Goal: Answer question/provide support: Answer question/provide support

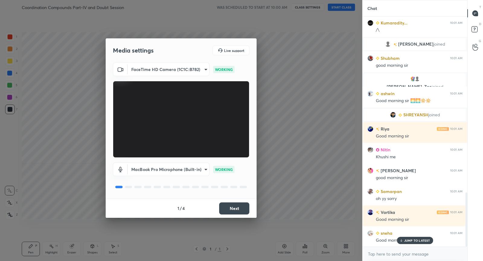
scroll to position [765, 0]
click at [247, 207] on button "Next" at bounding box center [234, 208] width 30 height 12
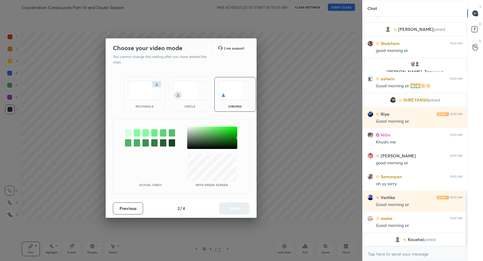
scroll to position [786, 0]
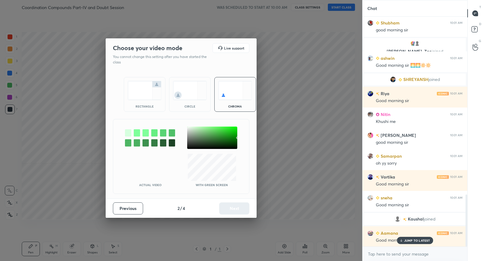
click at [152, 90] on img at bounding box center [145, 90] width 34 height 19
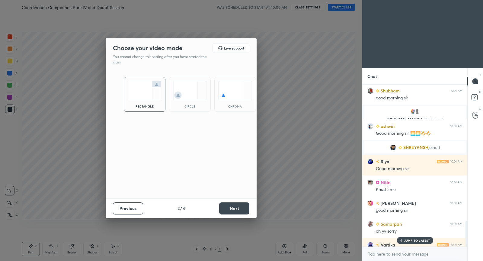
scroll to position [874, 0]
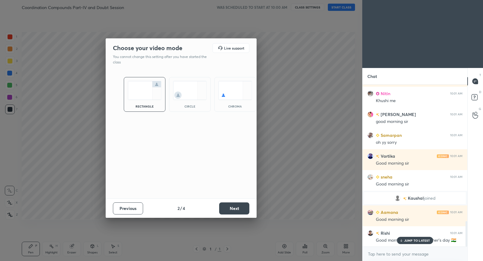
click at [243, 204] on button "Next" at bounding box center [234, 208] width 30 height 12
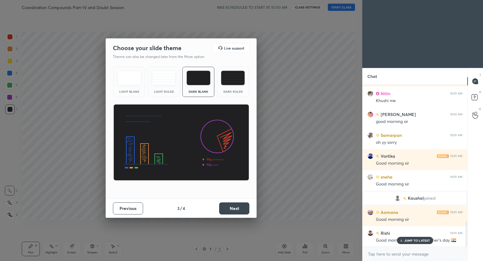
scroll to position [895, 0]
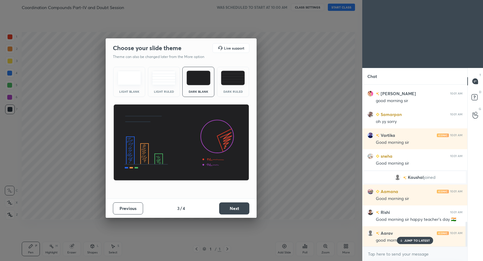
click at [243, 208] on button "Next" at bounding box center [234, 208] width 30 height 12
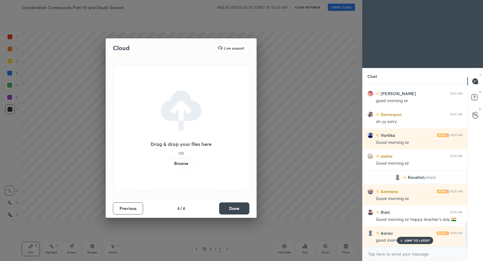
click at [243, 208] on button "Done" at bounding box center [234, 208] width 30 height 12
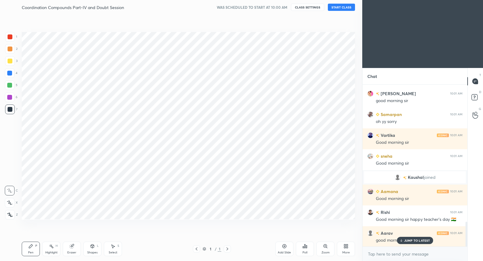
scroll to position [0, 0]
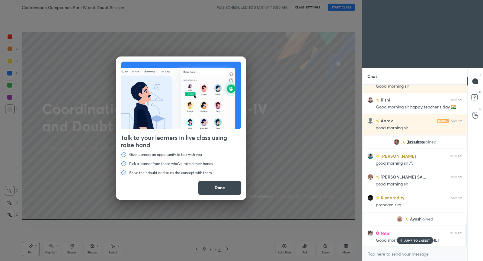
click at [225, 186] on button "Done" at bounding box center [219, 187] width 43 height 14
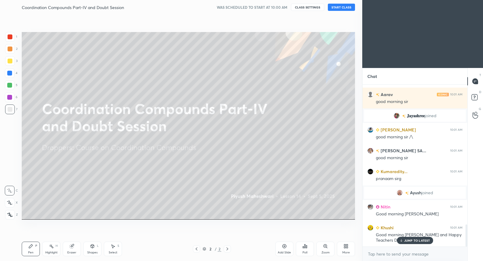
click at [340, 7] on button "START CLASS" at bounding box center [341, 7] width 27 height 7
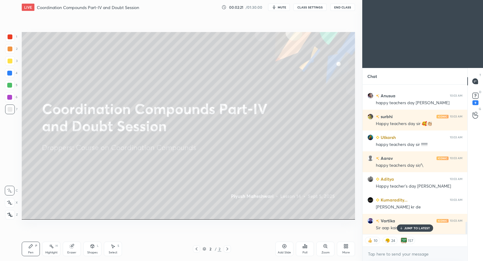
click at [418, 229] on p "JUMP TO LATEST" at bounding box center [417, 228] width 26 height 4
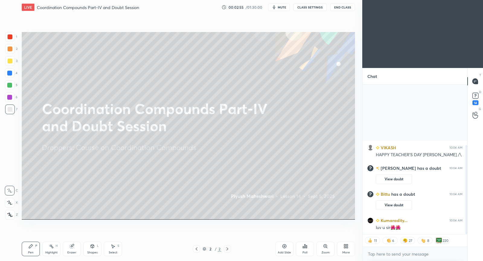
type textarea "x"
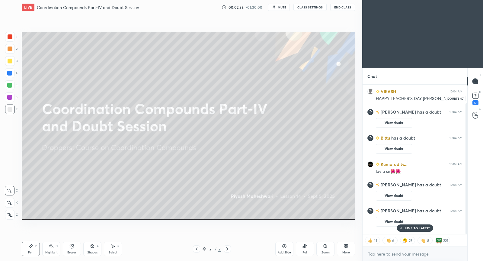
scroll to position [21, 0]
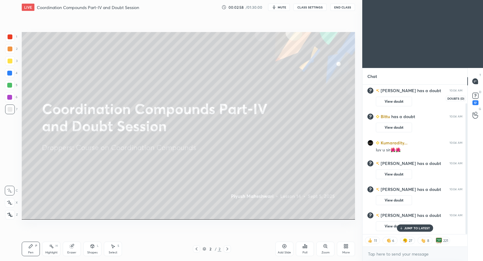
click at [475, 97] on rect at bounding box center [475, 96] width 6 height 6
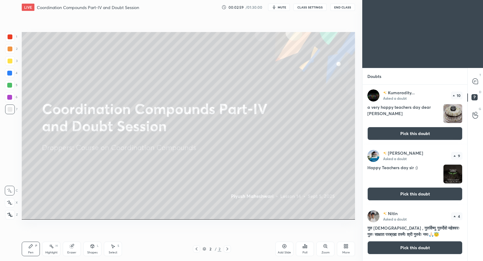
click at [412, 134] on button "Pick this doubt" at bounding box center [414, 133] width 95 height 13
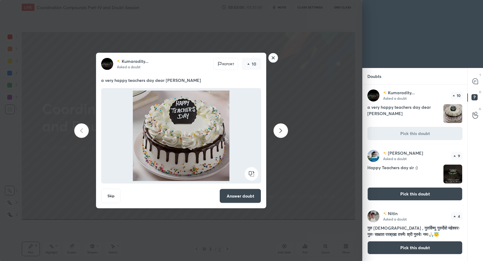
click at [266, 186] on div "Kumaradity... Asked a doubt Report 10 a very happy teachers day dear sir Skip A…" at bounding box center [181, 130] width 170 height 155
click at [241, 199] on button "Answer doubt" at bounding box center [240, 196] width 42 height 14
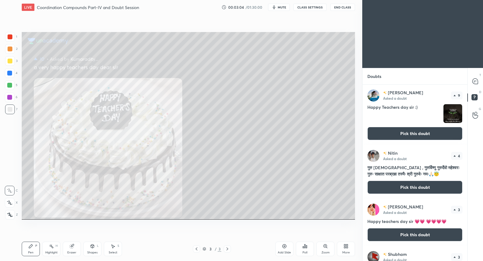
click at [408, 137] on button "Pick this doubt" at bounding box center [414, 133] width 95 height 13
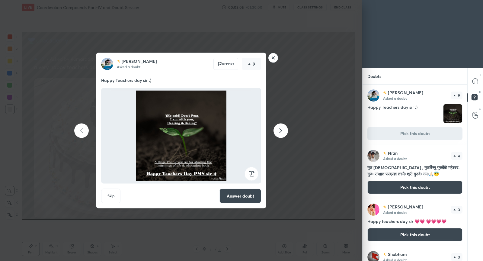
click at [256, 197] on button "Answer doubt" at bounding box center [240, 196] width 42 height 14
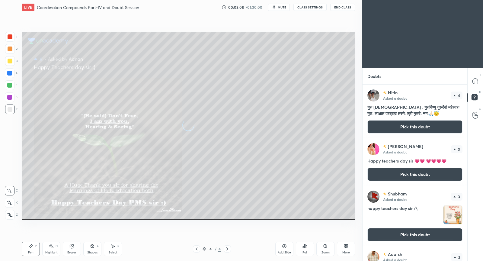
click at [410, 133] on div "Nitin Asked a doubt 4 गुरु ब्रह्मा , गुरुर्विष्णु गुरुर्देवो महेश्वरः गुरुः साक…" at bounding box center [414, 111] width 105 height 54
click at [410, 127] on button "Pick this doubt" at bounding box center [414, 126] width 95 height 13
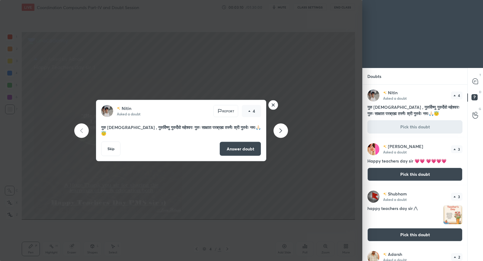
click at [236, 149] on button "Answer doubt" at bounding box center [240, 149] width 42 height 14
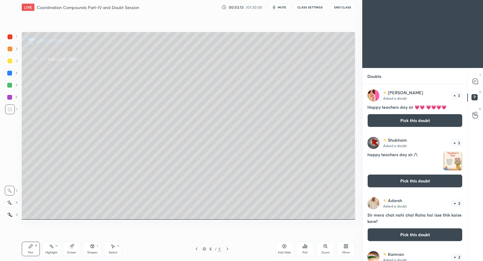
click at [404, 121] on button "Pick this doubt" at bounding box center [414, 120] width 95 height 13
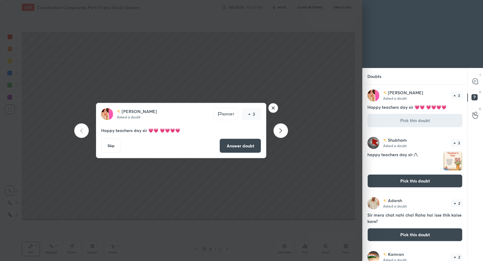
click at [244, 145] on button "Answer doubt" at bounding box center [240, 146] width 42 height 14
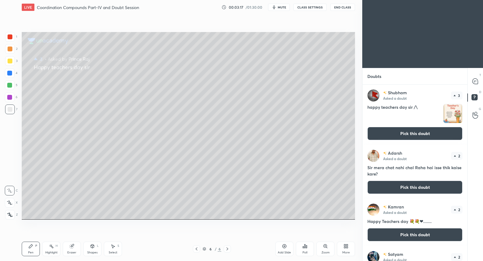
click at [386, 130] on button "Pick this doubt" at bounding box center [414, 133] width 95 height 13
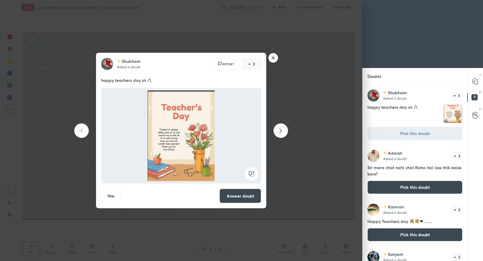
click at [237, 193] on button "Answer doubt" at bounding box center [240, 196] width 42 height 14
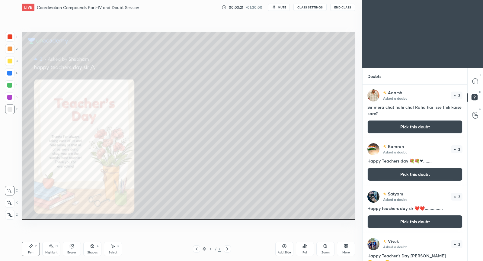
click at [403, 129] on button "Pick this doubt" at bounding box center [414, 126] width 95 height 13
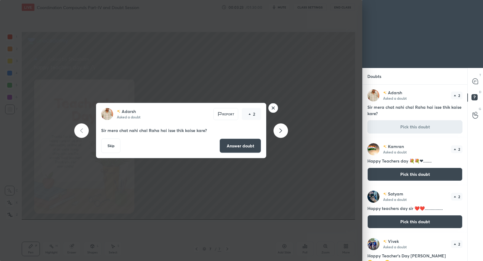
click at [246, 150] on button "Answer doubt" at bounding box center [240, 146] width 42 height 14
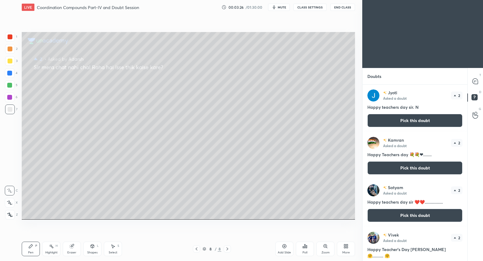
click at [395, 120] on button "Pick this doubt" at bounding box center [414, 120] width 95 height 13
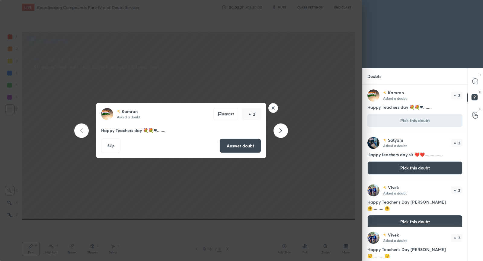
click at [254, 146] on button "Answer doubt" at bounding box center [240, 146] width 42 height 14
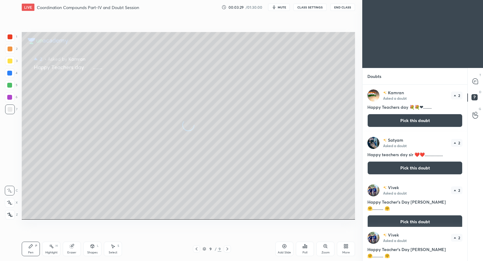
click at [406, 121] on button "Pick this doubt" at bounding box center [414, 120] width 95 height 13
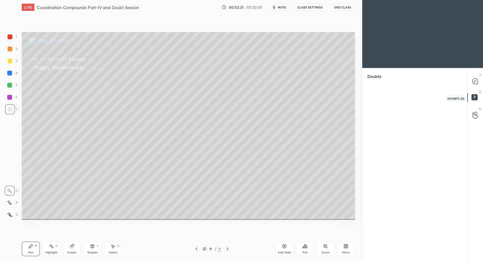
click at [478, 94] on icon at bounding box center [475, 98] width 11 height 11
click at [476, 81] on icon at bounding box center [475, 81] width 2 height 0
click at [477, 113] on icon at bounding box center [475, 115] width 6 height 7
click at [473, 82] on icon at bounding box center [474, 80] width 5 height 5
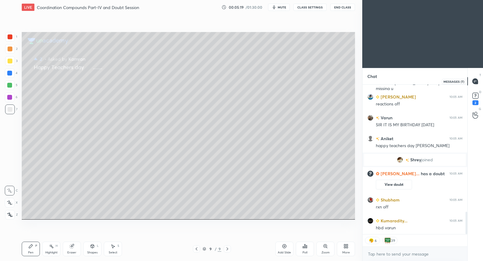
scroll to position [855, 0]
type textarea "x"
click at [475, 97] on rect at bounding box center [475, 96] width 6 height 6
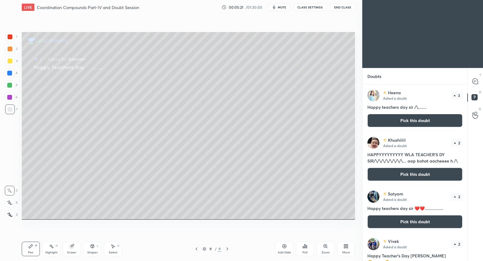
click at [425, 119] on button "Pick this doubt" at bounding box center [414, 120] width 95 height 13
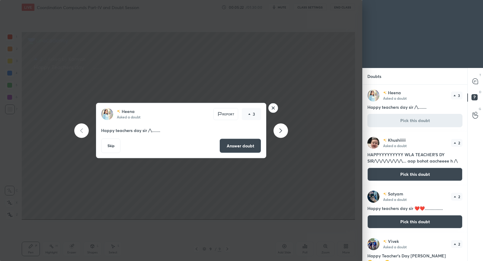
click at [242, 146] on button "Answer doubt" at bounding box center [240, 146] width 42 height 14
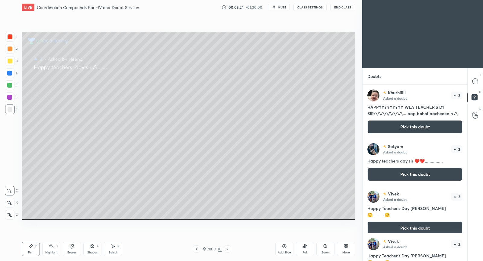
click at [400, 122] on button "Pick this doubt" at bounding box center [414, 126] width 95 height 13
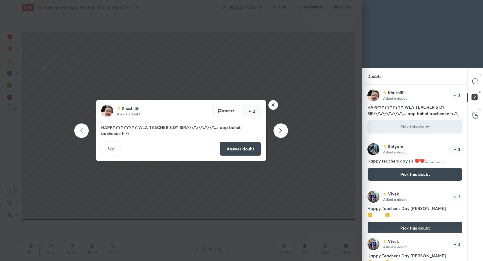
click at [233, 150] on button "Answer doubt" at bounding box center [240, 149] width 42 height 14
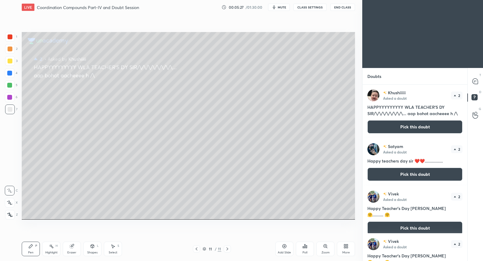
click at [403, 126] on button "Pick this doubt" at bounding box center [414, 126] width 95 height 13
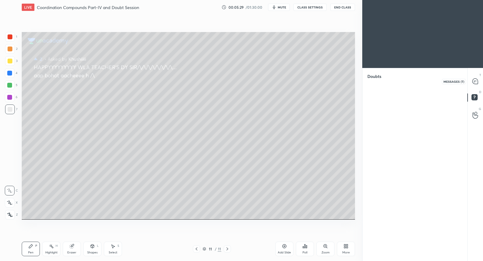
click at [473, 83] on icon at bounding box center [474, 80] width 5 height 5
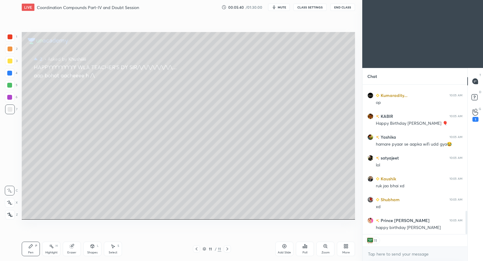
scroll to position [828, 0]
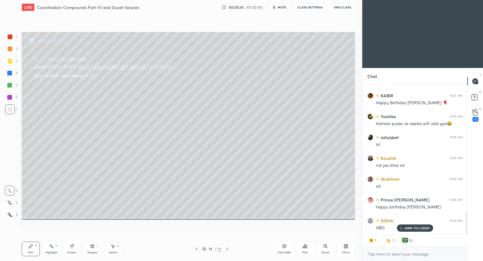
click at [316, 8] on button "CLASS SETTINGS" at bounding box center [309, 7] width 33 height 7
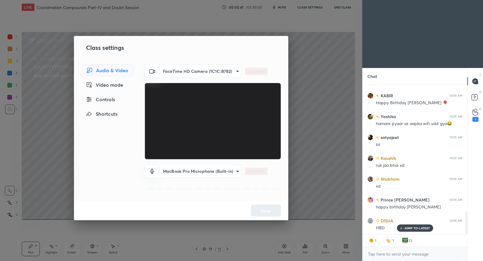
scroll to position [869, 0]
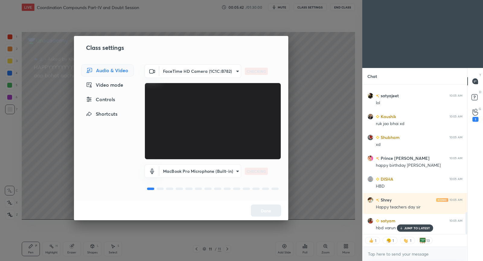
click at [107, 97] on div "Controls" at bounding box center [107, 99] width 53 height 12
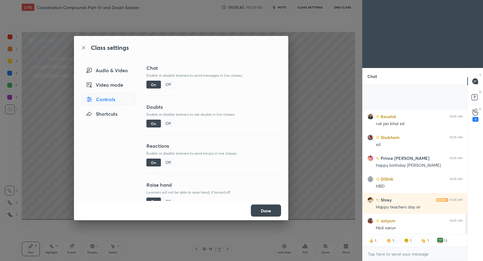
scroll to position [922, 0]
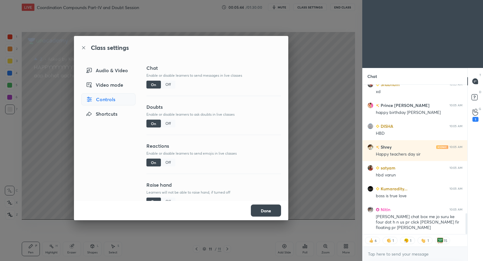
click at [169, 162] on div "Off" at bounding box center [168, 162] width 14 height 8
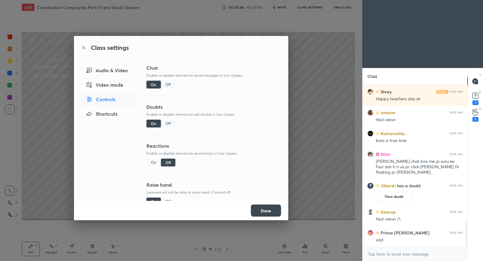
scroll to position [930, 0]
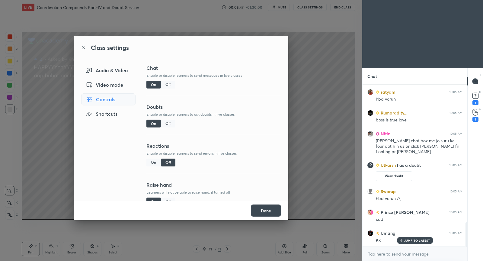
click at [268, 209] on button "Done" at bounding box center [266, 210] width 30 height 12
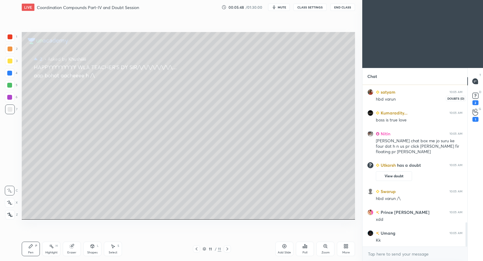
scroll to position [971, 0]
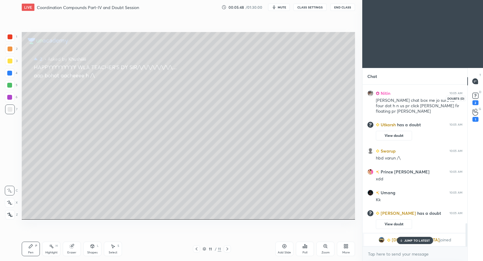
click at [476, 95] on rect at bounding box center [475, 96] width 6 height 6
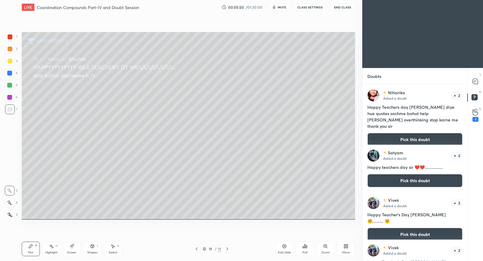
click at [426, 133] on button "Pick this doubt" at bounding box center [414, 139] width 95 height 13
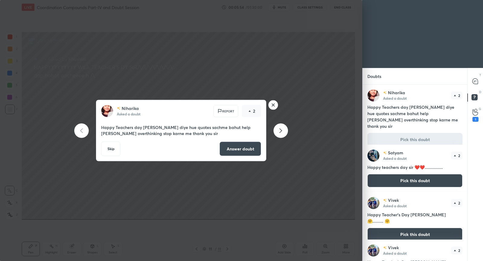
click at [242, 147] on button "Answer doubt" at bounding box center [240, 149] width 42 height 14
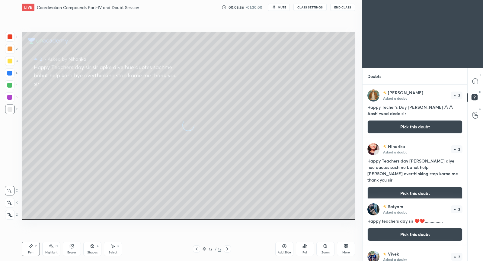
click at [417, 126] on button "Pick this doubt" at bounding box center [414, 126] width 95 height 13
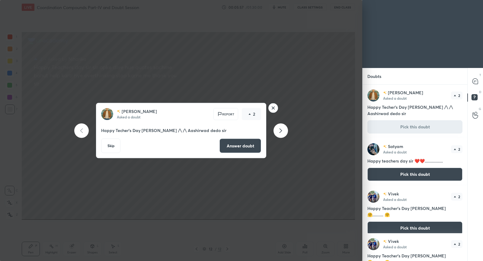
click at [253, 148] on button "Answer doubt" at bounding box center [240, 146] width 42 height 14
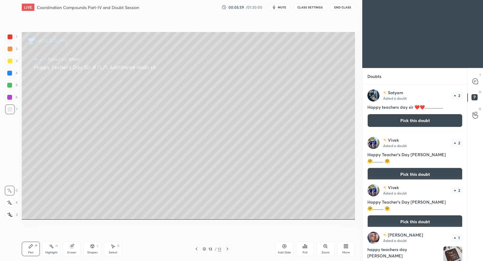
click at [415, 124] on button "Pick this doubt" at bounding box center [414, 120] width 95 height 13
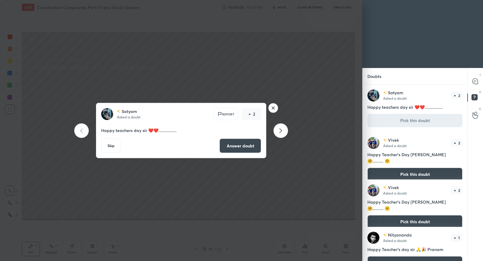
click at [245, 148] on button "Answer doubt" at bounding box center [240, 146] width 42 height 14
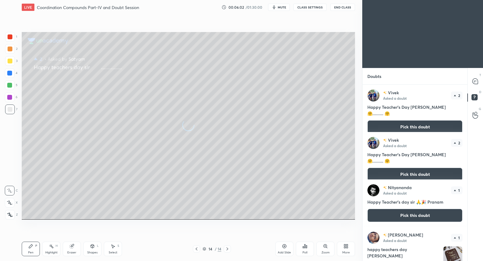
click at [405, 122] on button "Pick this doubt" at bounding box center [414, 126] width 95 height 13
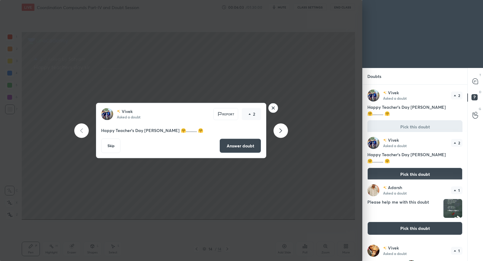
click at [237, 148] on button "Answer doubt" at bounding box center [240, 146] width 42 height 14
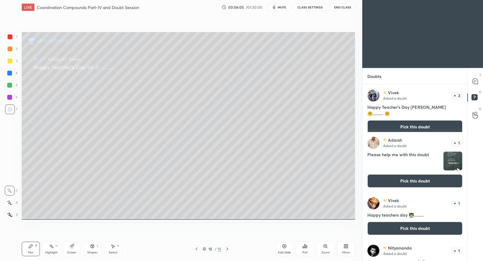
click at [388, 123] on button "Pick this doubt" at bounding box center [414, 126] width 95 height 13
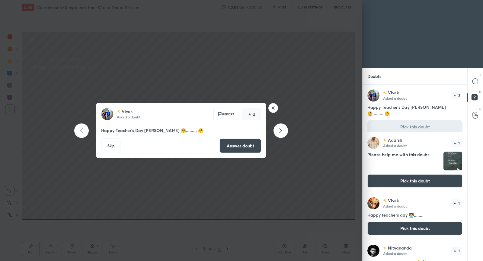
click at [241, 146] on button "Answer doubt" at bounding box center [240, 146] width 42 height 14
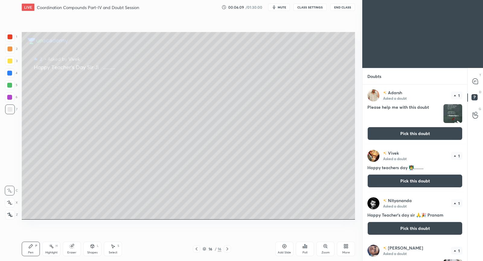
click at [388, 134] on button "Pick this doubt" at bounding box center [414, 133] width 95 height 13
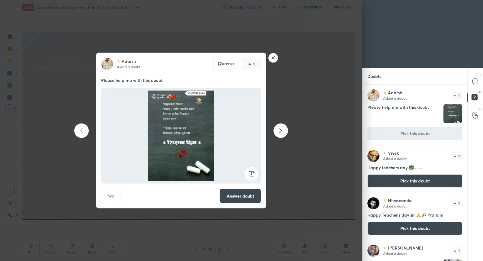
click at [252, 193] on button "Answer doubt" at bounding box center [240, 196] width 42 height 14
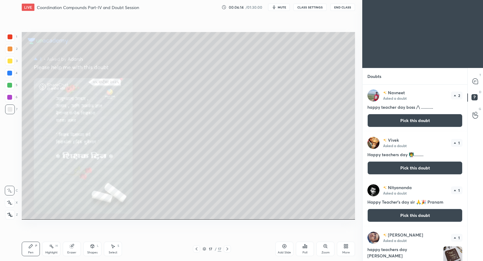
click at [392, 119] on button "Pick this doubt" at bounding box center [414, 120] width 95 height 13
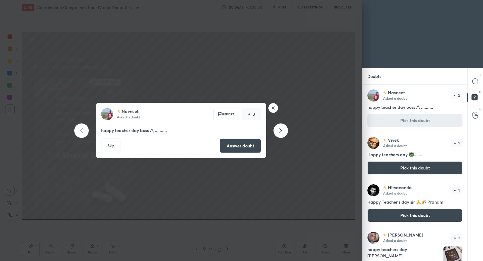
click at [254, 147] on button "Answer doubt" at bounding box center [240, 146] width 42 height 14
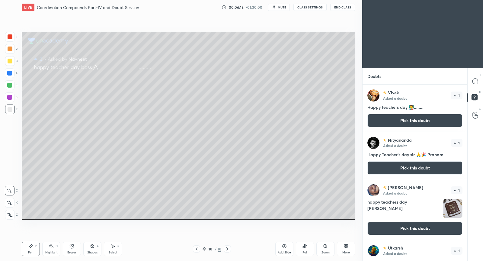
click at [393, 115] on button "Pick this doubt" at bounding box center [414, 120] width 95 height 13
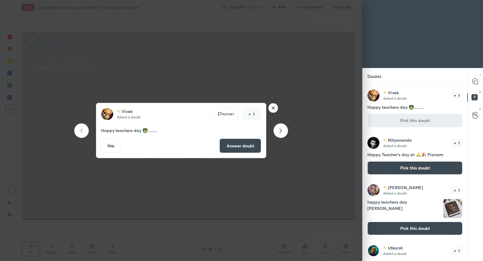
click at [247, 149] on button "Answer doubt" at bounding box center [240, 146] width 42 height 14
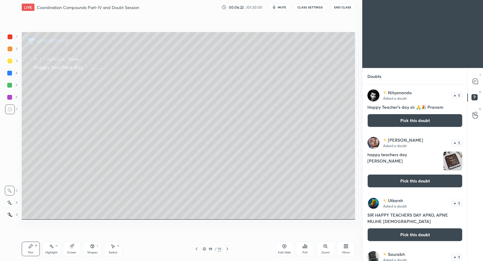
click at [423, 121] on button "Pick this doubt" at bounding box center [414, 120] width 95 height 13
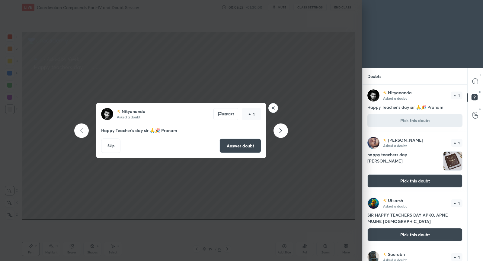
click at [253, 149] on button "Answer doubt" at bounding box center [240, 146] width 42 height 14
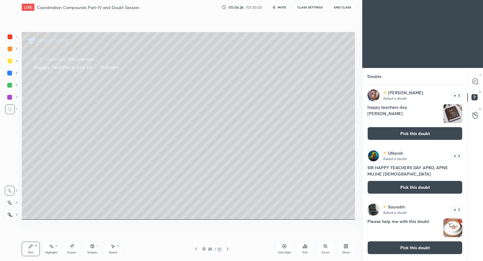
click at [395, 137] on button "Pick this doubt" at bounding box center [414, 133] width 95 height 13
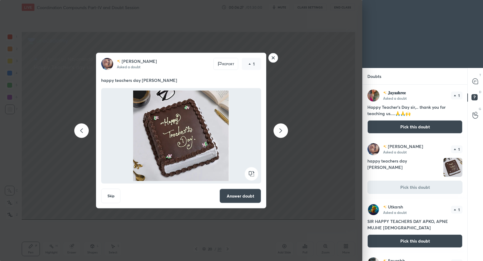
click at [229, 193] on button "Answer doubt" at bounding box center [240, 196] width 42 height 14
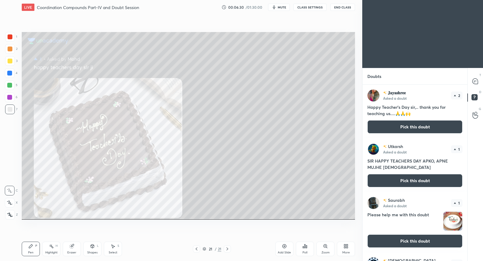
click at [390, 121] on button "Pick this doubt" at bounding box center [414, 126] width 95 height 13
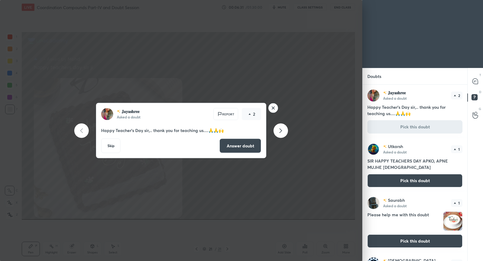
click at [250, 147] on button "Answer doubt" at bounding box center [240, 146] width 42 height 14
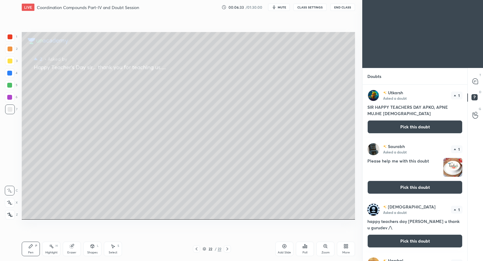
click at [409, 127] on button "Pick this doubt" at bounding box center [414, 126] width 95 height 13
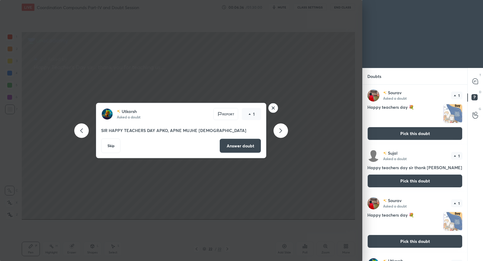
click at [234, 149] on button "Answer doubt" at bounding box center [240, 146] width 42 height 14
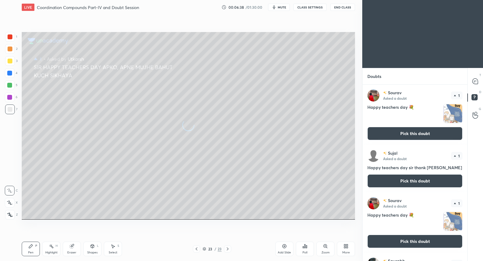
click at [412, 134] on button "Pick this doubt" at bounding box center [414, 133] width 95 height 13
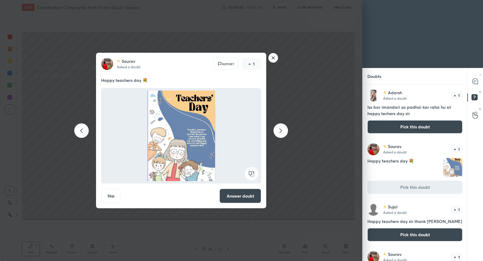
click at [231, 196] on button "Answer doubt" at bounding box center [240, 196] width 42 height 14
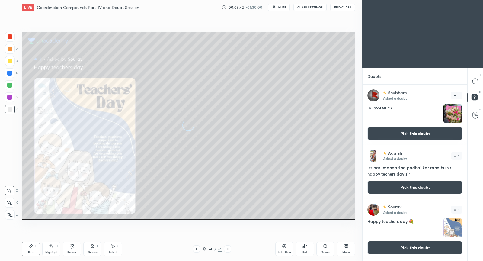
click at [398, 129] on button "Pick this doubt" at bounding box center [414, 133] width 95 height 13
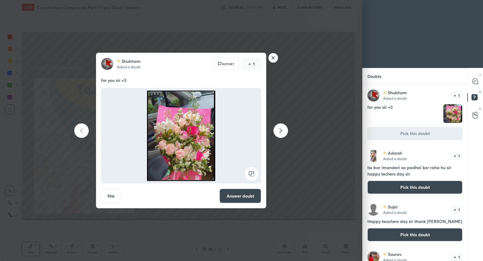
click at [253, 197] on button "Answer doubt" at bounding box center [240, 196] width 42 height 14
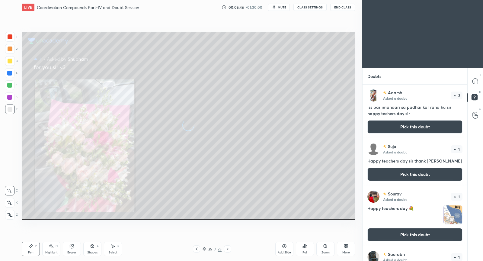
click at [426, 128] on button "Pick this doubt" at bounding box center [414, 126] width 95 height 13
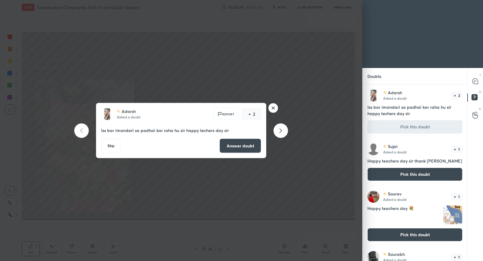
click at [241, 148] on button "Answer doubt" at bounding box center [240, 146] width 42 height 14
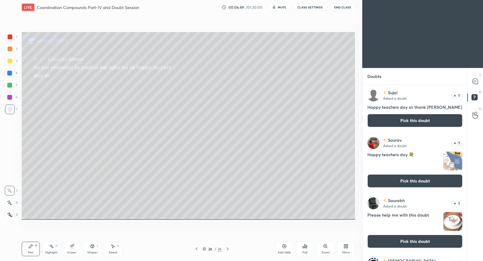
click at [397, 126] on button "Pick this doubt" at bounding box center [414, 120] width 95 height 13
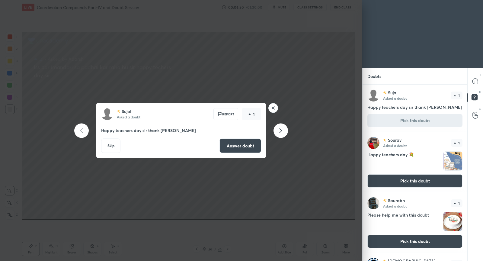
click at [253, 146] on button "Answer doubt" at bounding box center [240, 146] width 42 height 14
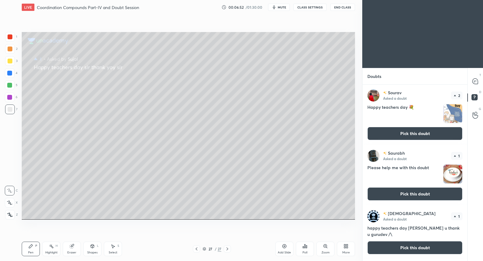
click at [393, 123] on div "[PERSON_NAME] Asked a doubt 2 Happy teachers day 💐 Pick this doubt" at bounding box center [414, 114] width 105 height 60
click at [390, 132] on button "Pick this doubt" at bounding box center [414, 133] width 95 height 13
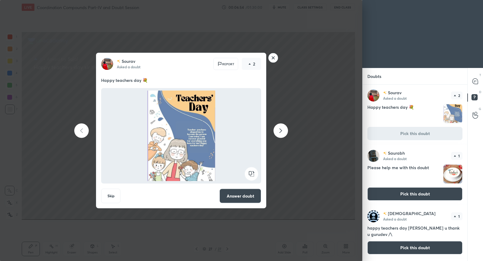
click at [241, 195] on button "Answer doubt" at bounding box center [240, 196] width 42 height 14
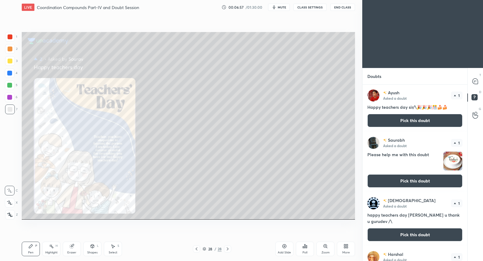
click at [393, 128] on div "[PERSON_NAME] Asked a doubt 1 Happy teachers day sir/\🎉🎉🎉🎊🍰🍰 Pick this doubt" at bounding box center [414, 107] width 105 height 47
click at [393, 125] on div "[PERSON_NAME] Asked a doubt 1 Happy teachers day sir/\🎉🎉🎉🎊🍰🍰 Pick this doubt" at bounding box center [414, 107] width 105 height 47
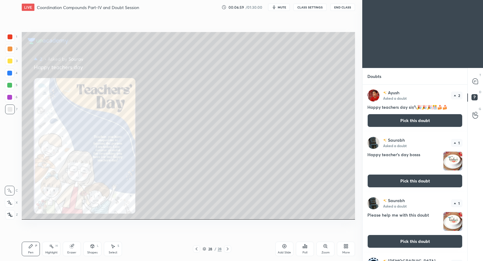
click at [389, 135] on div "[PERSON_NAME] Asked a doubt 1 Happy teacher's day bosss Pick this doubt" at bounding box center [414, 162] width 105 height 60
click at [393, 120] on button "Pick this doubt" at bounding box center [414, 120] width 95 height 13
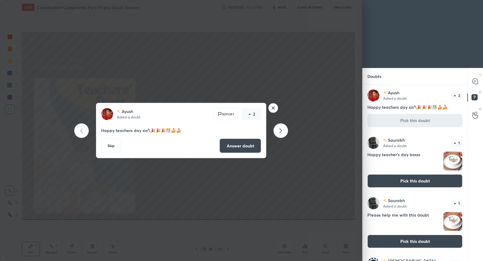
click at [252, 148] on button "Answer doubt" at bounding box center [240, 146] width 42 height 14
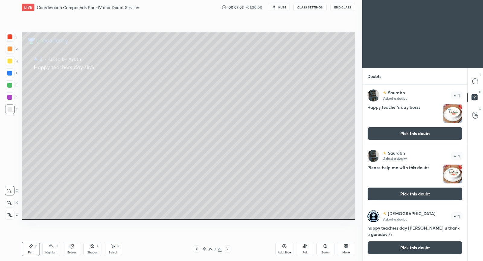
click at [422, 134] on button "Pick this doubt" at bounding box center [414, 133] width 95 height 13
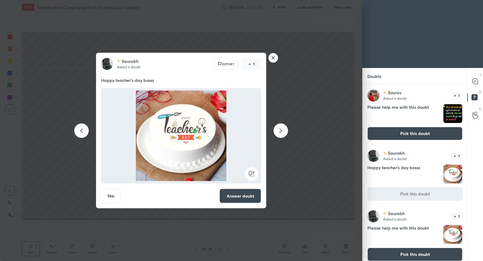
click at [239, 195] on button "Answer doubt" at bounding box center [240, 196] width 42 height 14
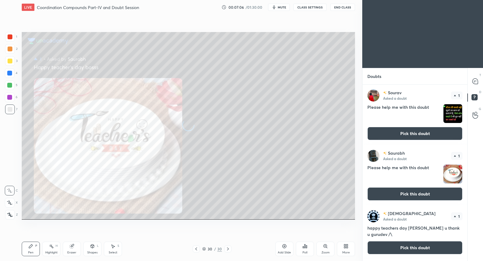
click at [406, 134] on button "Pick this doubt" at bounding box center [414, 133] width 95 height 13
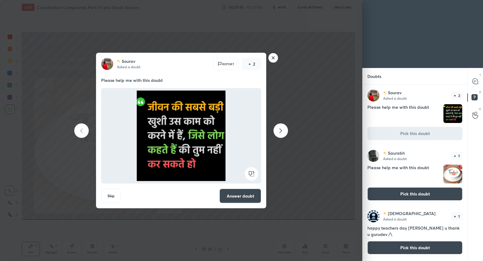
click at [249, 196] on button "Answer doubt" at bounding box center [240, 196] width 42 height 14
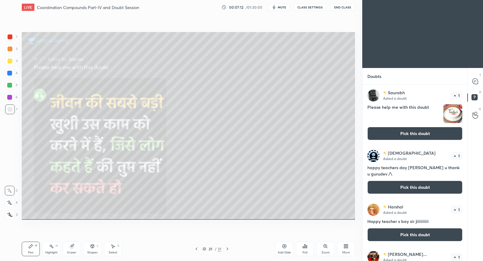
click at [417, 132] on button "Pick this doubt" at bounding box center [414, 133] width 95 height 13
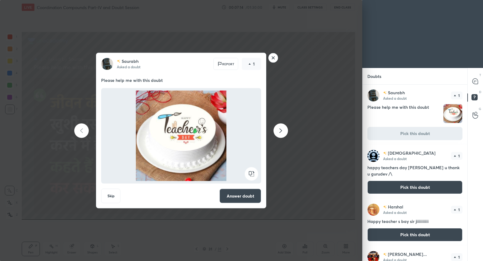
click at [256, 197] on button "Answer doubt" at bounding box center [240, 196] width 42 height 14
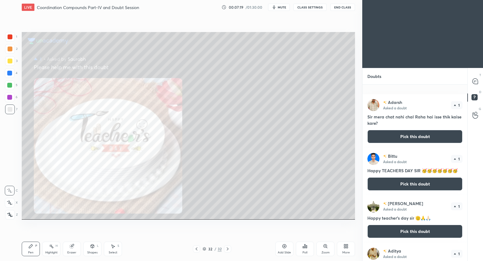
scroll to position [945, 0]
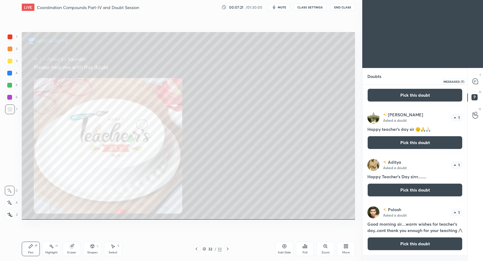
click at [476, 81] on icon at bounding box center [475, 81] width 2 height 0
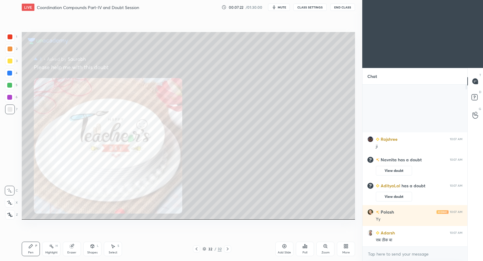
scroll to position [160, 103]
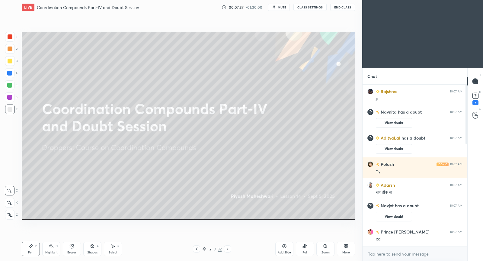
click at [286, 247] on icon at bounding box center [284, 246] width 5 height 5
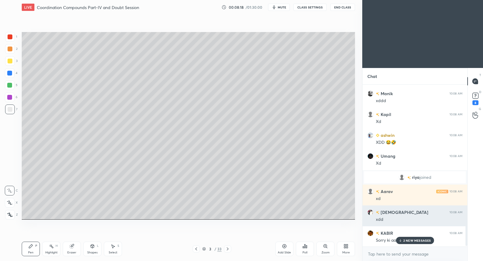
scroll to position [1022, 0]
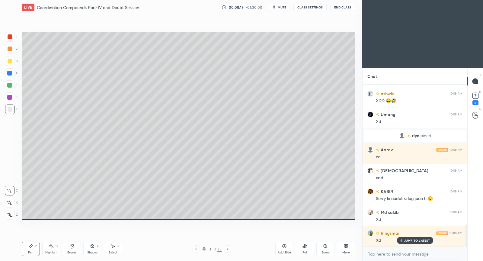
click at [406, 239] on p "JUMP TO LATEST" at bounding box center [417, 240] width 26 height 4
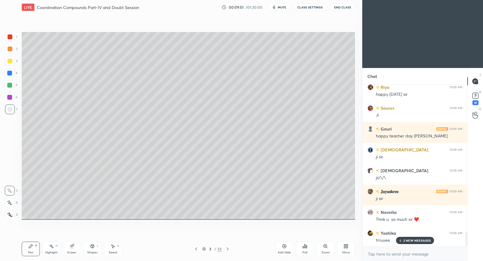
scroll to position [1672, 0]
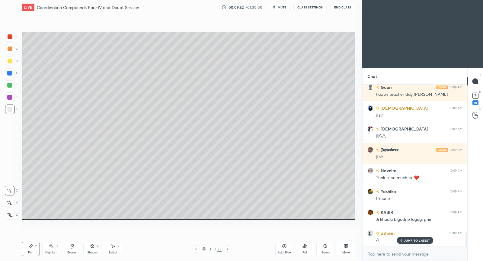
click at [406, 241] on p "JUMP TO LATEST" at bounding box center [417, 240] width 26 height 4
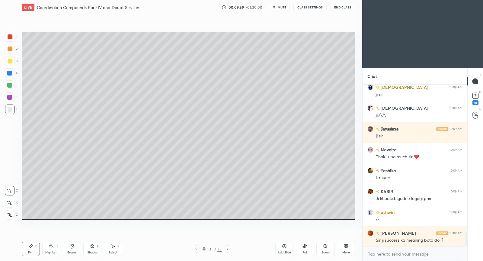
scroll to position [1669, 0]
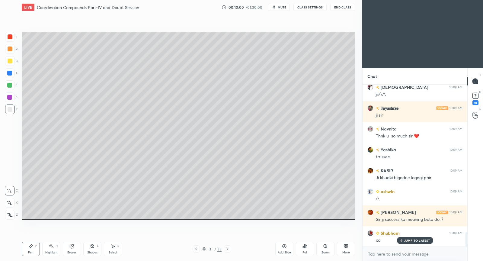
click at [417, 239] on p "JUMP TO LATEST" at bounding box center [417, 240] width 26 height 4
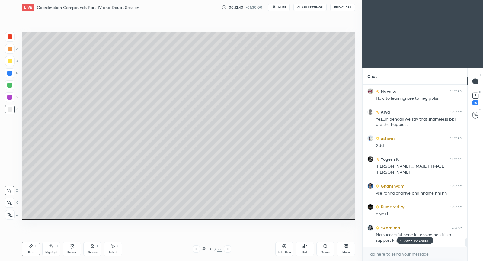
scroll to position [3044, 0]
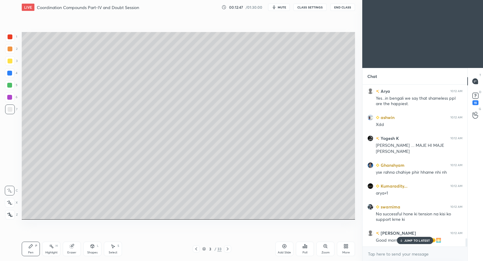
click at [421, 238] on div "JUMP TO LATEST" at bounding box center [415, 240] width 36 height 7
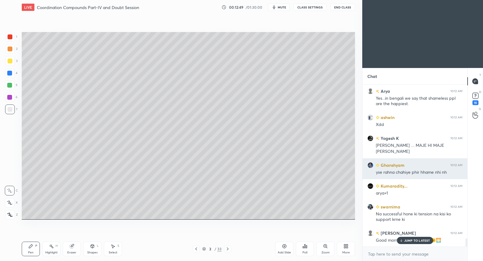
scroll to position [3075, 0]
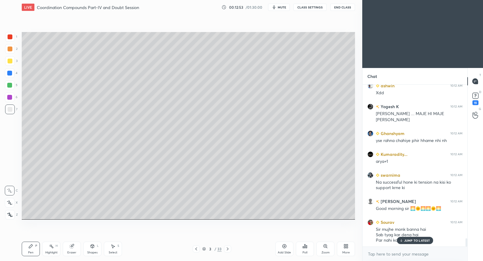
click at [408, 241] on p "JUMP TO LATEST" at bounding box center [417, 240] width 26 height 4
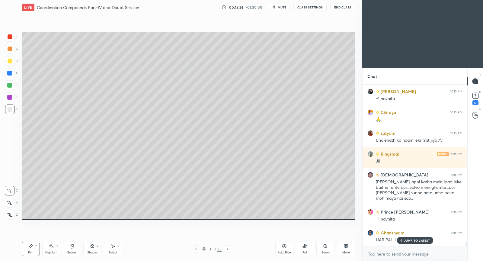
scroll to position [5763, 0]
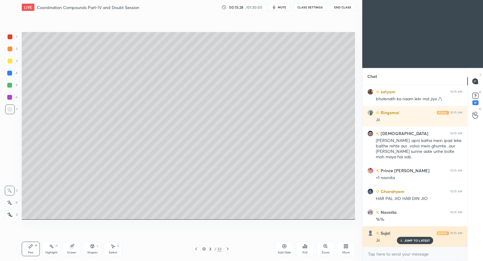
click at [416, 242] on div "JUMP TO LATEST" at bounding box center [415, 240] width 36 height 7
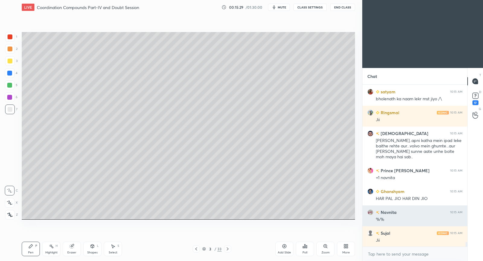
scroll to position [5784, 0]
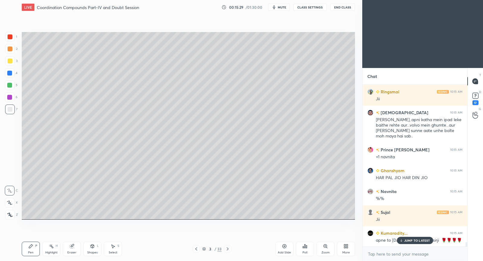
drag, startPoint x: 11, startPoint y: 64, endPoint x: 12, endPoint y: 60, distance: 4.1
click at [12, 61] on div at bounding box center [10, 61] width 10 height 10
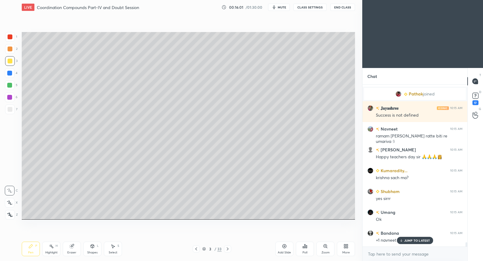
scroll to position [6095, 0]
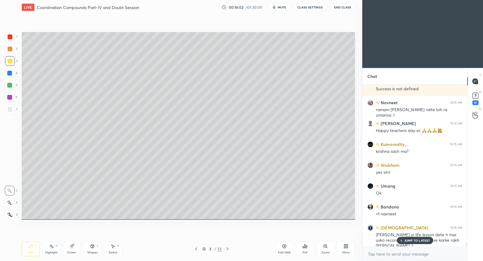
click at [7, 63] on div at bounding box center [10, 61] width 10 height 10
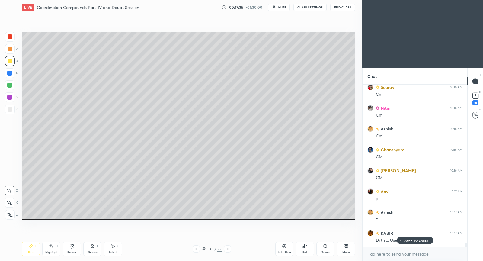
scroll to position [6665, 0]
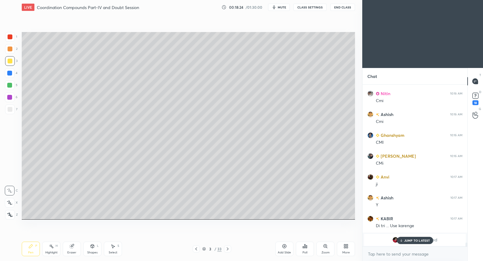
click at [411, 241] on p "JUMP TO LATEST" at bounding box center [417, 240] width 26 height 4
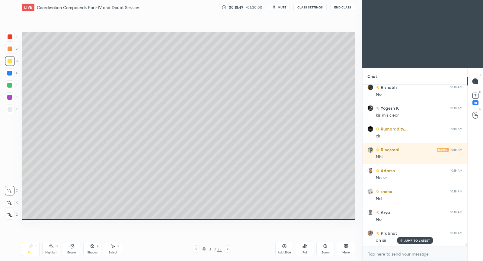
scroll to position [6935, 0]
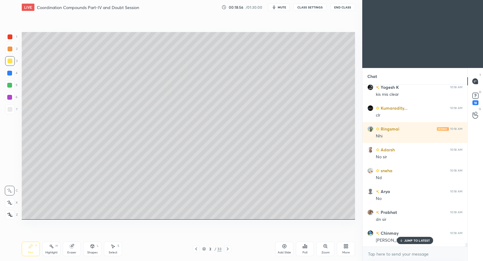
drag, startPoint x: 284, startPoint y: 250, endPoint x: 282, endPoint y: 235, distance: 15.4
click at [284, 249] on div "Add Slide" at bounding box center [284, 248] width 18 height 14
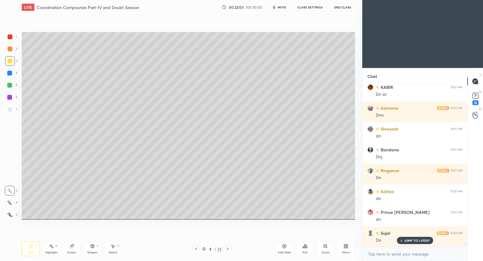
scroll to position [6161, 0]
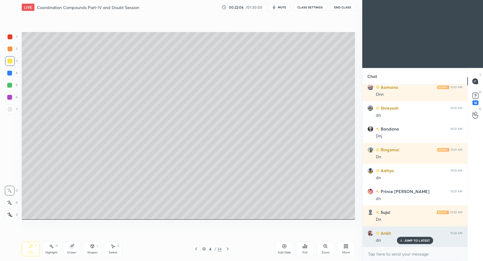
click at [412, 241] on p "JUMP TO LATEST" at bounding box center [417, 240] width 26 height 4
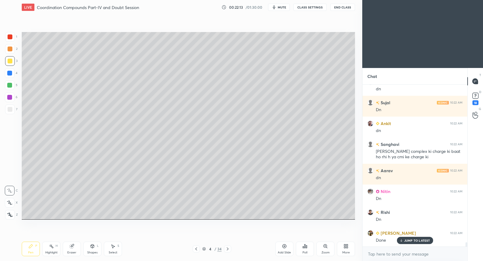
scroll to position [6291, 0]
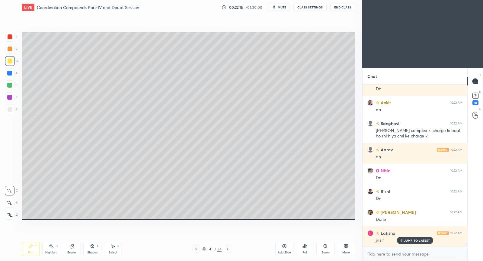
click at [307, 245] on div "Poll" at bounding box center [305, 248] width 18 height 14
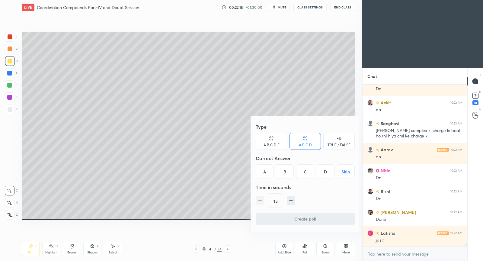
scroll to position [6312, 0]
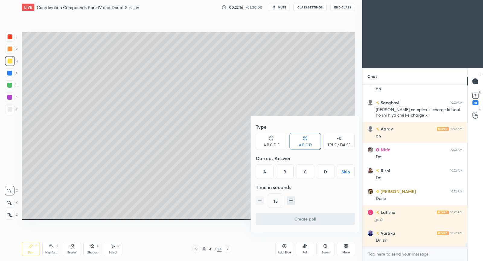
click at [234, 199] on div at bounding box center [241, 130] width 483 height 261
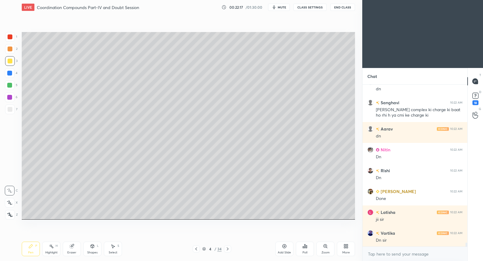
click at [345, 247] on icon at bounding box center [345, 247] width 2 height 2
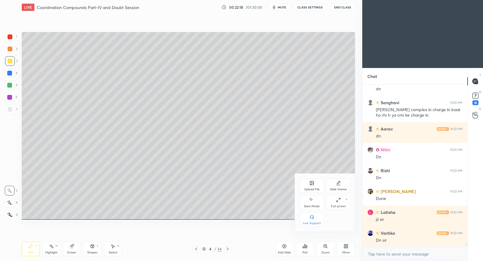
click at [315, 186] on div "Upload File" at bounding box center [312, 185] width 24 height 14
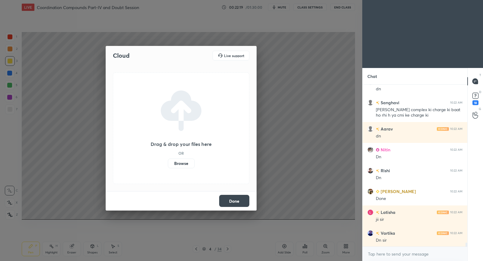
click at [191, 163] on label "Browse" at bounding box center [181, 163] width 27 height 10
click at [168, 163] on input "Browse" at bounding box center [168, 163] width 0 height 10
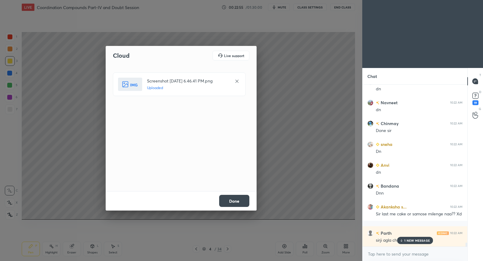
scroll to position [6609, 0]
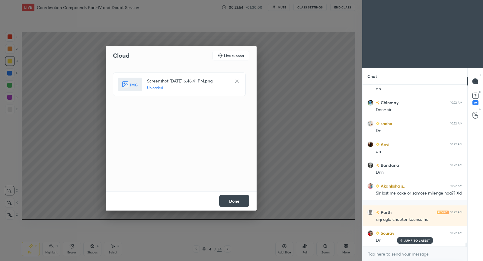
click at [227, 200] on button "Done" at bounding box center [234, 201] width 30 height 12
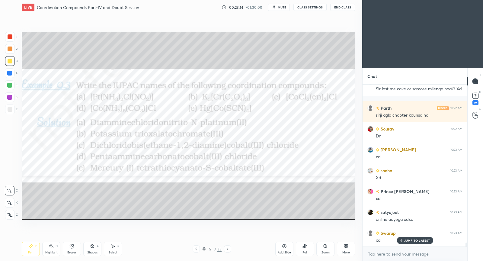
scroll to position [6553, 0]
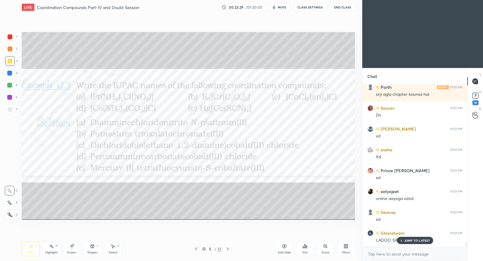
drag, startPoint x: 8, startPoint y: 110, endPoint x: 15, endPoint y: 112, distance: 7.5
click at [8, 110] on div at bounding box center [10, 109] width 5 height 5
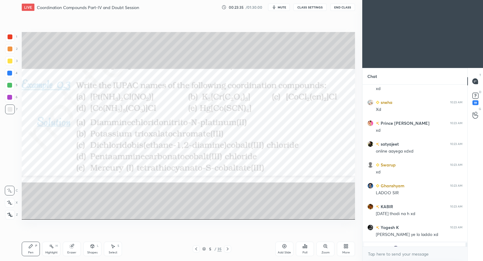
scroll to position [6592, 0]
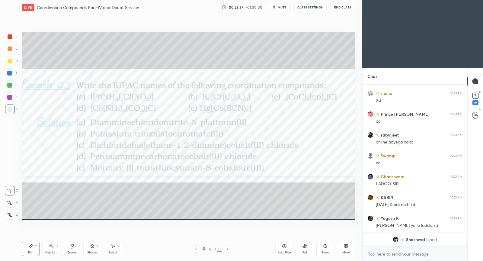
click at [10, 98] on div at bounding box center [9, 97] width 5 height 5
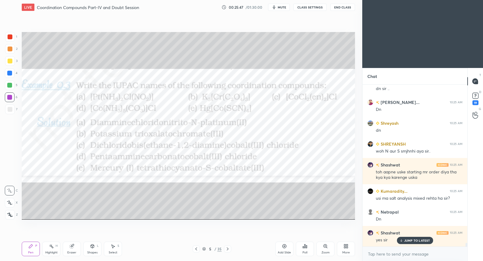
scroll to position [6955, 0]
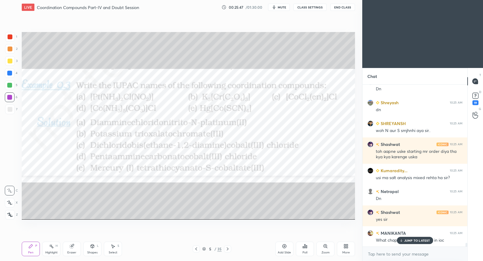
click at [285, 7] on span "mute" at bounding box center [282, 7] width 8 height 4
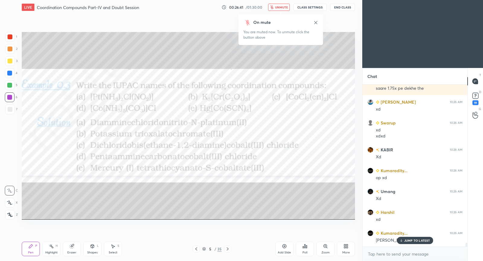
scroll to position [7190, 0]
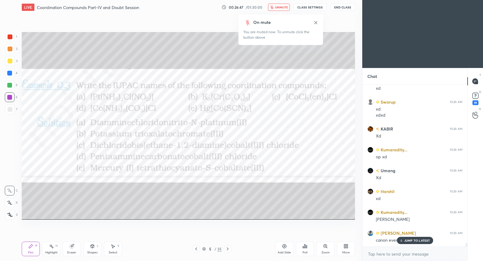
click at [281, 7] on span "unmute" at bounding box center [281, 7] width 13 height 4
click at [417, 241] on p "JUMP TO LATEST" at bounding box center [417, 240] width 26 height 4
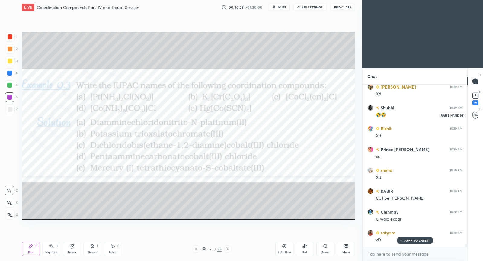
scroll to position [10397, 0]
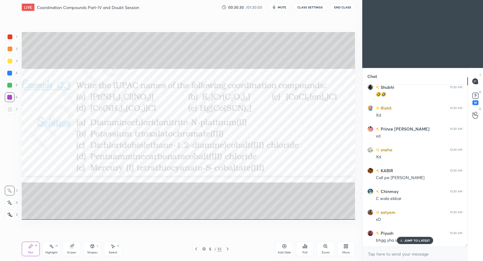
click at [402, 238] on div "JUMP TO LATEST" at bounding box center [415, 240] width 36 height 7
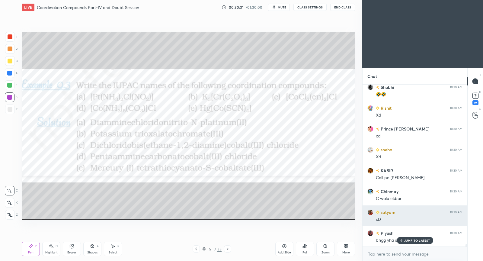
scroll to position [10418, 0]
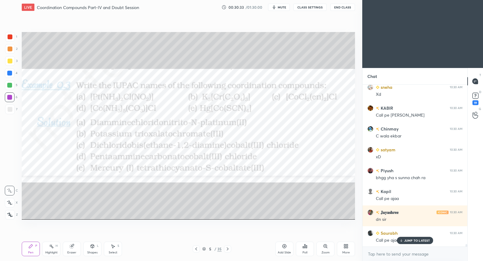
click at [405, 241] on p "JUMP TO LATEST" at bounding box center [417, 240] width 26 height 4
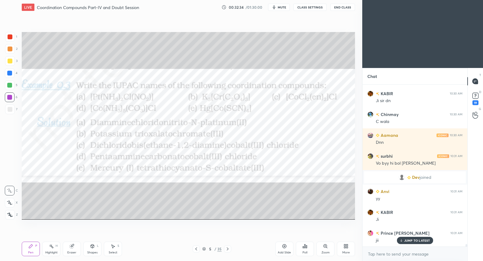
scroll to position [10096, 0]
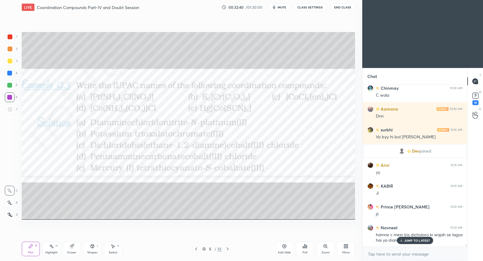
click at [415, 238] on div "JUMP TO LATEST" at bounding box center [415, 240] width 36 height 7
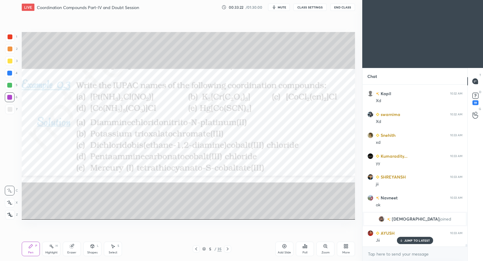
scroll to position [10339, 0]
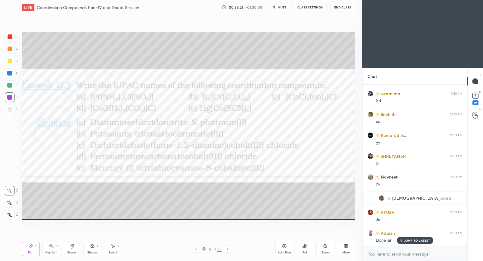
click at [287, 245] on div "Add Slide" at bounding box center [284, 248] width 18 height 14
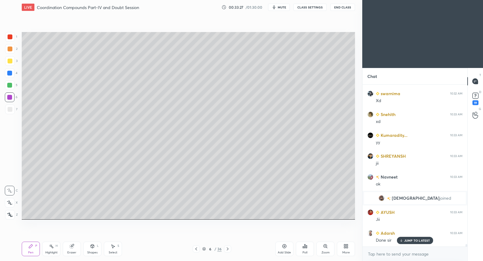
click at [196, 249] on icon at bounding box center [196, 248] width 5 height 5
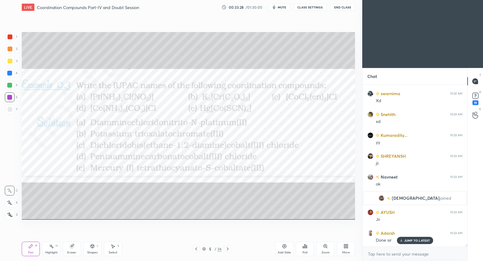
click at [348, 247] on icon at bounding box center [345, 246] width 5 height 5
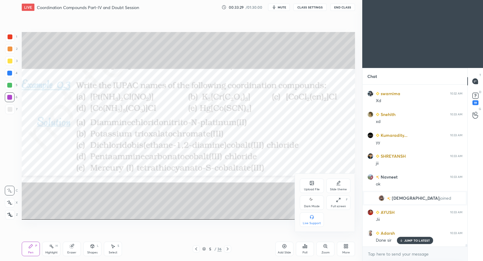
click at [313, 186] on div "Upload File" at bounding box center [312, 185] width 24 height 14
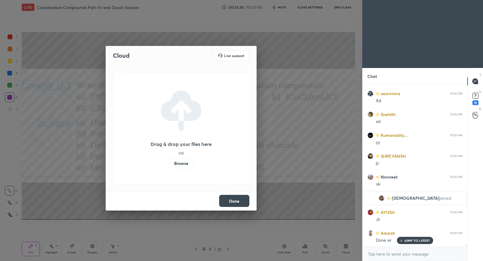
click at [188, 163] on label "Browse" at bounding box center [181, 163] width 27 height 10
click at [168, 163] on input "Browse" at bounding box center [168, 163] width 0 height 10
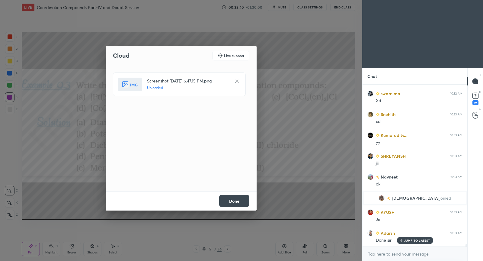
click at [222, 204] on button "Done" at bounding box center [234, 201] width 30 height 12
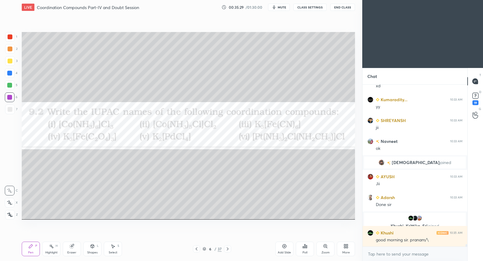
scroll to position [10395, 0]
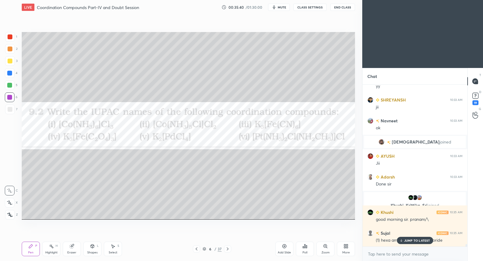
click at [420, 240] on p "JUMP TO LATEST" at bounding box center [417, 240] width 26 height 4
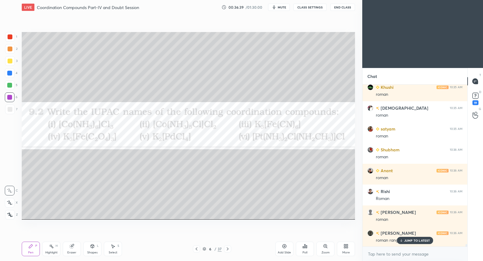
scroll to position [10729, 0]
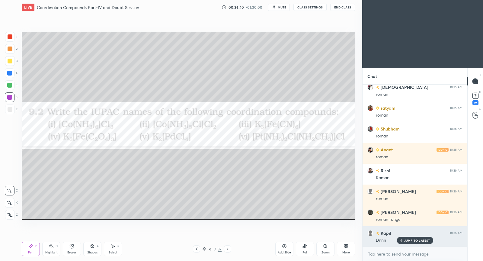
click at [409, 237] on div "JUMP TO LATEST" at bounding box center [415, 240] width 36 height 7
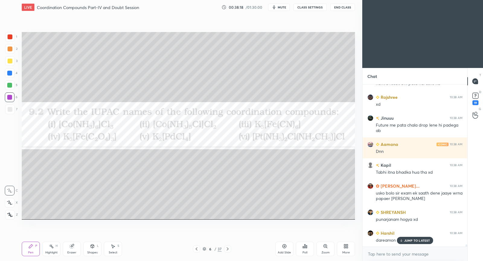
scroll to position [11821, 0]
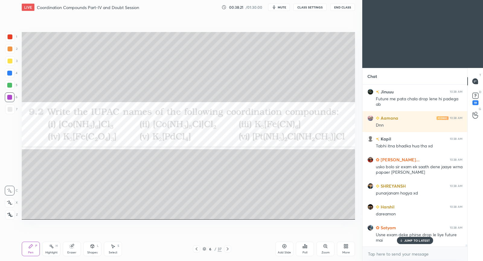
click at [425, 238] on p "JUMP TO LATEST" at bounding box center [417, 240] width 26 height 4
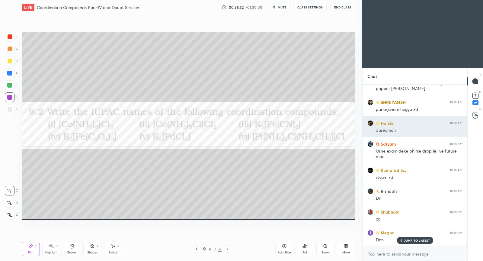
scroll to position [11925, 0]
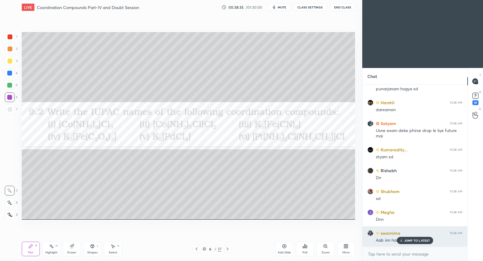
click at [423, 241] on div "JUMP TO LATEST" at bounding box center [415, 240] width 36 height 7
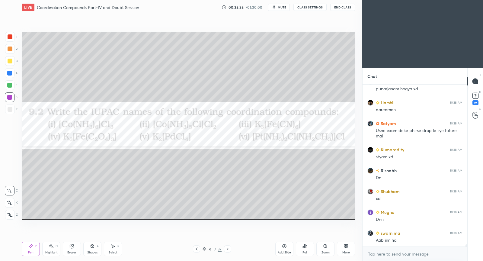
scroll to position [11946, 0]
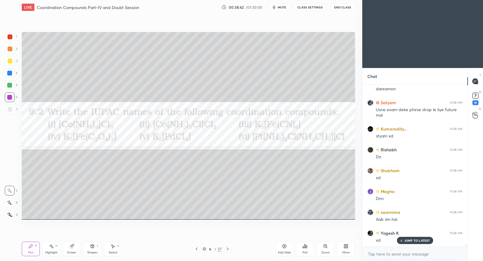
drag, startPoint x: 10, startPoint y: 59, endPoint x: 18, endPoint y: 62, distance: 9.3
click at [8, 60] on div at bounding box center [10, 61] width 5 height 5
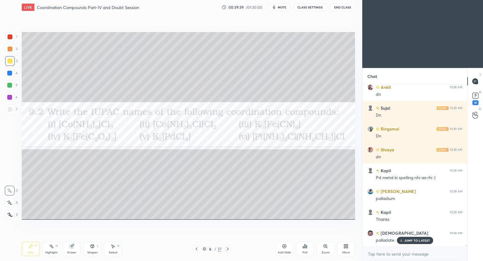
scroll to position [12196, 0]
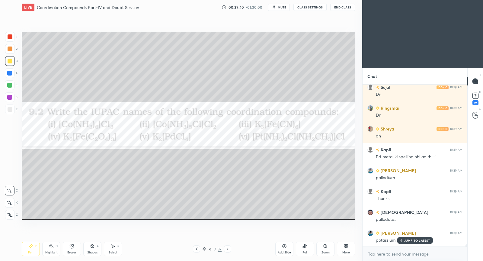
drag, startPoint x: 111, startPoint y: 249, endPoint x: 112, endPoint y: 241, distance: 8.8
click at [111, 249] on div "Select S" at bounding box center [113, 248] width 18 height 14
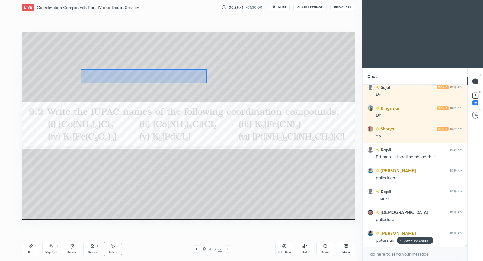
scroll to position [12217, 0]
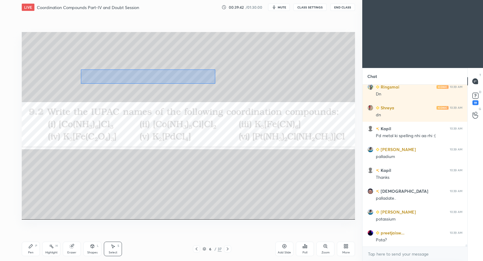
drag, startPoint x: 81, startPoint y: 77, endPoint x: 213, endPoint y: 83, distance: 131.4
click at [214, 84] on div "0 ° Undo Copy Duplicate Duplicate to new slide Delete" at bounding box center [188, 125] width 333 height 187
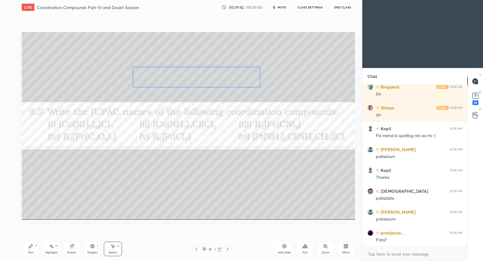
scroll to position [12238, 0]
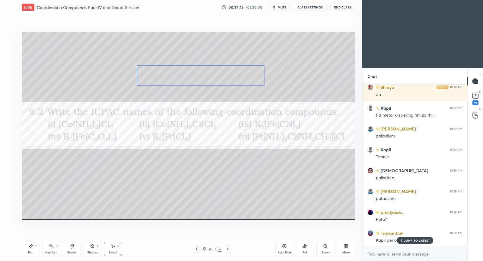
drag, startPoint x: 181, startPoint y: 78, endPoint x: 222, endPoint y: 77, distance: 41.3
click at [222, 77] on div "0 ° Undo Copy Duplicate Duplicate to new slide Delete" at bounding box center [188, 125] width 333 height 187
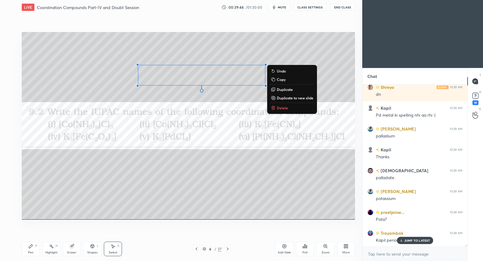
click at [32, 251] on div "Pen" at bounding box center [30, 252] width 5 height 3
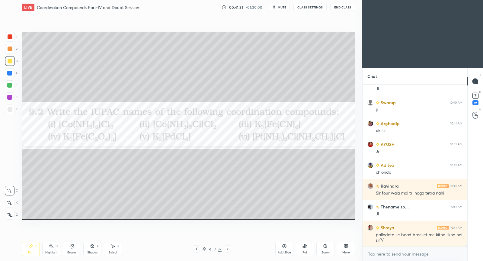
scroll to position [12716, 0]
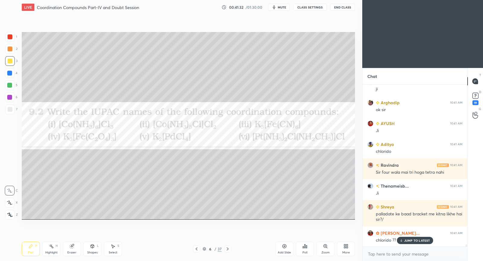
click at [421, 241] on p "JUMP TO LATEST" at bounding box center [417, 240] width 26 height 4
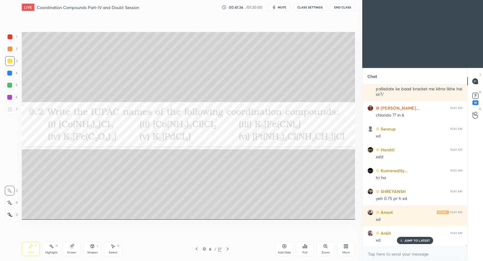
scroll to position [12861, 0]
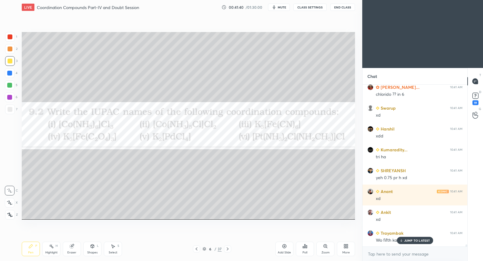
click at [404, 241] on p "JUMP TO LATEST" at bounding box center [417, 240] width 26 height 4
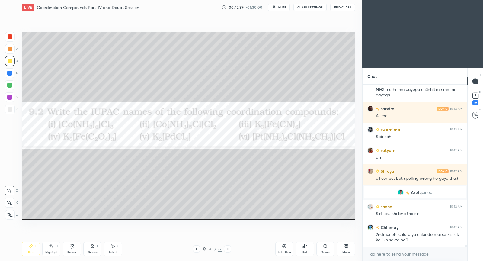
scroll to position [13324, 0]
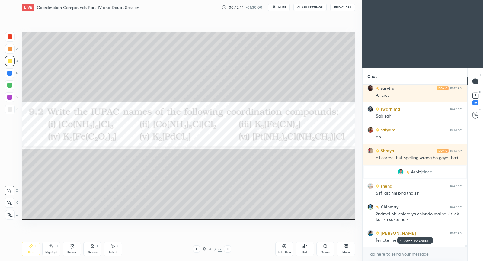
click at [406, 242] on div "JUMP TO LATEST" at bounding box center [415, 240] width 36 height 7
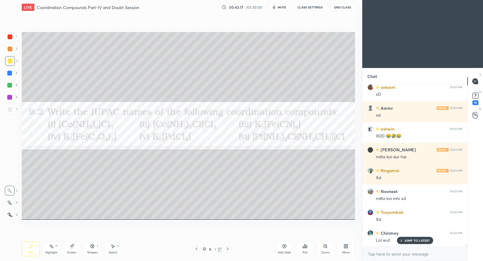
scroll to position [14052, 0]
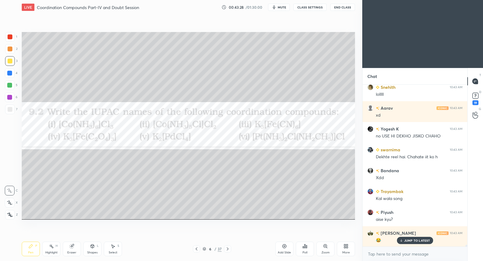
drag, startPoint x: 406, startPoint y: 242, endPoint x: 390, endPoint y: 234, distance: 17.0
click at [406, 240] on div "JUMP TO LATEST" at bounding box center [415, 240] width 36 height 7
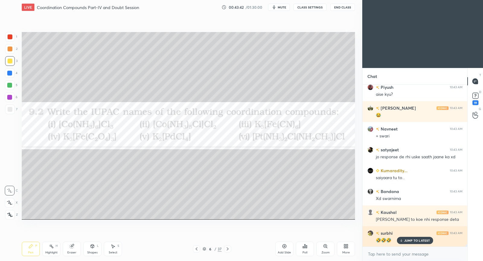
drag, startPoint x: 411, startPoint y: 241, endPoint x: 411, endPoint y: 236, distance: 4.2
click at [411, 240] on p "JUMP TO LATEST" at bounding box center [417, 240] width 26 height 4
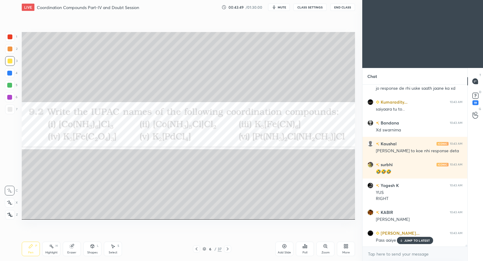
drag, startPoint x: 406, startPoint y: 241, endPoint x: 396, endPoint y: 234, distance: 12.6
click at [405, 240] on p "JUMP TO LATEST" at bounding box center [417, 240] width 26 height 4
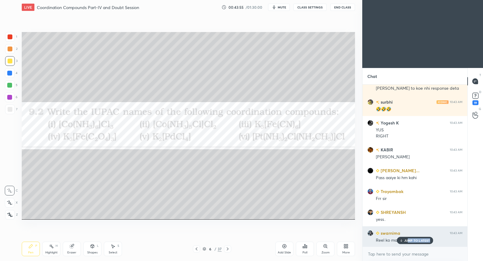
click at [409, 241] on p "JUMP TO LATEST" at bounding box center [417, 240] width 26 height 4
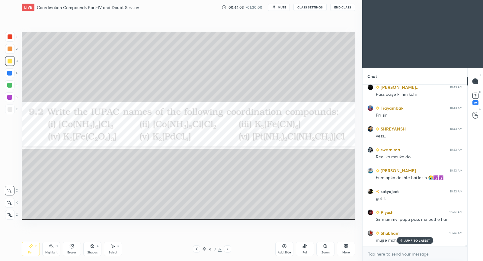
click at [413, 240] on p "JUMP TO LATEST" at bounding box center [417, 240] width 26 height 4
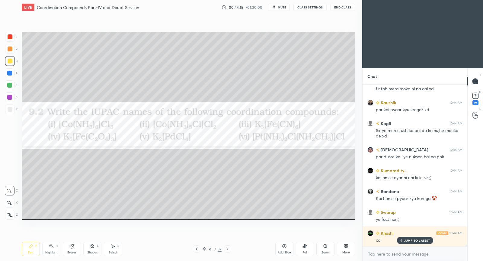
scroll to position [13587, 0]
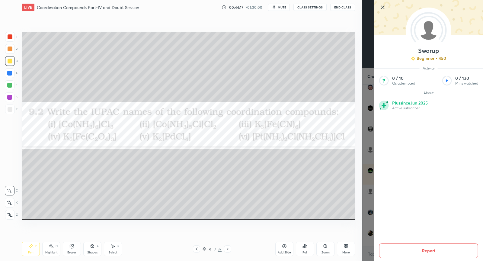
click at [383, 6] on icon at bounding box center [382, 7] width 3 height 3
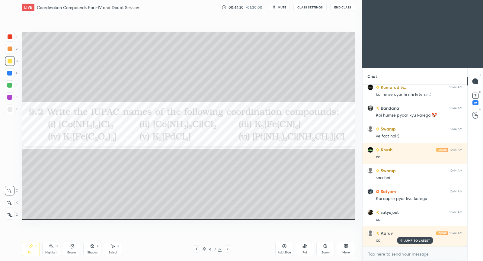
scroll to position [13753, 0]
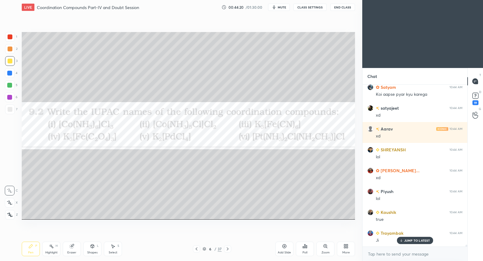
click at [416, 241] on p "JUMP TO LATEST" at bounding box center [417, 240] width 26 height 4
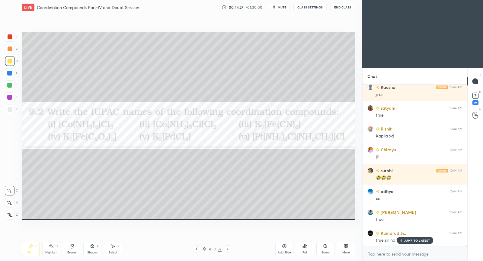
scroll to position [14149, 0]
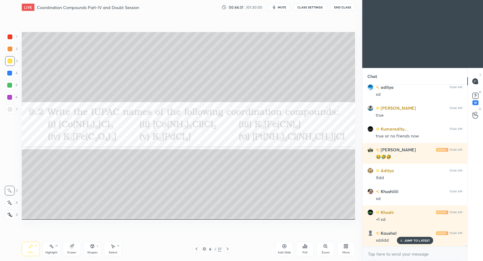
click at [408, 240] on p "JUMP TO LATEST" at bounding box center [417, 240] width 26 height 4
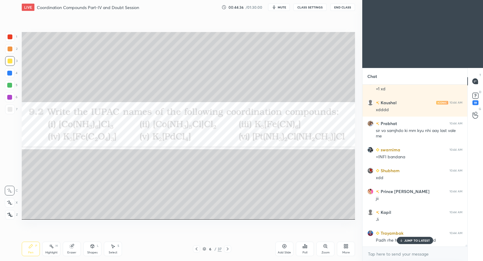
click at [415, 239] on p "JUMP TO LATEST" at bounding box center [417, 240] width 26 height 4
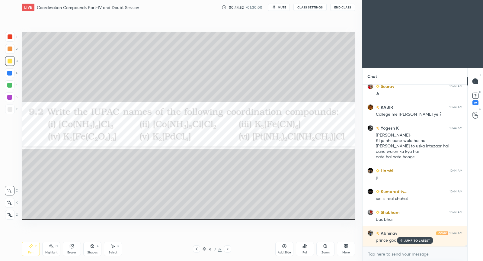
click at [403, 240] on div "swarnima 10:44 AM +INFI bandana Shubham 10:44 AM xdd Prince [PERSON_NAME] 10:44…" at bounding box center [414, 165] width 105 height 162
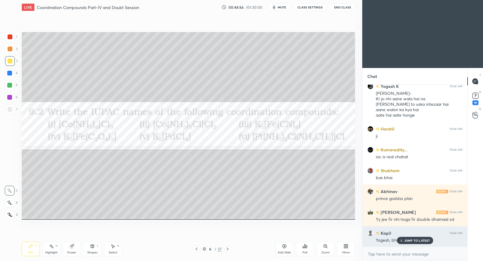
drag, startPoint x: 410, startPoint y: 242, endPoint x: 406, endPoint y: 241, distance: 3.4
click at [410, 241] on p "JUMP TO LATEST" at bounding box center [417, 240] width 26 height 4
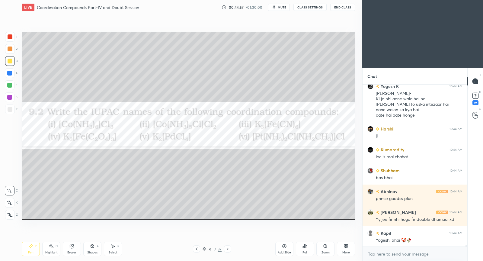
click at [287, 248] on div "Add Slide" at bounding box center [284, 248] width 18 height 14
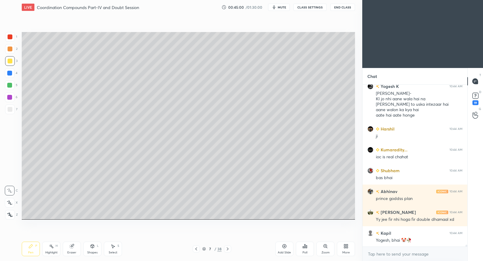
drag, startPoint x: 12, startPoint y: 62, endPoint x: 11, endPoint y: 67, distance: 5.3
click at [12, 62] on div at bounding box center [10, 61] width 10 height 10
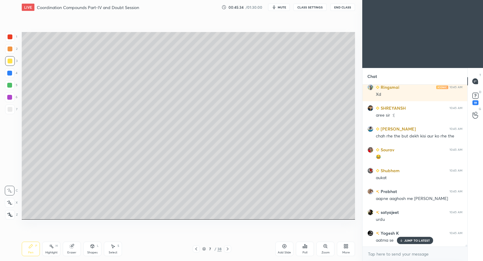
scroll to position [15514, 0]
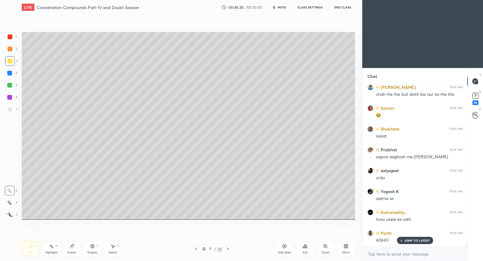
click at [410, 240] on p "JUMP TO LATEST" at bounding box center [417, 240] width 26 height 4
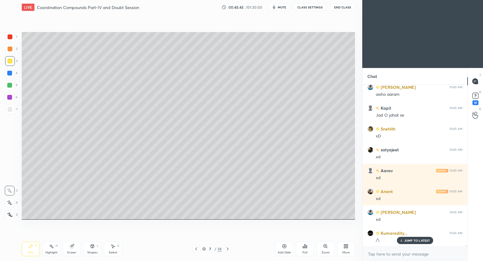
scroll to position [15716, 0]
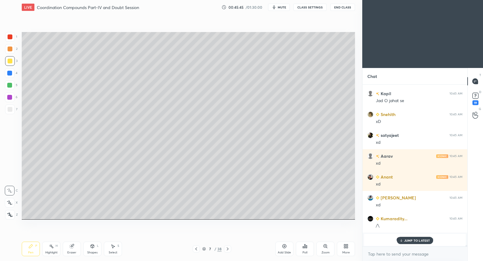
click at [10, 60] on div at bounding box center [10, 61] width 5 height 5
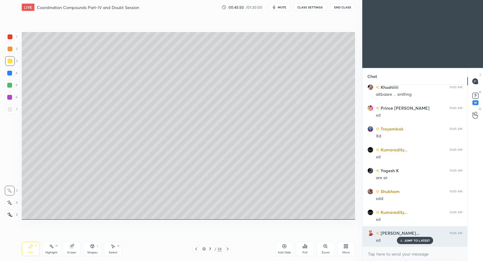
click at [410, 240] on p "JUMP TO LATEST" at bounding box center [417, 240] width 26 height 4
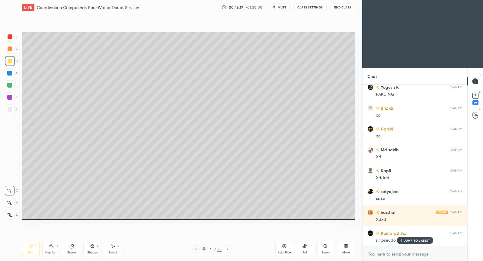
click at [10, 62] on div at bounding box center [10, 61] width 5 height 5
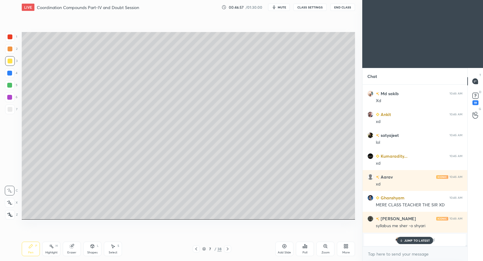
click at [411, 243] on div "JUMP TO LATEST" at bounding box center [415, 240] width 36 height 7
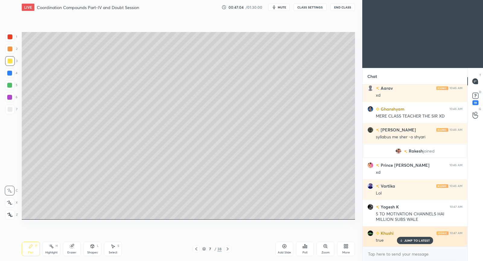
click at [407, 239] on p "JUMP TO LATEST" at bounding box center [417, 240] width 26 height 4
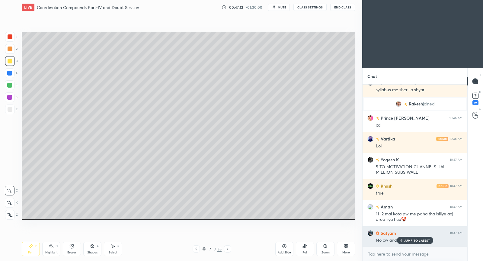
click at [408, 241] on p "JUMP TO LATEST" at bounding box center [417, 240] width 26 height 4
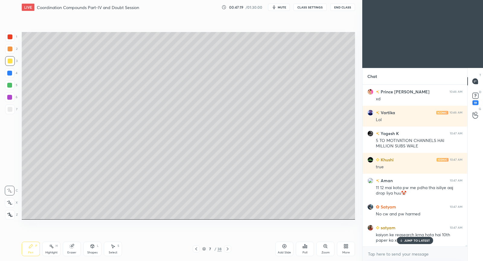
click at [421, 240] on p "JUMP TO LATEST" at bounding box center [417, 240] width 26 height 4
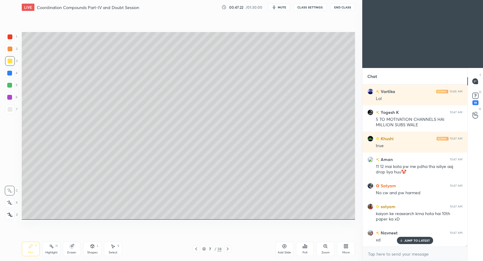
scroll to position [17636, 0]
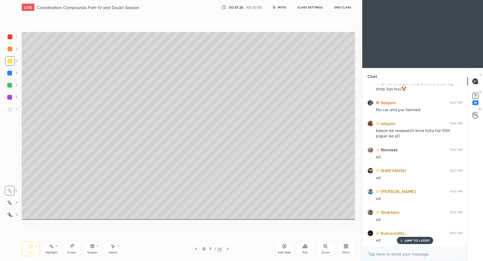
drag, startPoint x: 75, startPoint y: 249, endPoint x: 93, endPoint y: 230, distance: 26.0
click at [75, 249] on div "Eraser" at bounding box center [72, 248] width 18 height 14
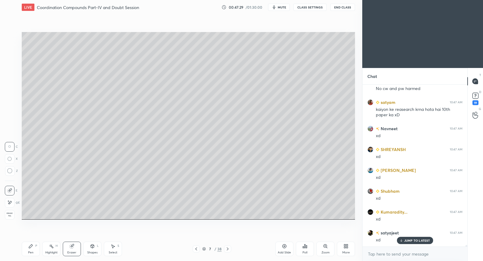
scroll to position [17740, 0]
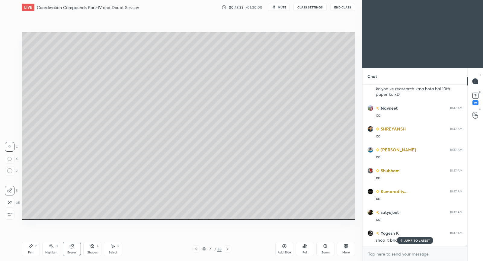
click at [37, 246] on div "Pen P" at bounding box center [31, 248] width 18 height 14
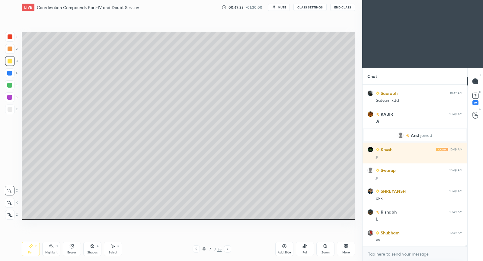
scroll to position [17922, 0]
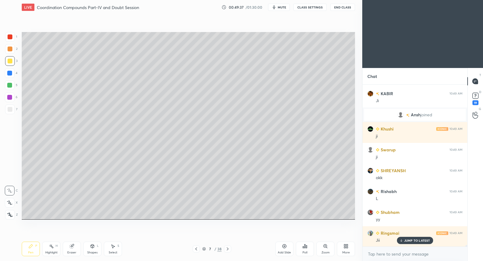
click at [285, 249] on div "Add Slide" at bounding box center [284, 248] width 18 height 14
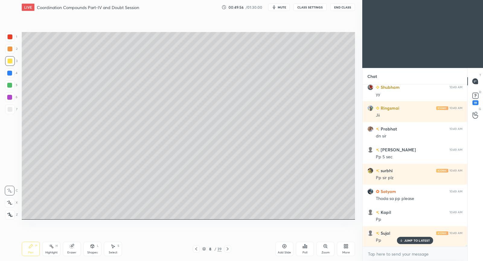
scroll to position [18067, 0]
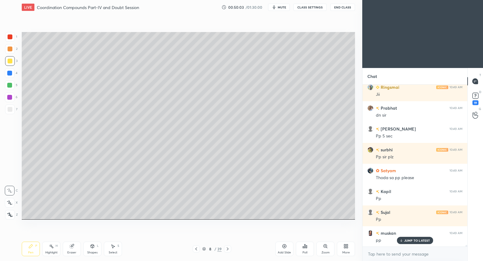
click at [196, 248] on icon at bounding box center [196, 248] width 5 height 5
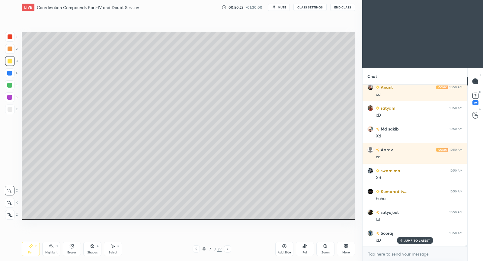
scroll to position [18275, 0]
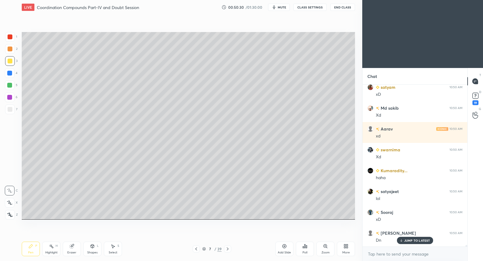
click at [284, 8] on span "mute" at bounding box center [282, 7] width 8 height 4
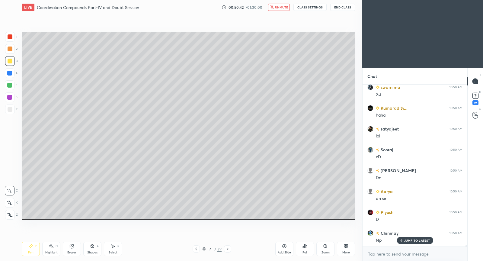
scroll to position [16863, 0]
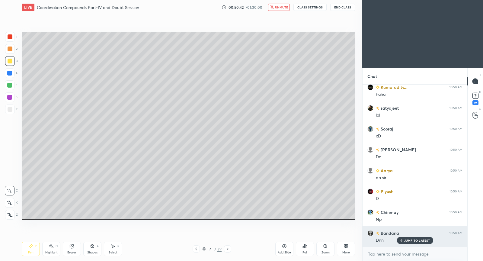
click at [420, 241] on p "JUMP TO LATEST" at bounding box center [417, 240] width 26 height 4
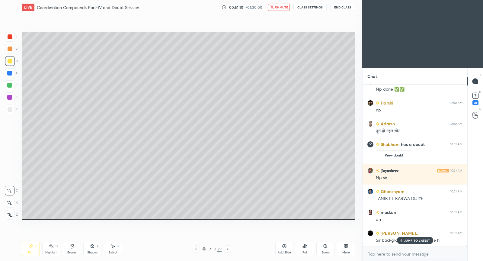
scroll to position [17055, 0]
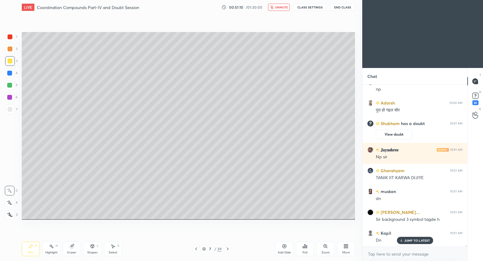
click at [228, 249] on icon at bounding box center [227, 248] width 5 height 5
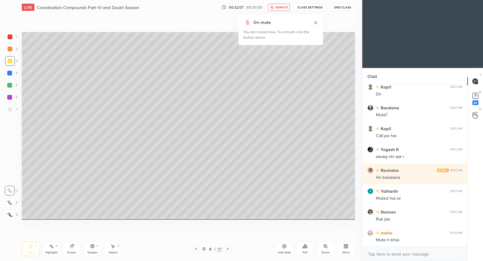
scroll to position [17215, 0]
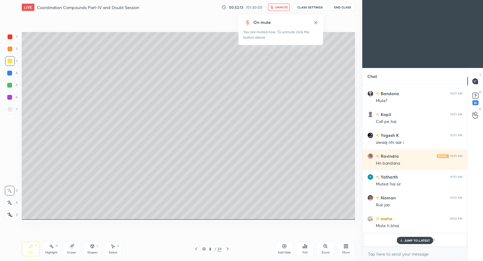
click at [286, 7] on span "unmute" at bounding box center [281, 7] width 13 height 4
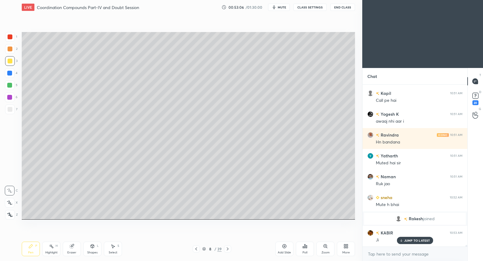
scroll to position [17167, 0]
drag, startPoint x: 73, startPoint y: 250, endPoint x: 74, endPoint y: 237, distance: 12.4
click at [72, 249] on div "Eraser" at bounding box center [72, 248] width 18 height 14
click at [10, 201] on icon at bounding box center [9, 202] width 5 height 5
click at [29, 250] on div "Pen P" at bounding box center [31, 248] width 18 height 14
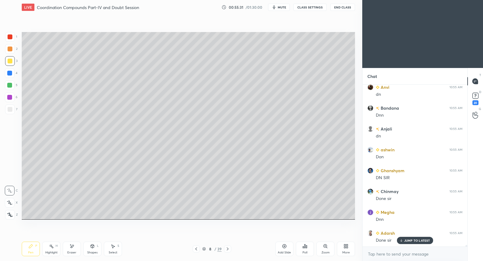
scroll to position [17604, 0]
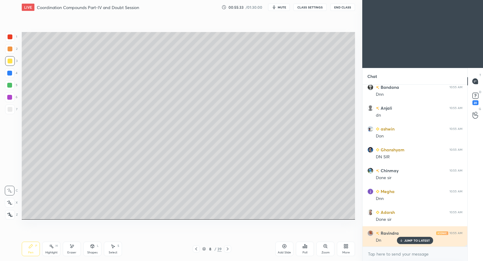
drag, startPoint x: 403, startPoint y: 240, endPoint x: 399, endPoint y: 238, distance: 4.3
click at [403, 239] on icon at bounding box center [401, 240] width 4 height 4
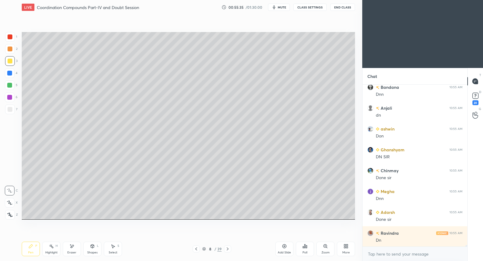
click at [285, 247] on icon at bounding box center [284, 246] width 4 height 4
click at [12, 63] on div at bounding box center [10, 61] width 10 height 10
click at [195, 248] on icon at bounding box center [196, 248] width 5 height 5
click at [229, 249] on icon at bounding box center [227, 248] width 5 height 5
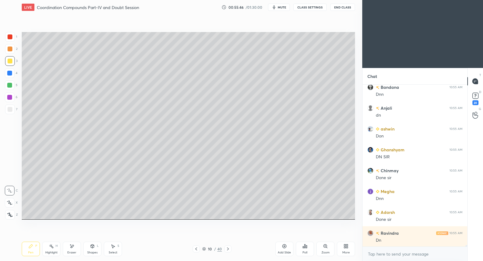
click at [229, 249] on icon at bounding box center [227, 248] width 5 height 5
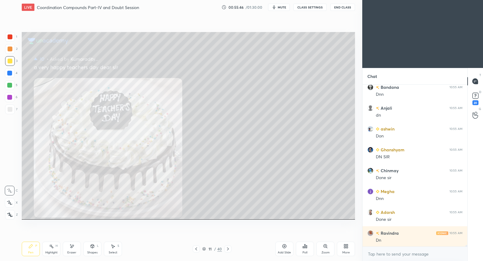
click at [200, 249] on div "11 / 40" at bounding box center [212, 248] width 39 height 7
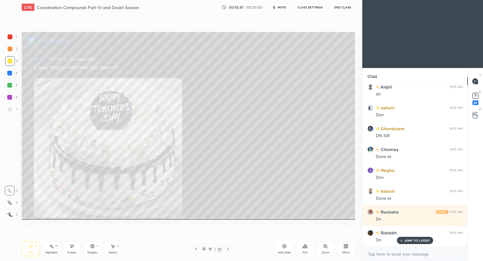
scroll to position [17506, 0]
click at [196, 250] on icon at bounding box center [196, 248] width 5 height 5
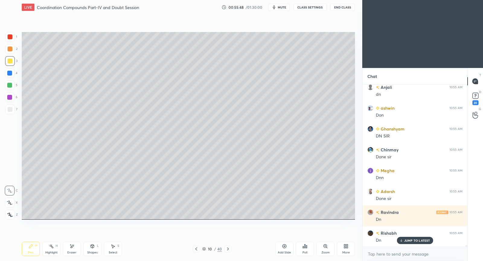
click at [197, 250] on icon at bounding box center [196, 248] width 5 height 5
click at [196, 249] on icon at bounding box center [196, 248] width 5 height 5
drag, startPoint x: 285, startPoint y: 248, endPoint x: 284, endPoint y: 235, distance: 12.7
click at [284, 247] on icon at bounding box center [284, 246] width 5 height 5
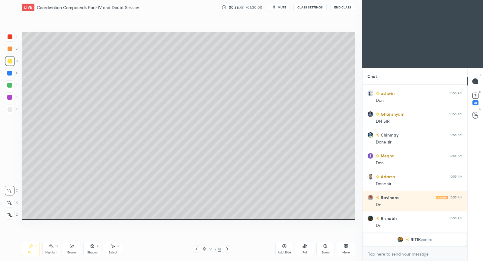
scroll to position [17530, 0]
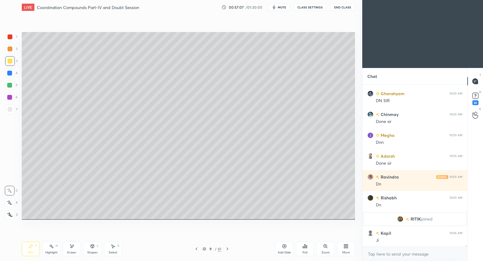
click at [348, 247] on div "More" at bounding box center [346, 248] width 18 height 14
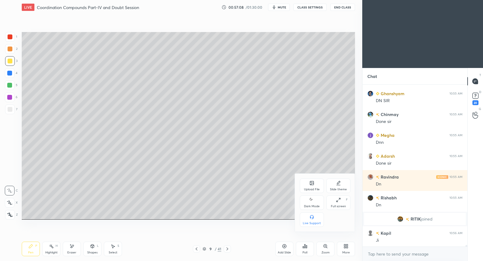
click at [311, 186] on div "Upload File" at bounding box center [312, 185] width 24 height 14
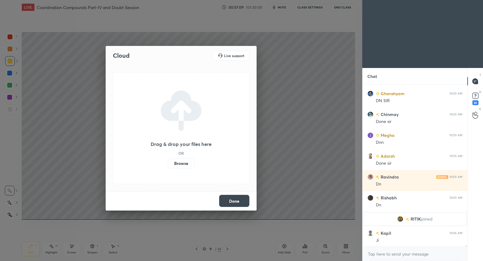
click at [176, 165] on label "Browse" at bounding box center [181, 163] width 27 height 10
click at [168, 165] on input "Browse" at bounding box center [168, 163] width 0 height 10
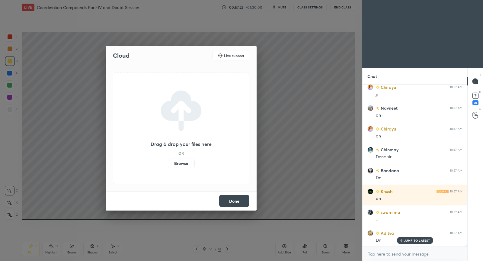
scroll to position [17717, 0]
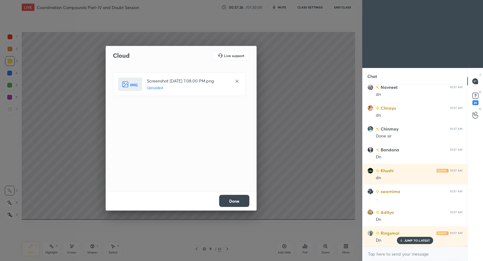
click at [236, 202] on button "Done" at bounding box center [234, 201] width 30 height 12
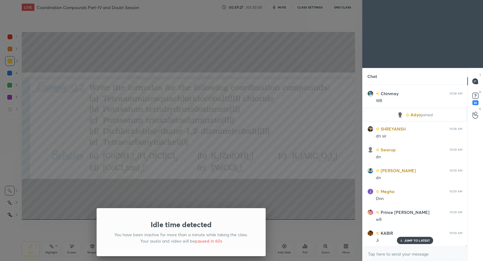
scroll to position [17982, 0]
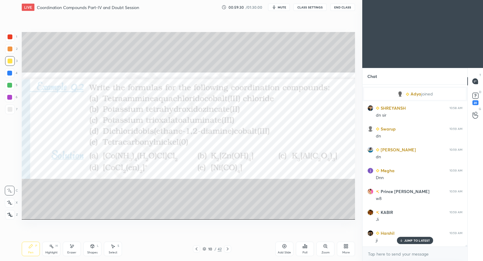
drag, startPoint x: 9, startPoint y: 95, endPoint x: 20, endPoint y: 95, distance: 10.6
click at [9, 94] on div at bounding box center [10, 97] width 10 height 10
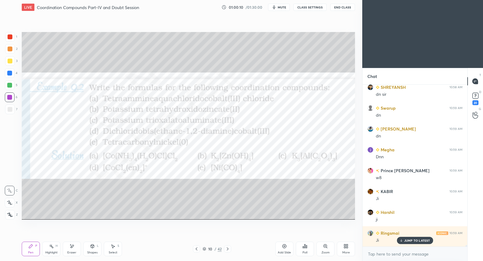
click at [289, 248] on div "Add Slide" at bounding box center [284, 248] width 18 height 14
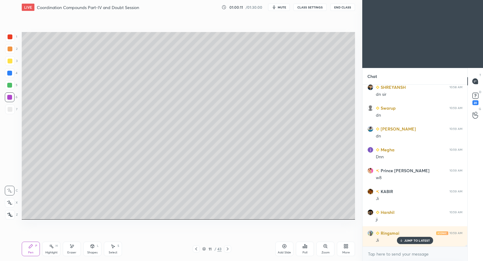
scroll to position [18023, 0]
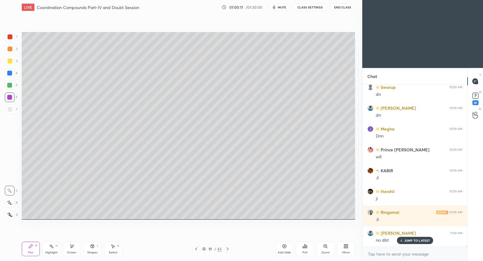
click at [198, 249] on icon at bounding box center [196, 248] width 5 height 5
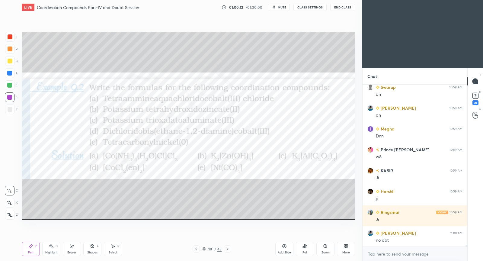
scroll to position [18044, 0]
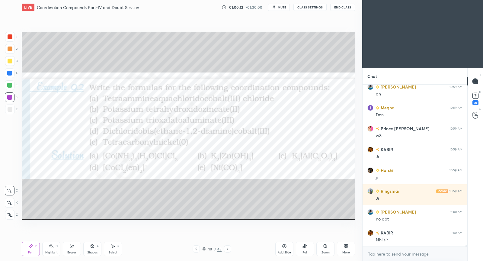
click at [347, 249] on div "More" at bounding box center [346, 248] width 18 height 14
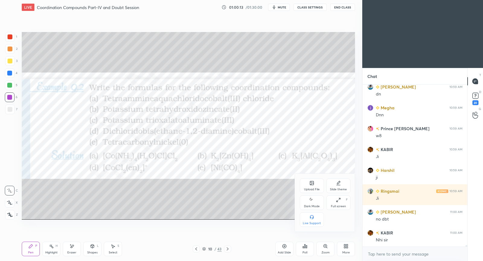
scroll to position [18086, 0]
click at [309, 188] on div "Upload File" at bounding box center [312, 189] width 16 height 3
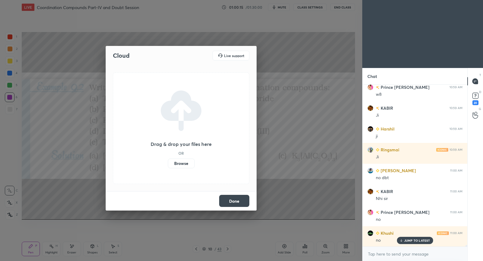
click at [176, 163] on label "Browse" at bounding box center [181, 163] width 27 height 10
click at [168, 163] on input "Browse" at bounding box center [168, 163] width 0 height 10
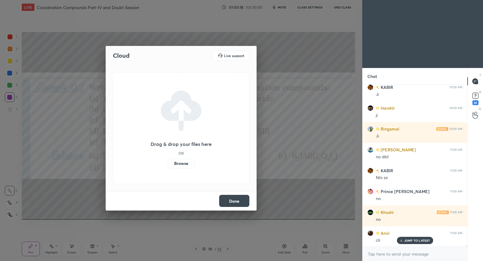
scroll to position [18127, 0]
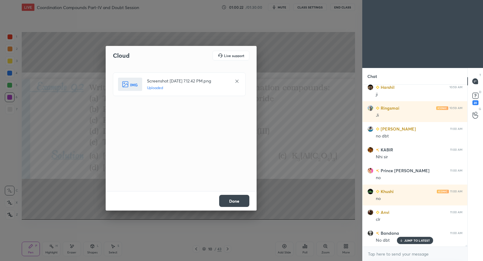
click at [230, 199] on button "Done" at bounding box center [234, 201] width 30 height 12
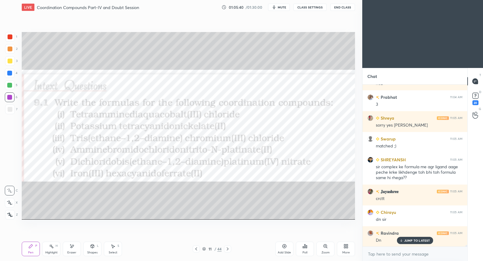
scroll to position [18512, 0]
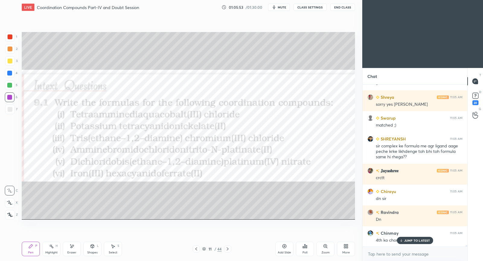
click at [411, 240] on p "JUMP TO LATEST" at bounding box center [417, 240] width 26 height 4
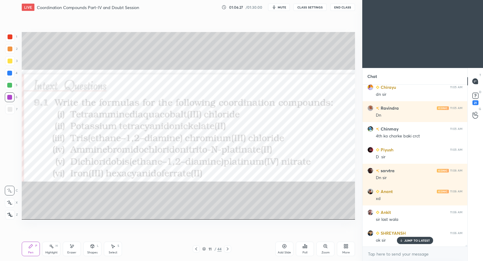
scroll to position [18637, 0]
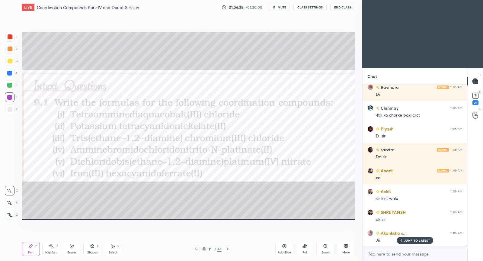
click at [285, 247] on icon at bounding box center [284, 246] width 5 height 5
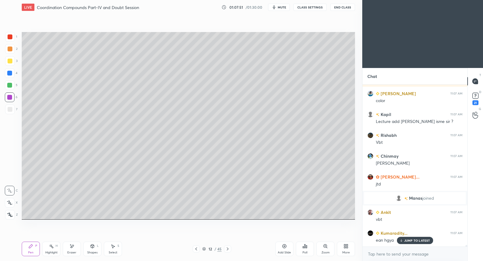
scroll to position [18772, 0]
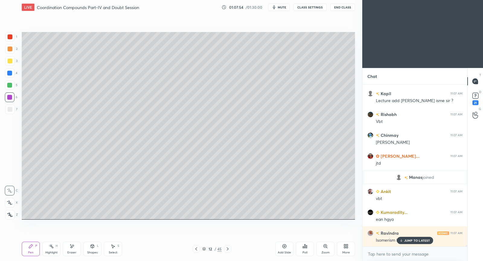
click at [11, 62] on div at bounding box center [10, 61] width 5 height 5
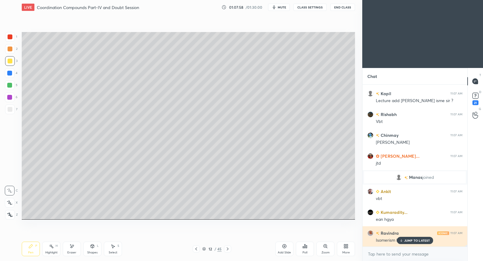
click at [408, 239] on p "JUMP TO LATEST" at bounding box center [417, 240] width 26 height 4
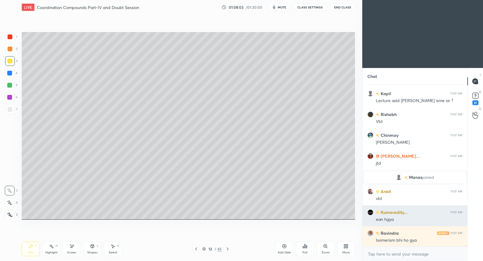
scroll to position [18798, 0]
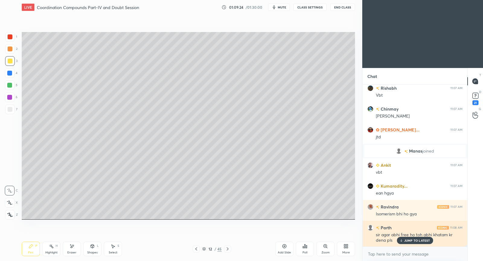
click at [409, 239] on p "JUMP TO LATEST" at bounding box center [417, 240] width 26 height 4
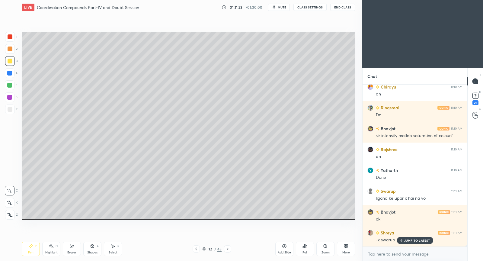
scroll to position [19292, 0]
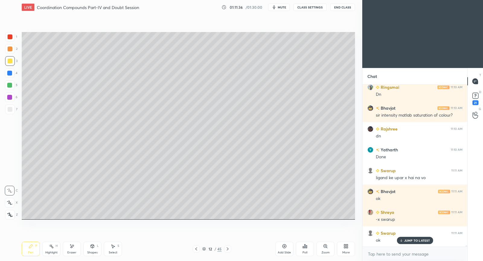
drag, startPoint x: 285, startPoint y: 246, endPoint x: 289, endPoint y: 229, distance: 17.6
click at [284, 245] on icon at bounding box center [284, 246] width 5 height 5
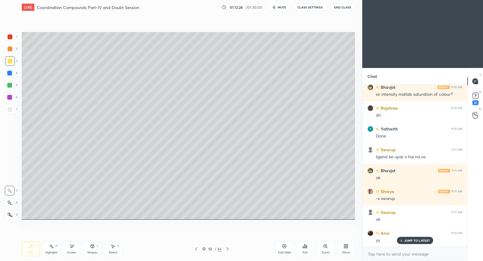
scroll to position [19333, 0]
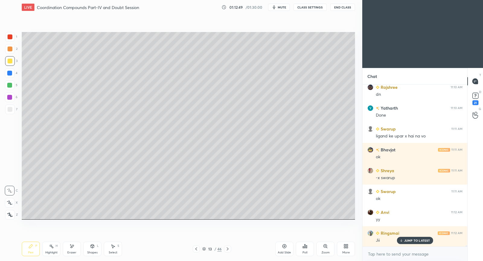
drag, startPoint x: 115, startPoint y: 246, endPoint x: 117, endPoint y: 231, distance: 15.5
click at [116, 245] on div "Select S" at bounding box center [113, 248] width 18 height 14
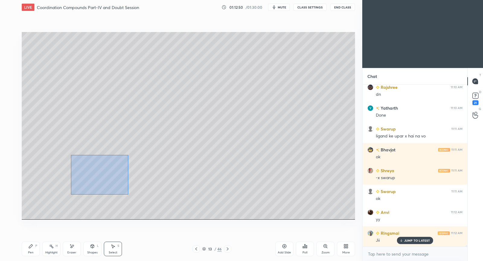
drag, startPoint x: 71, startPoint y: 155, endPoint x: 129, endPoint y: 194, distance: 70.0
click at [129, 194] on div "0 ° Undo Copy Duplicate Duplicate to new slide Delete" at bounding box center [188, 125] width 333 height 187
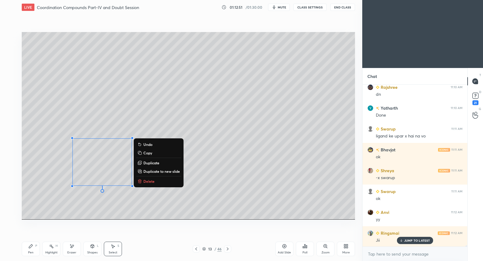
click at [111, 206] on div "0 ° Undo Copy Duplicate Duplicate to new slide Delete" at bounding box center [188, 125] width 333 height 187
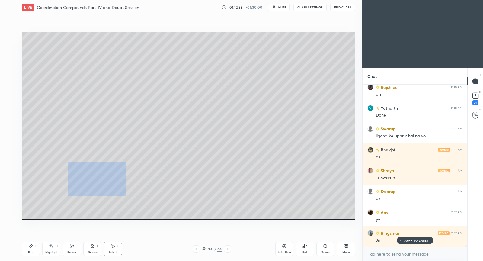
drag, startPoint x: 68, startPoint y: 161, endPoint x: 125, endPoint y: 194, distance: 66.1
click at [126, 195] on div "0 ° Undo Copy Duplicate Duplicate to new slide Delete" at bounding box center [188, 125] width 333 height 187
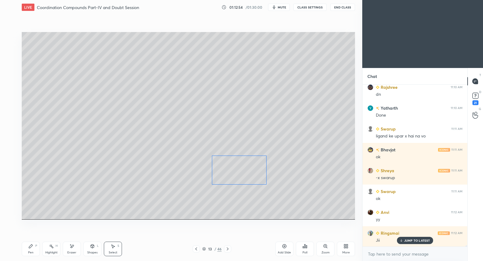
drag, startPoint x: 135, startPoint y: 180, endPoint x: 245, endPoint y: 172, distance: 109.9
click at [245, 172] on div "0 ° Undo Copy Duplicate Duplicate to new slide Delete" at bounding box center [188, 125] width 333 height 187
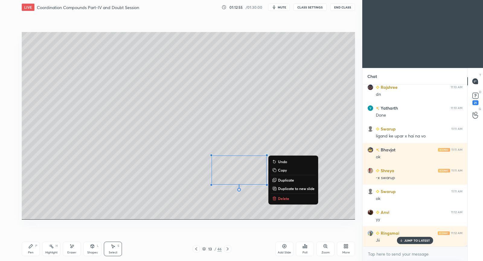
click at [169, 198] on div "0 ° Undo Copy Duplicate Duplicate to new slide Delete" at bounding box center [188, 125] width 333 height 187
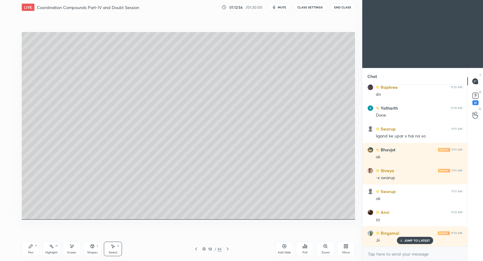
click at [31, 244] on icon at bounding box center [30, 246] width 5 height 5
click at [113, 249] on div "Select S" at bounding box center [113, 248] width 18 height 14
click at [74, 250] on div "Eraser" at bounding box center [72, 248] width 18 height 14
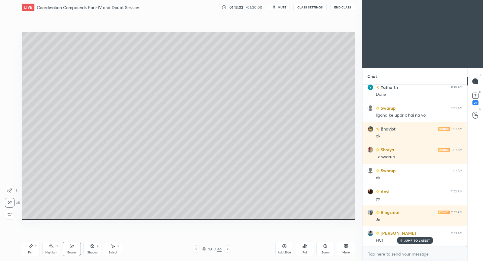
click at [34, 242] on div "Pen P" at bounding box center [31, 248] width 18 height 14
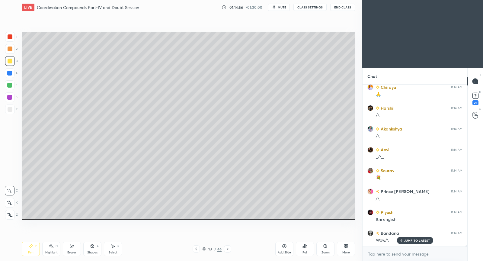
scroll to position [19910, 0]
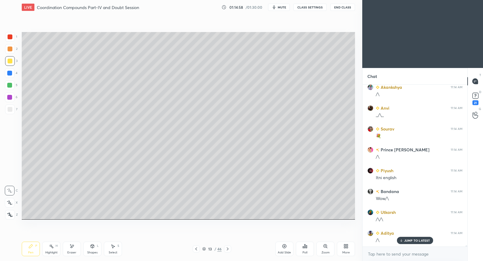
click at [283, 249] on div "Add Slide" at bounding box center [284, 248] width 18 height 14
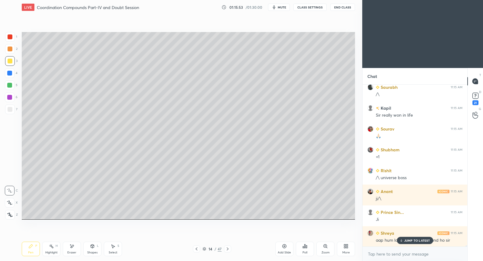
scroll to position [20222, 0]
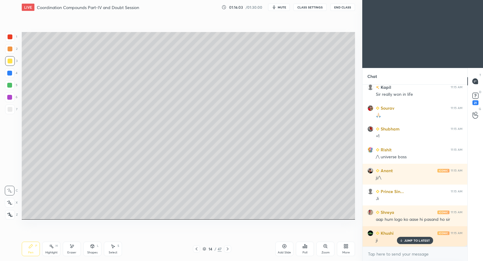
click at [405, 241] on p "JUMP TO LATEST" at bounding box center [417, 240] width 26 height 4
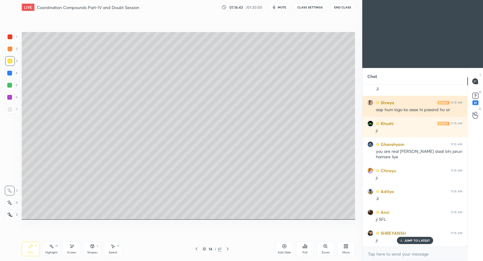
scroll to position [20353, 0]
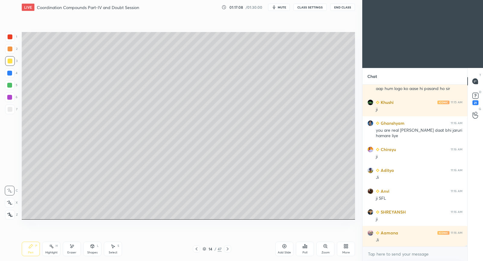
drag, startPoint x: 73, startPoint y: 247, endPoint x: 100, endPoint y: 221, distance: 37.2
click at [73, 247] on icon at bounding box center [72, 245] width 3 height 3
click at [32, 249] on div "Pen P" at bounding box center [31, 248] width 18 height 14
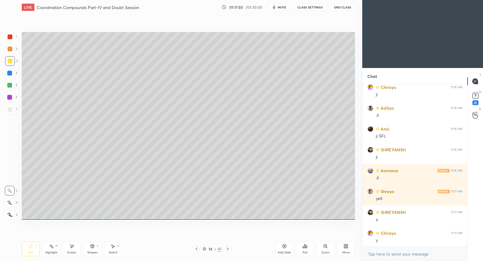
scroll to position [20436, 0]
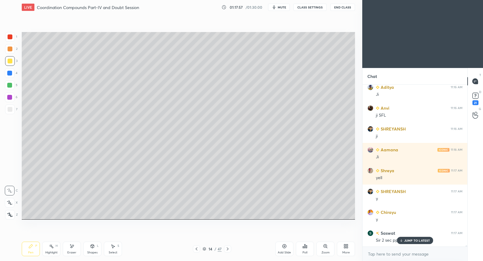
click at [408, 240] on p "JUMP TO LATEST" at bounding box center [417, 240] width 26 height 4
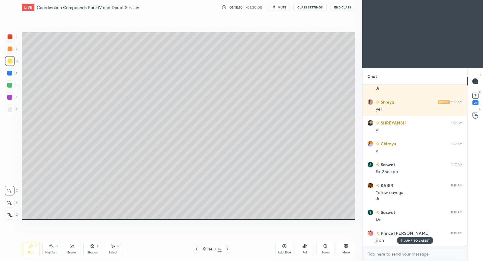
scroll to position [20546, 0]
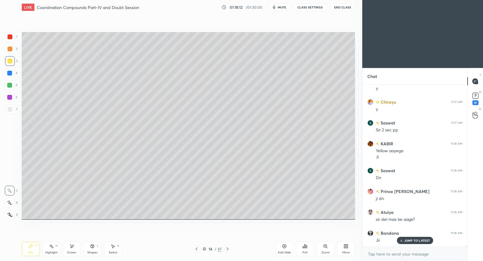
click at [229, 249] on icon at bounding box center [227, 248] width 5 height 5
click at [196, 249] on icon at bounding box center [196, 248] width 5 height 5
click at [284, 248] on icon at bounding box center [284, 246] width 5 height 5
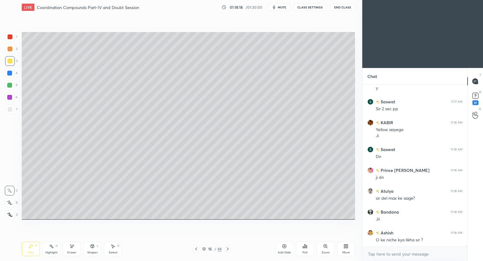
scroll to position [20588, 0]
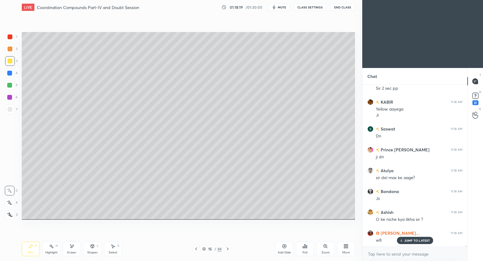
click at [198, 251] on div at bounding box center [196, 248] width 7 height 7
drag, startPoint x: 215, startPoint y: 248, endPoint x: 201, endPoint y: 249, distance: 14.0
click at [211, 248] on div "14 / 48" at bounding box center [211, 248] width 19 height 5
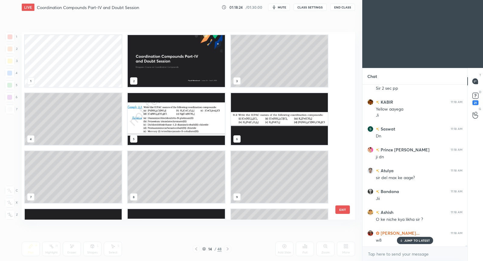
scroll to position [186, 330]
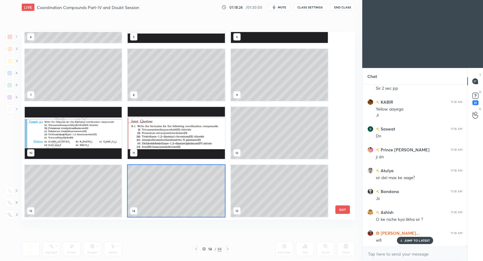
click at [195, 250] on div at bounding box center [196, 248] width 7 height 7
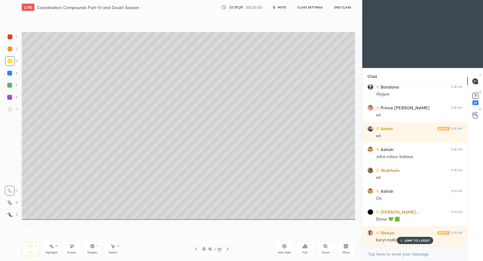
scroll to position [20900, 0]
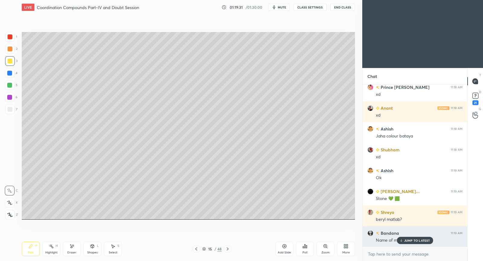
click at [416, 242] on p "JUMP TO LATEST" at bounding box center [417, 240] width 26 height 4
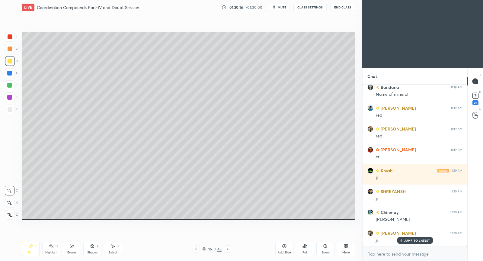
scroll to position [21088, 0]
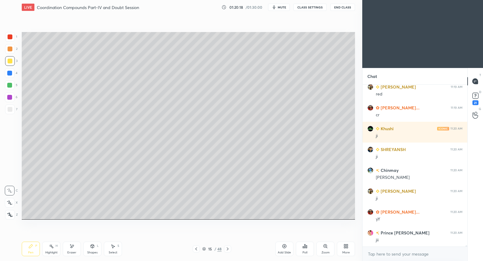
click at [286, 245] on icon at bounding box center [284, 246] width 5 height 5
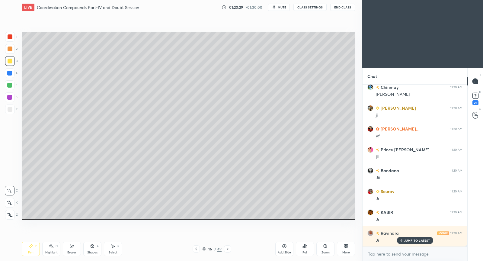
scroll to position [21192, 0]
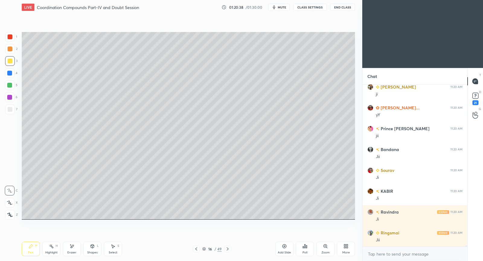
click at [198, 246] on div at bounding box center [196, 248] width 7 height 7
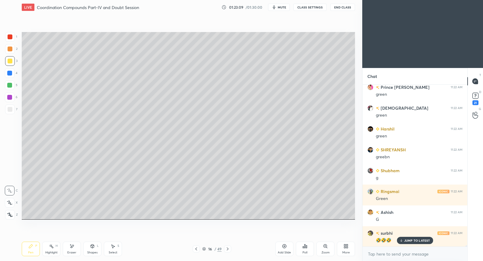
scroll to position [21326, 0]
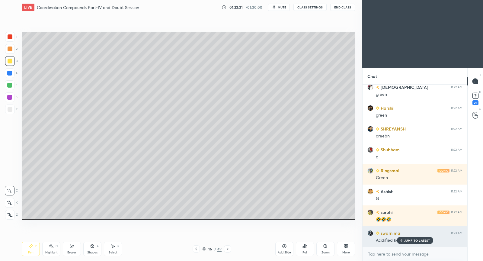
click at [407, 240] on p "JUMP TO LATEST" at bounding box center [417, 240] width 26 height 4
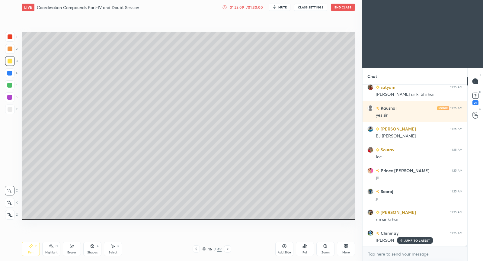
scroll to position [22120, 0]
click at [413, 244] on div "Adarsh 11:24 AM [PERSON_NAME] 11:24 AM appplications Khushi 11:24 AM oky [PERSO…" at bounding box center [414, 165] width 105 height 162
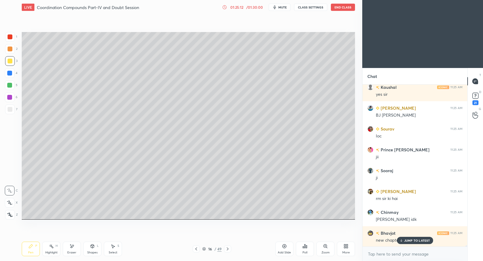
click at [409, 243] on div "Navneet 11:24 AM appplications Khushi 11:24 AM oky [PERSON_NAME] 11:24 AM aaj b…" at bounding box center [414, 165] width 105 height 162
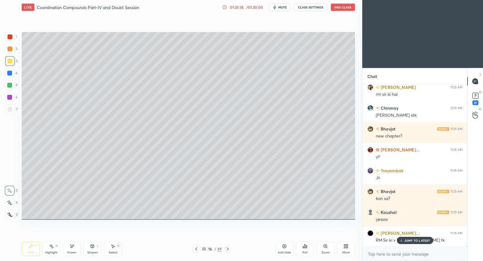
scroll to position [22266, 0]
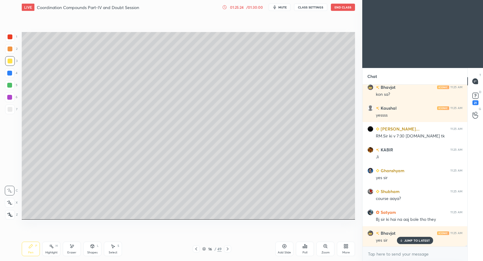
click at [432, 240] on div "JUMP TO LATEST" at bounding box center [415, 240] width 36 height 7
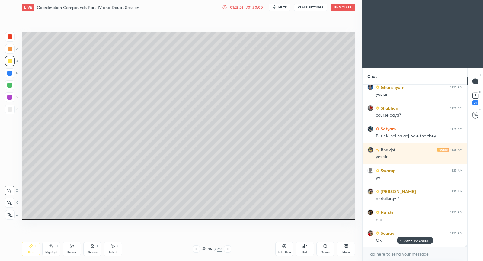
click at [410, 241] on p "JUMP TO LATEST" at bounding box center [417, 240] width 26 height 4
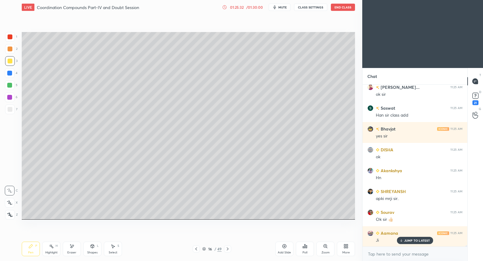
click at [408, 240] on p "JUMP TO LATEST" at bounding box center [417, 240] width 26 height 4
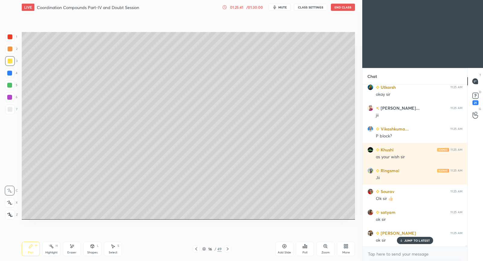
click at [284, 250] on div "Add Slide" at bounding box center [284, 248] width 18 height 14
click at [196, 251] on div at bounding box center [196, 248] width 7 height 7
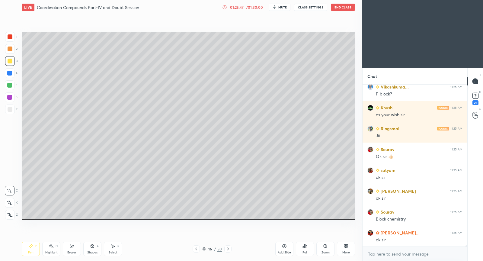
click at [228, 250] on icon at bounding box center [227, 248] width 5 height 5
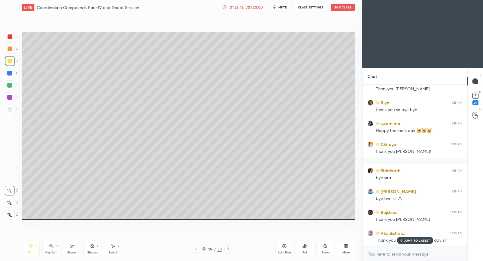
scroll to position [26282, 0]
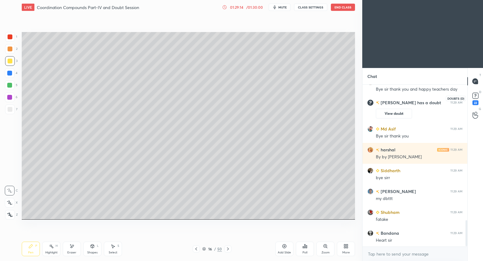
click at [476, 96] on rect at bounding box center [475, 96] width 6 height 6
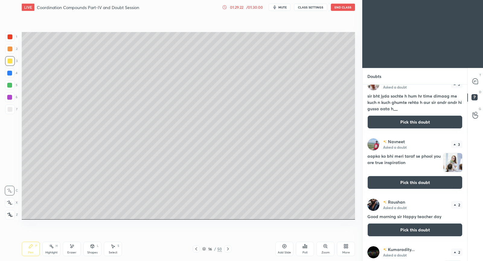
click at [384, 183] on button "Pick this doubt" at bounding box center [414, 182] width 95 height 13
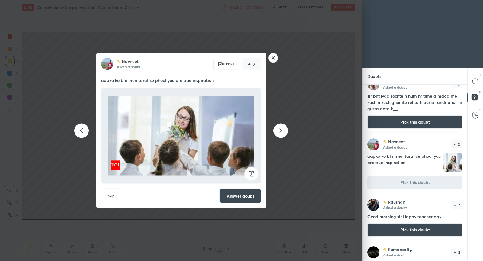
click at [246, 196] on button "Answer doubt" at bounding box center [240, 196] width 42 height 14
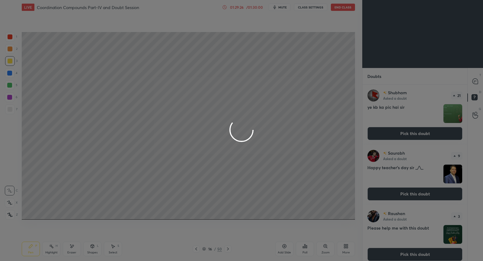
click at [475, 81] on div at bounding box center [241, 130] width 483 height 261
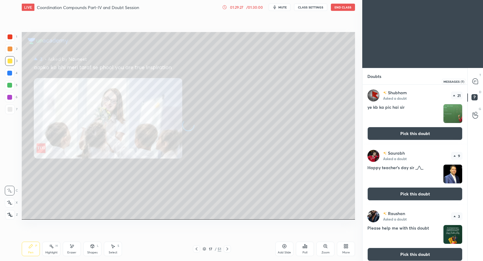
click at [475, 81] on icon at bounding box center [475, 81] width 2 height 0
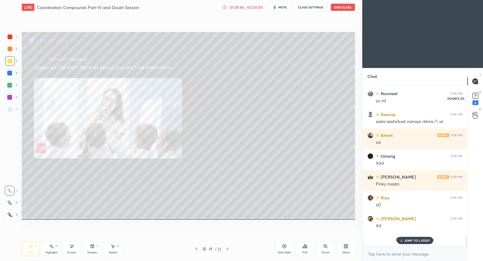
click at [475, 97] on rect at bounding box center [475, 96] width 6 height 6
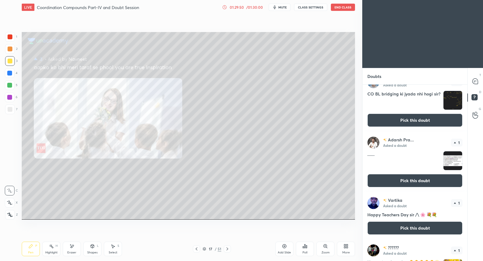
click at [422, 183] on button "Pick this doubt" at bounding box center [414, 180] width 95 height 13
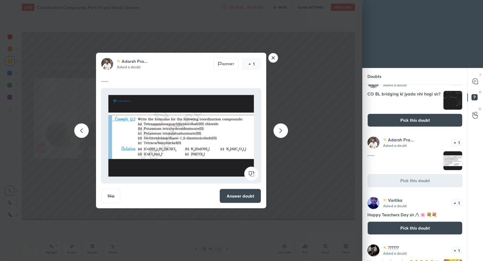
click at [272, 59] on rect at bounding box center [273, 57] width 9 height 9
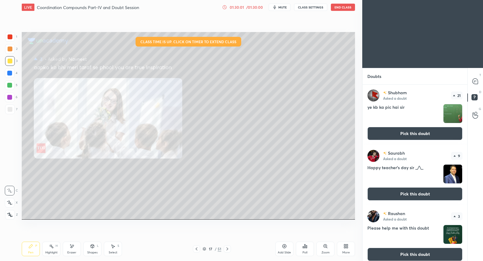
click at [409, 133] on button "Pick this doubt" at bounding box center [414, 133] width 95 height 13
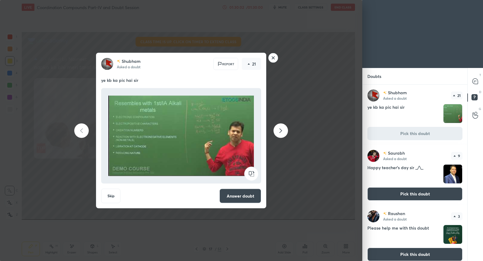
click at [239, 191] on button "Answer doubt" at bounding box center [240, 196] width 42 height 14
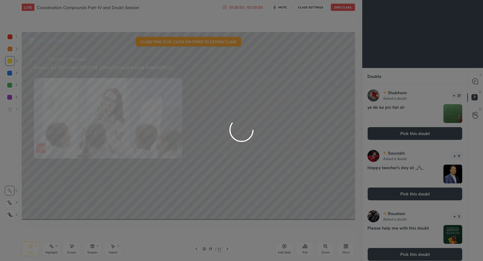
click at [475, 83] on div at bounding box center [241, 130] width 483 height 261
click at [475, 83] on icon at bounding box center [474, 80] width 5 height 5
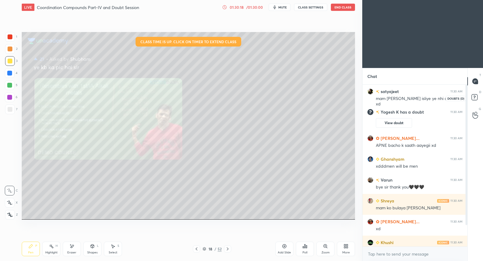
click at [475, 96] on icon at bounding box center [474, 97] width 2 height 2
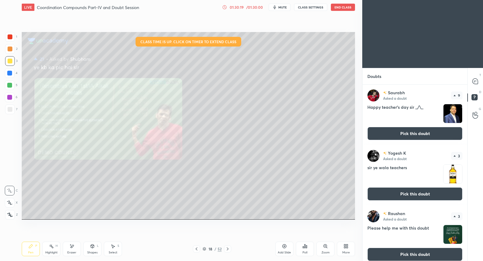
click at [411, 129] on button "Pick this doubt" at bounding box center [414, 133] width 95 height 13
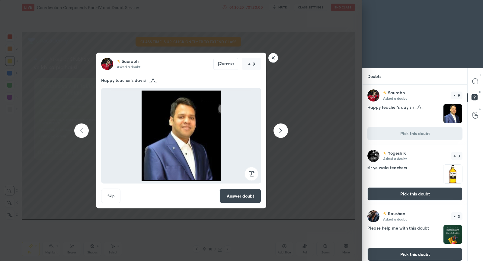
click at [240, 193] on button "Answer doubt" at bounding box center [240, 196] width 42 height 14
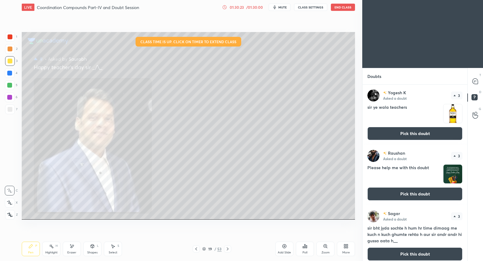
click at [410, 137] on button "Pick this doubt" at bounding box center [414, 133] width 95 height 13
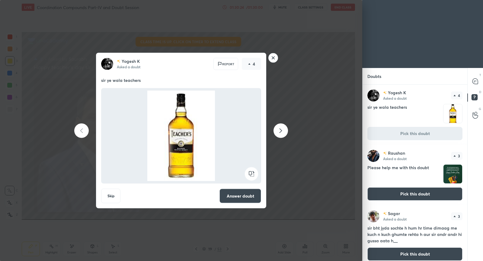
click at [238, 196] on button "Answer doubt" at bounding box center [240, 196] width 42 height 14
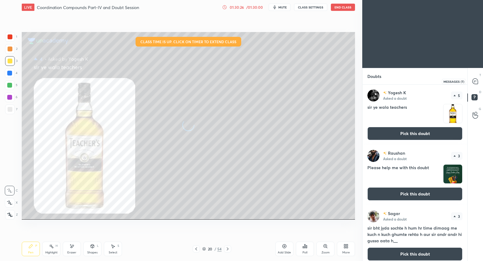
click at [475, 81] on icon at bounding box center [474, 80] width 5 height 5
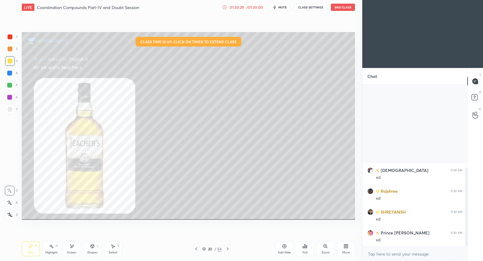
scroll to position [170, 0]
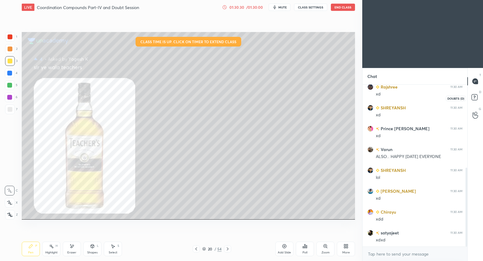
click at [474, 98] on rect at bounding box center [474, 97] width 6 height 6
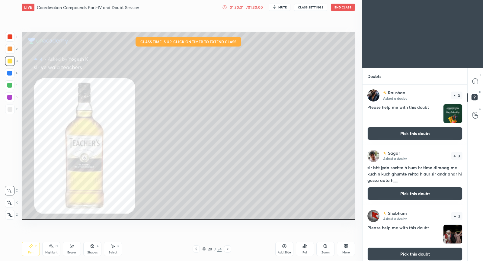
click at [420, 132] on button "Pick this doubt" at bounding box center [414, 133] width 95 height 13
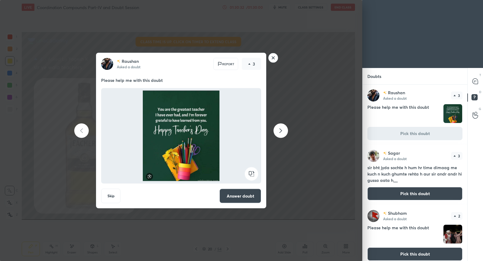
click at [250, 199] on button "Answer doubt" at bounding box center [240, 196] width 42 height 14
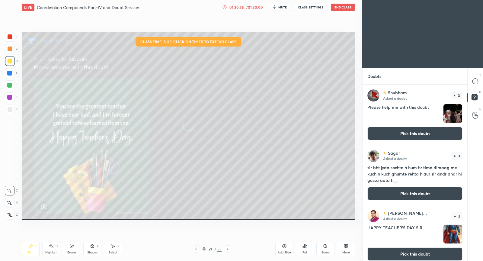
click at [394, 134] on button "Pick this doubt" at bounding box center [414, 133] width 95 height 13
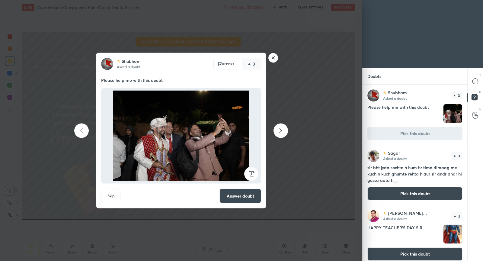
click at [230, 196] on button "Answer doubt" at bounding box center [240, 196] width 42 height 14
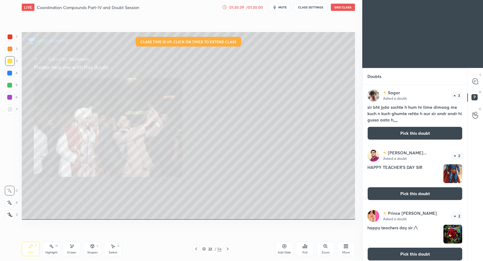
click at [393, 131] on button "Pick this doubt" at bounding box center [414, 132] width 95 height 13
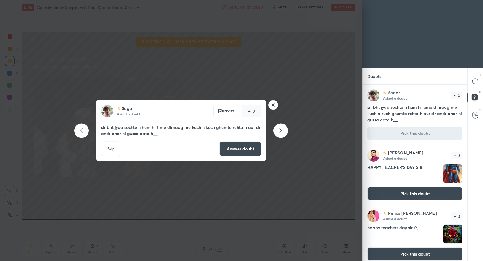
click at [241, 148] on button "Answer doubt" at bounding box center [240, 149] width 42 height 14
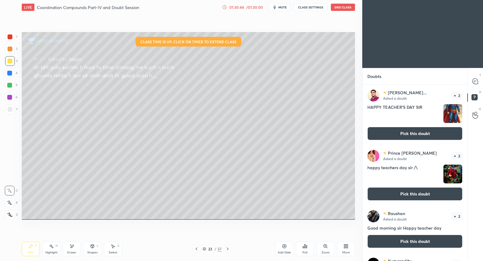
click at [422, 130] on button "Pick this doubt" at bounding box center [414, 133] width 95 height 13
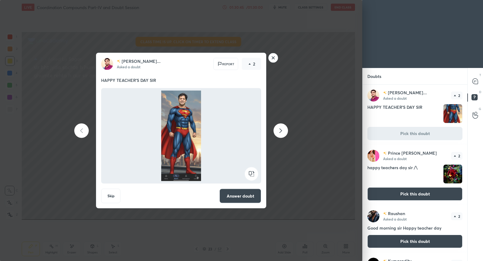
click at [237, 192] on button "Answer doubt" at bounding box center [240, 196] width 42 height 14
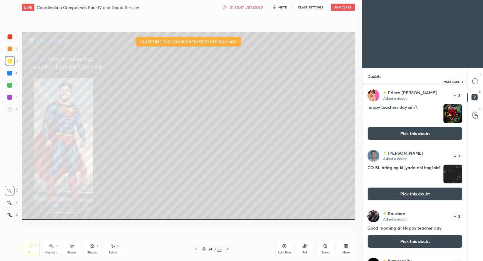
click at [477, 83] on icon at bounding box center [474, 80] width 5 height 5
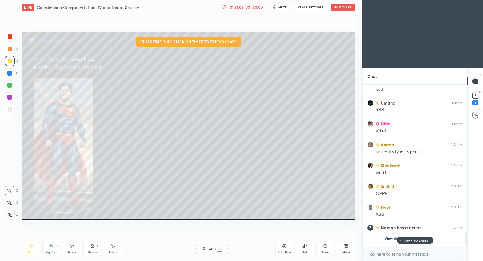
scroll to position [1295, 0]
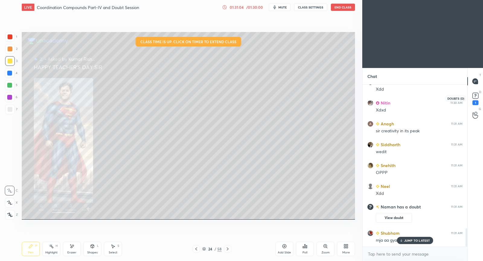
click at [476, 96] on rect at bounding box center [475, 96] width 6 height 6
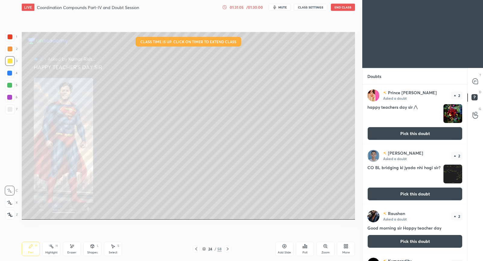
click at [432, 127] on button "Pick this doubt" at bounding box center [414, 133] width 95 height 13
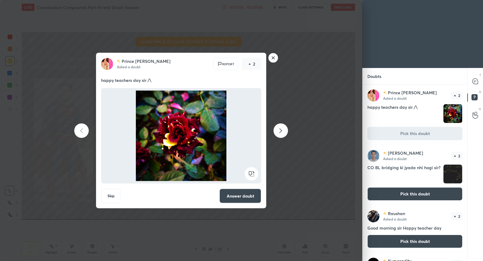
click at [228, 195] on button "Answer doubt" at bounding box center [240, 196] width 42 height 14
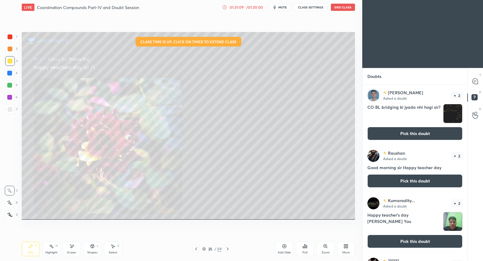
click at [403, 134] on button "Pick this doubt" at bounding box center [414, 133] width 95 height 13
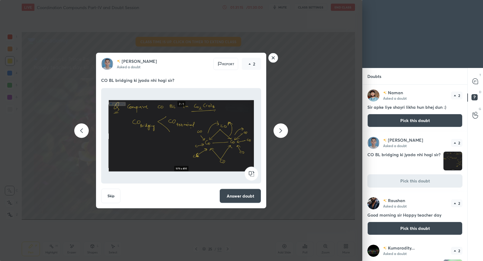
click at [241, 194] on button "Answer doubt" at bounding box center [240, 196] width 42 height 14
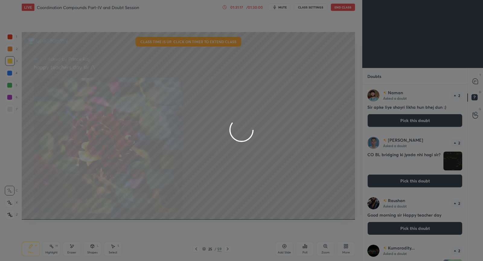
click at [475, 80] on div at bounding box center [241, 130] width 483 height 261
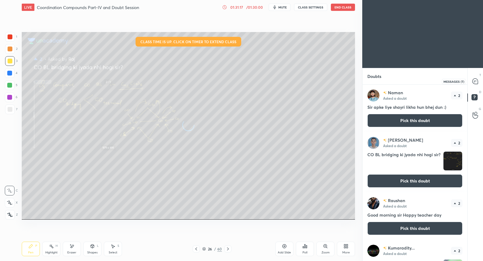
click at [475, 80] on icon at bounding box center [474, 80] width 5 height 5
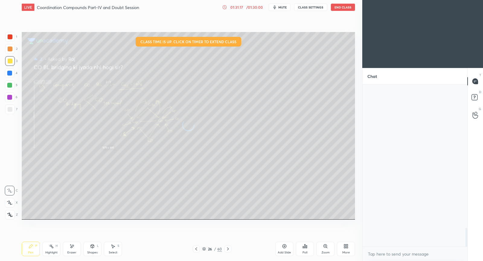
scroll to position [160, 103]
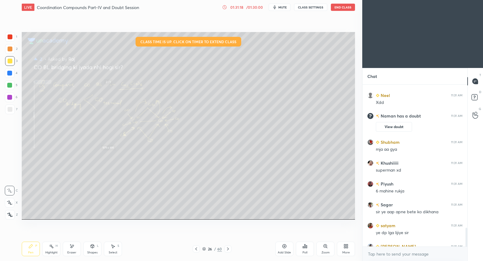
click at [475, 80] on icon at bounding box center [474, 80] width 5 height 5
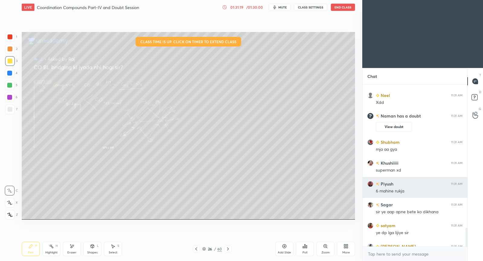
scroll to position [1540, 0]
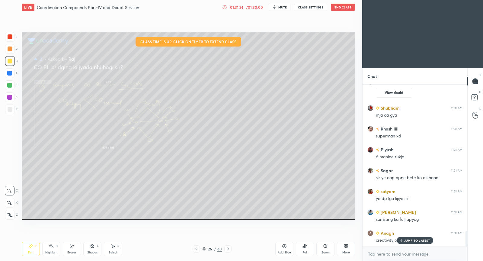
click at [420, 240] on p "JUMP TO LATEST" at bounding box center [417, 240] width 26 height 4
click at [475, 100] on rect at bounding box center [474, 97] width 6 height 6
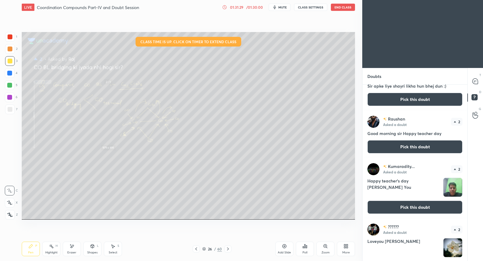
scroll to position [0, 0]
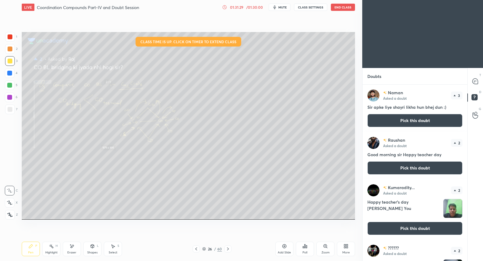
click at [417, 117] on button "Pick this doubt" at bounding box center [414, 120] width 95 height 13
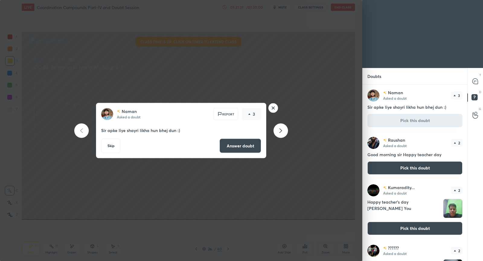
click at [243, 147] on button "Answer doubt" at bounding box center [240, 146] width 42 height 14
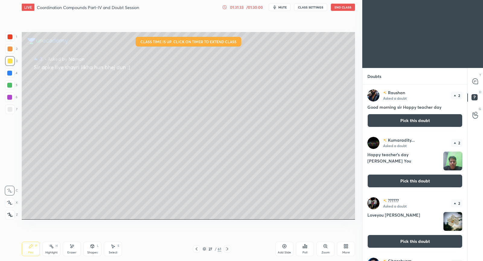
click at [397, 118] on button "Pick this doubt" at bounding box center [414, 120] width 95 height 13
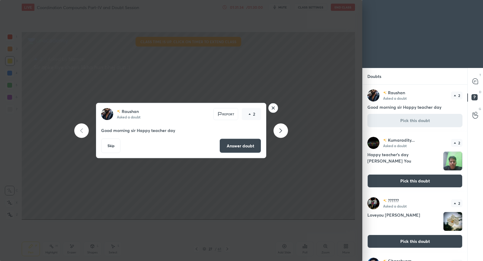
click at [244, 146] on button "Answer doubt" at bounding box center [240, 146] width 42 height 14
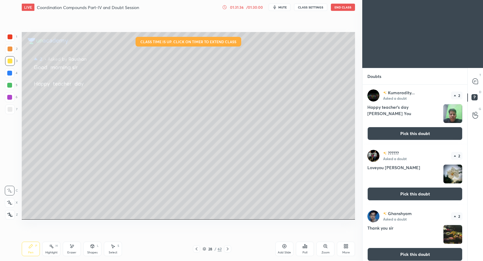
click at [396, 132] on button "Pick this doubt" at bounding box center [414, 133] width 95 height 13
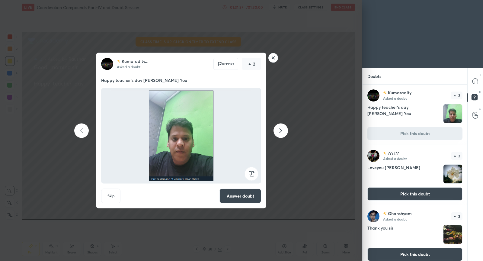
click at [261, 192] on div "Kumaradity... Asked a doubt Report 2 Happy teacher's day sir ji love You Skip A…" at bounding box center [181, 130] width 170 height 155
click at [251, 194] on button "Answer doubt" at bounding box center [240, 196] width 42 height 14
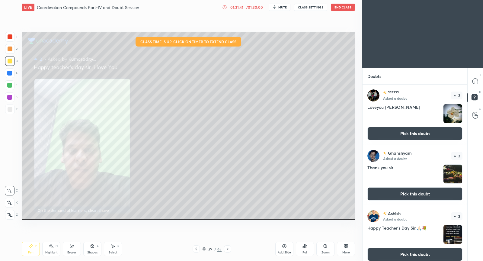
click at [390, 135] on button "Pick this doubt" at bounding box center [414, 133] width 95 height 13
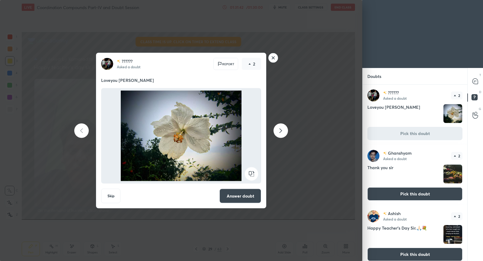
click at [253, 195] on button "Answer doubt" at bounding box center [240, 196] width 42 height 14
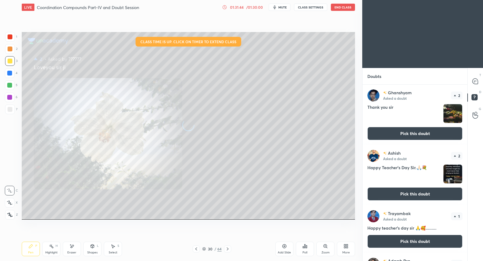
click at [410, 135] on button "Pick this doubt" at bounding box center [414, 133] width 95 height 13
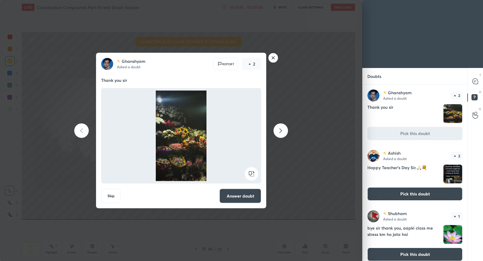
click at [260, 190] on button "Answer doubt" at bounding box center [240, 196] width 42 height 14
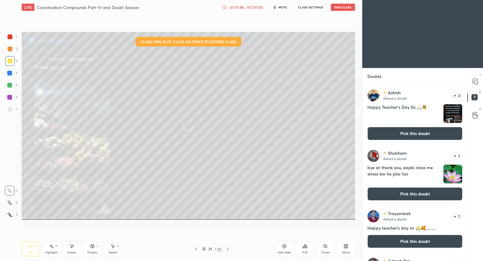
click at [420, 135] on button "Pick this doubt" at bounding box center [414, 133] width 95 height 13
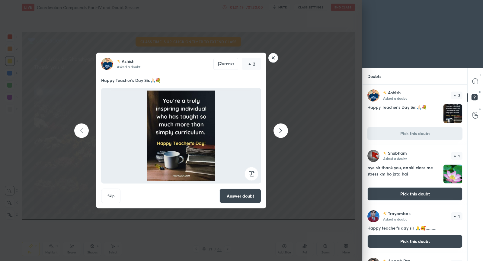
click at [254, 196] on button "Answer doubt" at bounding box center [240, 196] width 42 height 14
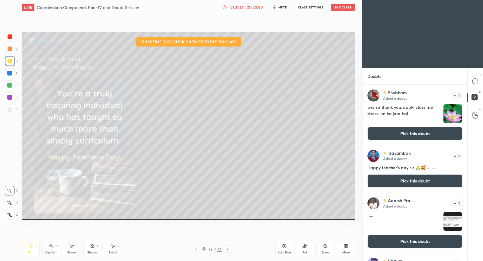
click at [416, 136] on button "Pick this doubt" at bounding box center [414, 133] width 95 height 13
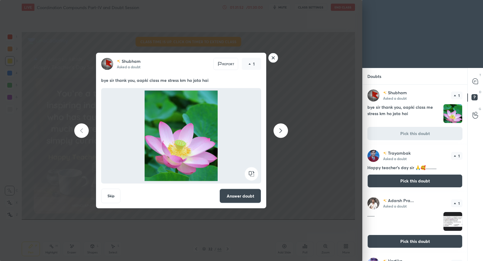
click at [244, 193] on button "Answer doubt" at bounding box center [240, 196] width 42 height 14
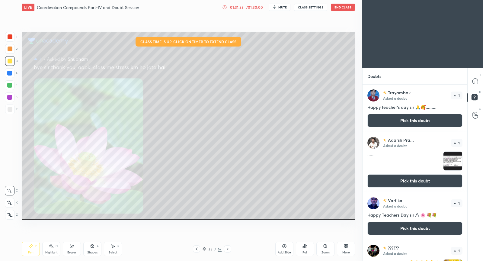
click at [410, 124] on button "Pick this doubt" at bounding box center [414, 120] width 95 height 13
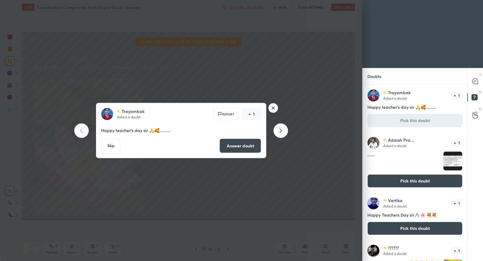
click at [257, 148] on button "Answer doubt" at bounding box center [240, 146] width 42 height 14
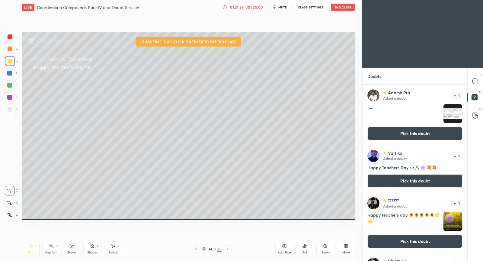
click at [416, 134] on button "Pick this doubt" at bounding box center [414, 133] width 95 height 13
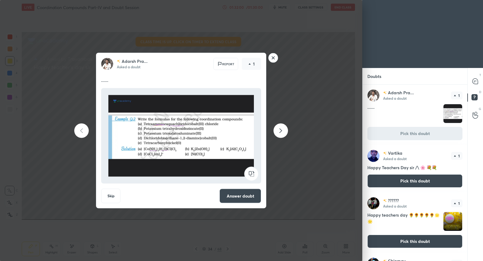
click at [234, 197] on button "Answer doubt" at bounding box center [240, 196] width 42 height 14
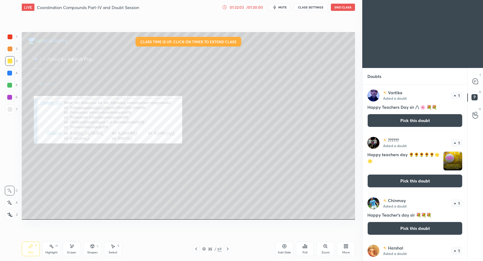
click at [398, 126] on button "Pick this doubt" at bounding box center [414, 120] width 95 height 13
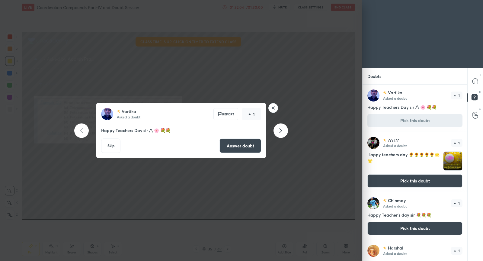
click at [235, 145] on button "Answer doubt" at bounding box center [240, 146] width 42 height 14
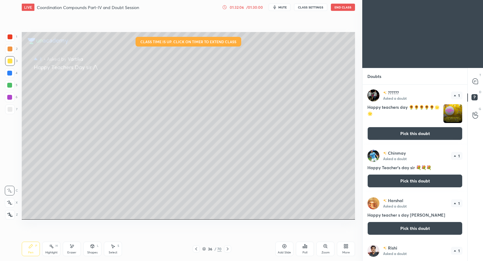
click at [406, 131] on button "Pick this doubt" at bounding box center [414, 133] width 95 height 13
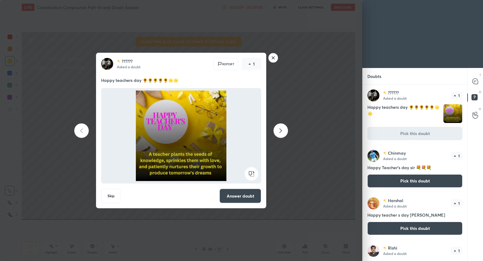
click at [237, 195] on button "Answer doubt" at bounding box center [240, 196] width 42 height 14
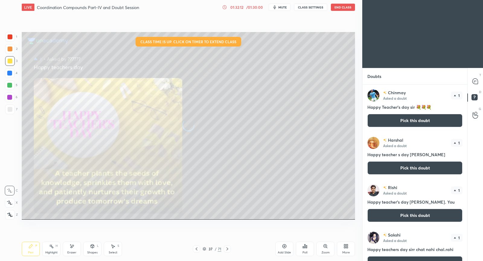
click at [432, 133] on div "[PERSON_NAME] Asked a doubt 1 Happy teacher s day [PERSON_NAME] Pick this doubt" at bounding box center [414, 155] width 105 height 47
click at [430, 120] on button "Pick this doubt" at bounding box center [414, 120] width 95 height 13
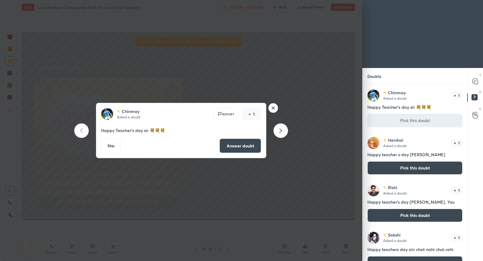
click at [242, 148] on button "Answer doubt" at bounding box center [240, 146] width 42 height 14
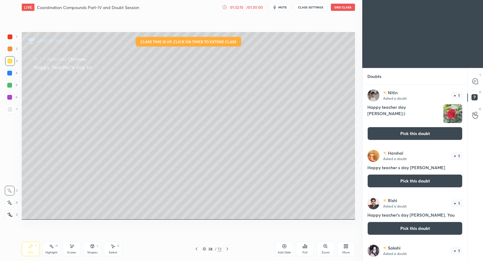
click at [404, 132] on button "Pick this doubt" at bounding box center [414, 133] width 95 height 13
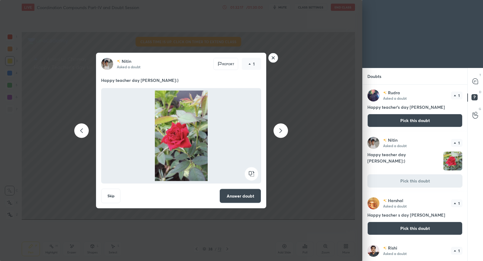
click at [253, 197] on button "Answer doubt" at bounding box center [240, 196] width 42 height 14
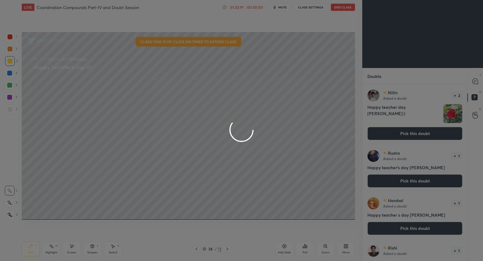
click at [404, 134] on div at bounding box center [241, 130] width 483 height 261
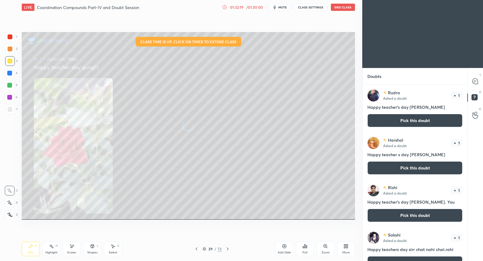
click at [404, 134] on div "[PERSON_NAME] Asked a doubt 1 Happy teacher s day [PERSON_NAME] Pick this doubt" at bounding box center [414, 155] width 105 height 47
click at [405, 125] on button "Pick this doubt" at bounding box center [414, 120] width 95 height 13
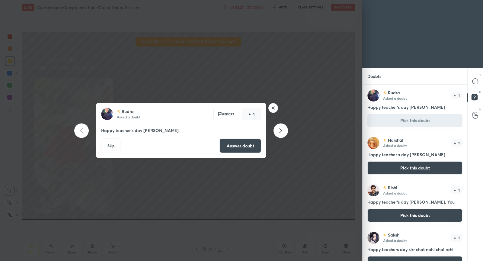
click at [245, 142] on button "Answer doubt" at bounding box center [240, 146] width 42 height 14
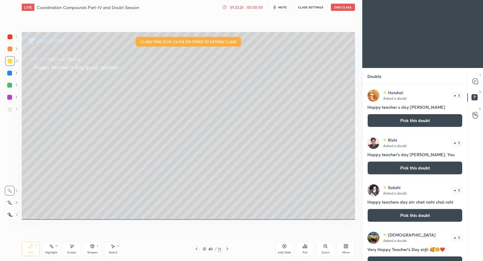
click at [415, 119] on button "Pick this doubt" at bounding box center [414, 120] width 95 height 13
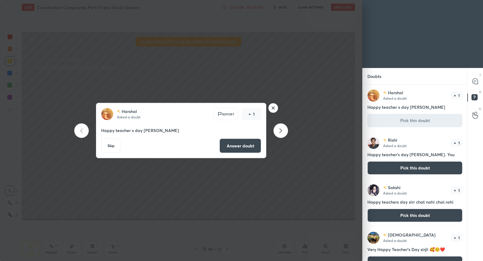
click at [251, 143] on button "Answer doubt" at bounding box center [240, 146] width 42 height 14
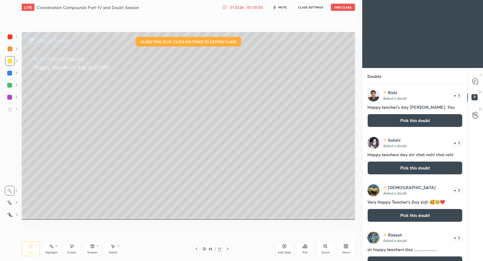
click at [431, 118] on button "Pick this doubt" at bounding box center [414, 120] width 95 height 13
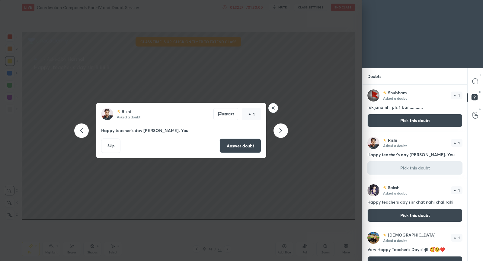
click at [247, 148] on button "Answer doubt" at bounding box center [240, 146] width 42 height 14
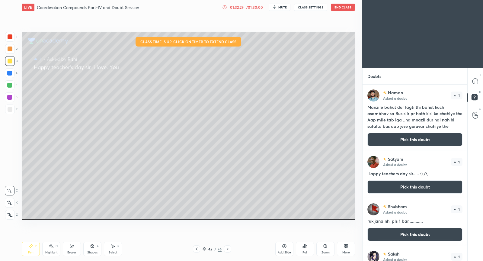
click at [410, 135] on button "Pick this doubt" at bounding box center [414, 139] width 95 height 13
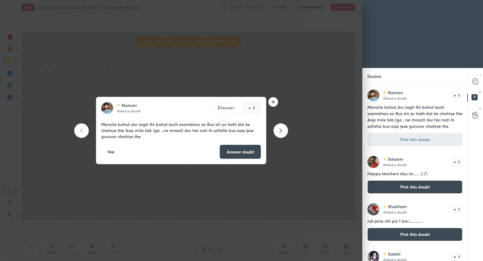
click at [241, 152] on button "Answer doubt" at bounding box center [240, 152] width 42 height 14
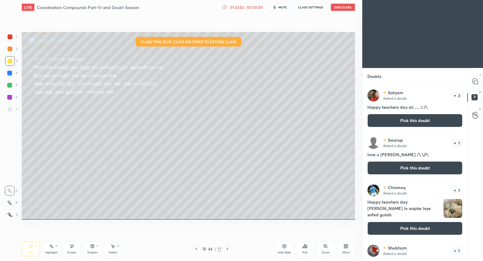
click at [402, 117] on button "Pick this doubt" at bounding box center [414, 120] width 95 height 13
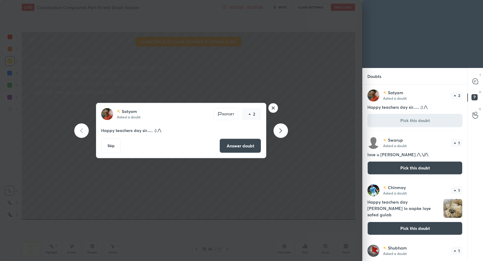
click at [250, 146] on button "Answer doubt" at bounding box center [240, 146] width 42 height 14
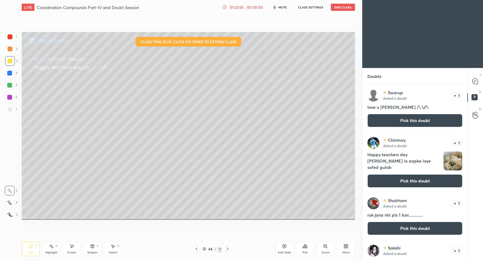
click at [403, 120] on button "Pick this doubt" at bounding box center [414, 120] width 95 height 13
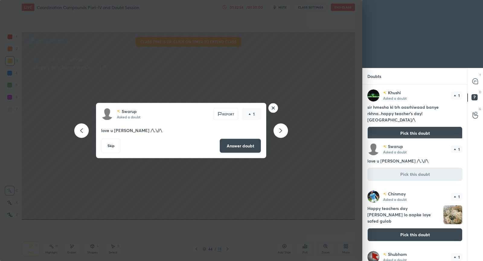
click at [236, 146] on button "Answer doubt" at bounding box center [240, 146] width 42 height 14
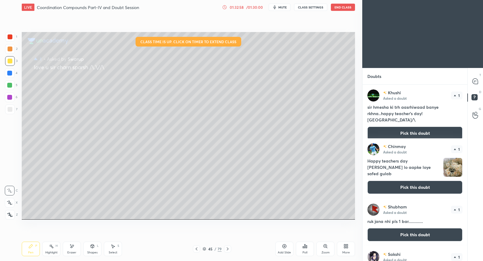
click at [397, 130] on button "Pick this doubt" at bounding box center [414, 132] width 95 height 13
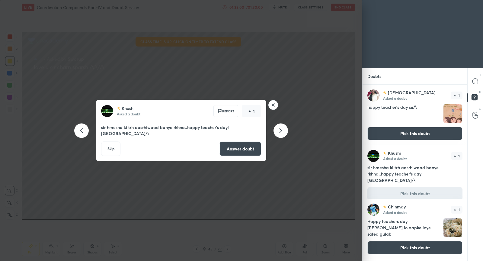
click at [244, 147] on button "Answer doubt" at bounding box center [240, 149] width 42 height 14
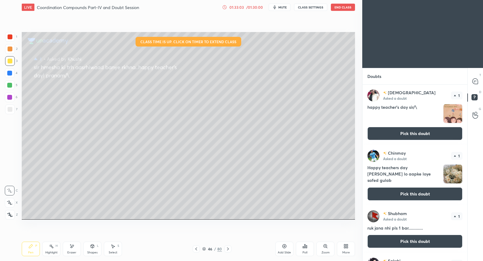
click at [390, 136] on button "Pick this doubt" at bounding box center [414, 133] width 95 height 13
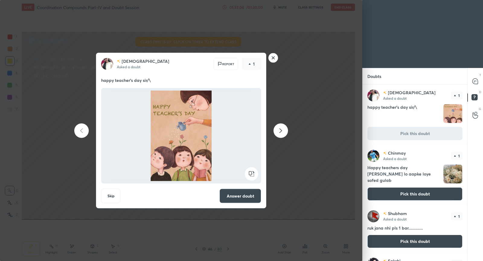
click at [233, 197] on button "Answer doubt" at bounding box center [240, 196] width 42 height 14
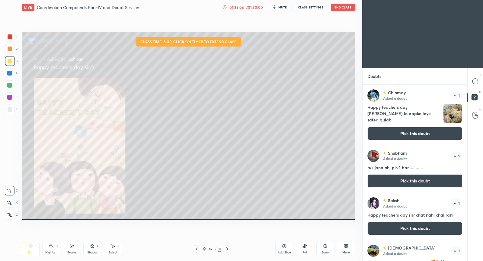
click at [384, 132] on button "Pick this doubt" at bounding box center [414, 133] width 95 height 13
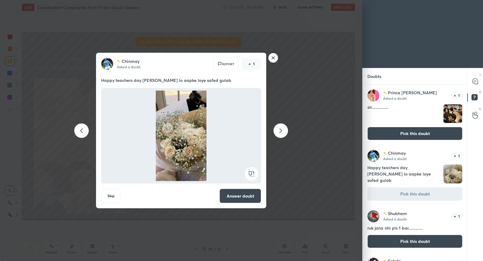
click at [248, 195] on button "Answer doubt" at bounding box center [240, 196] width 42 height 14
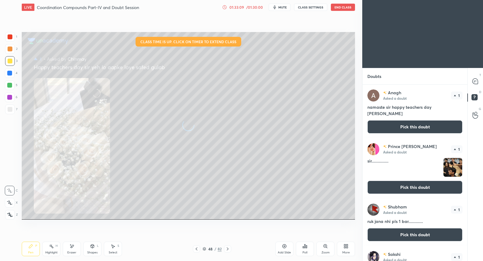
click at [388, 128] on button "Pick this doubt" at bounding box center [414, 126] width 95 height 13
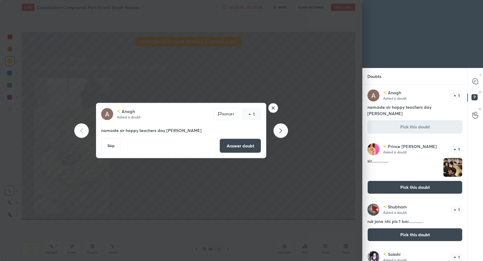
click at [246, 144] on button "Answer doubt" at bounding box center [240, 146] width 42 height 14
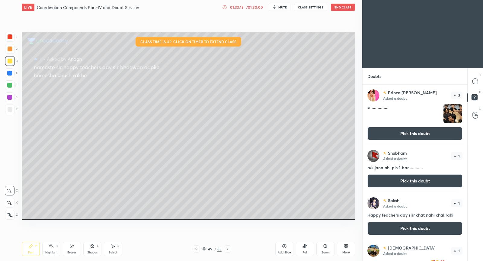
click at [416, 135] on button "Pick this doubt" at bounding box center [414, 133] width 95 height 13
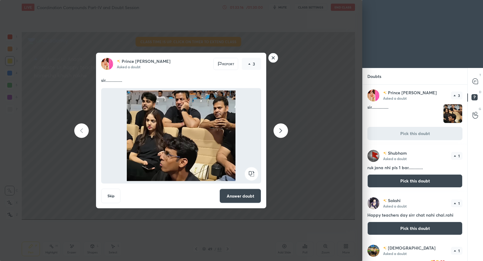
click at [253, 195] on button "Answer doubt" at bounding box center [240, 196] width 42 height 14
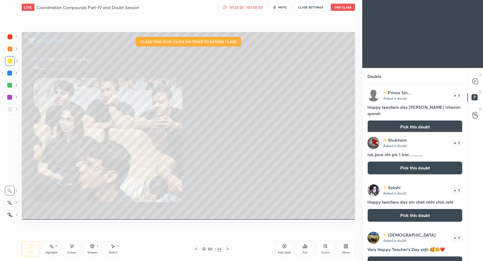
click at [415, 123] on button "Pick this doubt" at bounding box center [414, 126] width 95 height 13
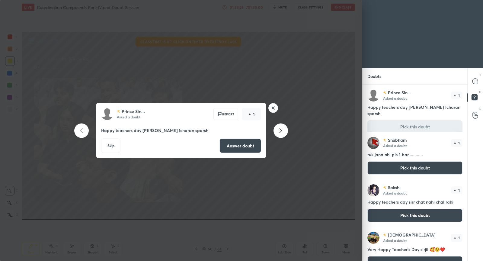
click at [256, 142] on button "Answer doubt" at bounding box center [240, 146] width 42 height 14
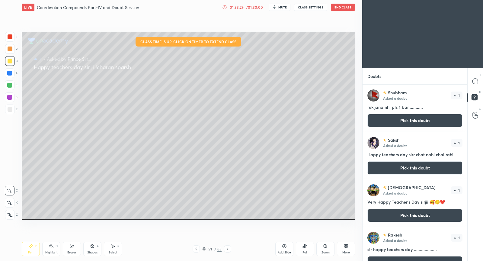
click at [410, 119] on button "Pick this doubt" at bounding box center [414, 120] width 95 height 13
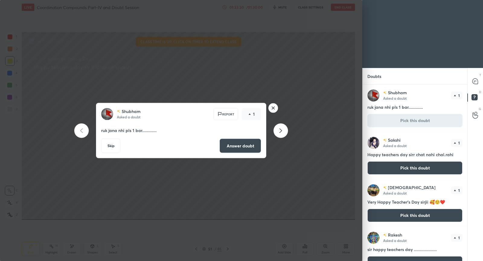
click at [255, 142] on button "Answer doubt" at bounding box center [240, 146] width 42 height 14
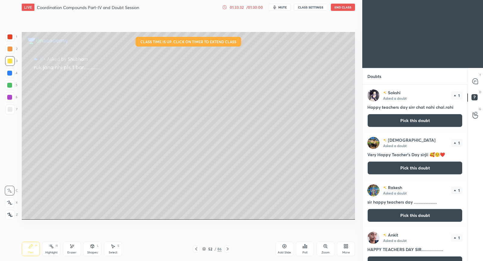
click at [411, 123] on button "Pick this doubt" at bounding box center [414, 120] width 95 height 13
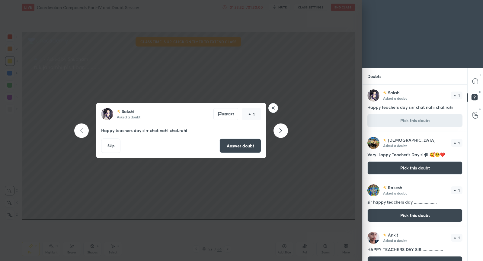
click at [239, 145] on button "Answer doubt" at bounding box center [240, 146] width 42 height 14
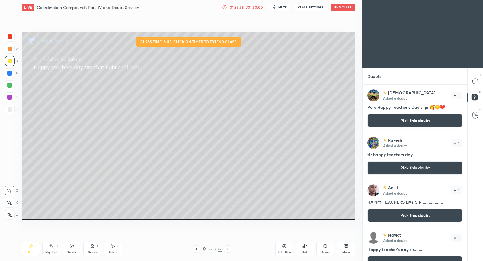
click at [384, 125] on button "Pick this doubt" at bounding box center [414, 120] width 95 height 13
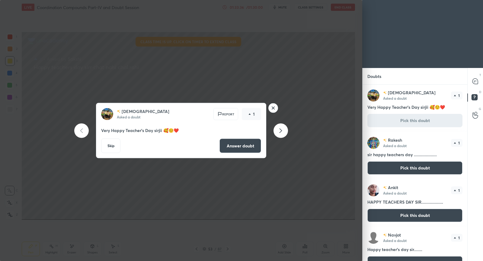
click at [250, 148] on button "Answer doubt" at bounding box center [240, 146] width 42 height 14
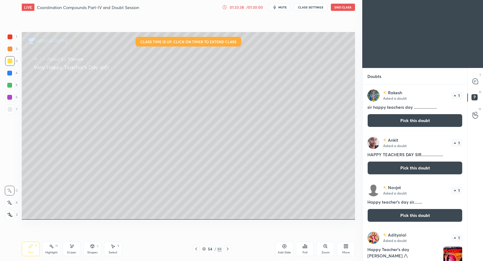
click at [405, 119] on button "Pick this doubt" at bounding box center [414, 120] width 95 height 13
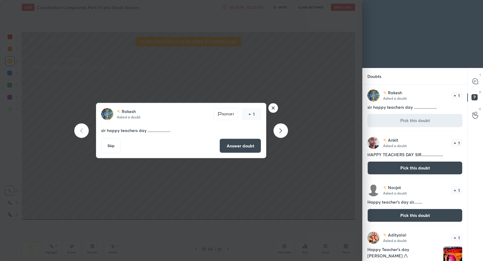
click at [243, 148] on button "Answer doubt" at bounding box center [240, 146] width 42 height 14
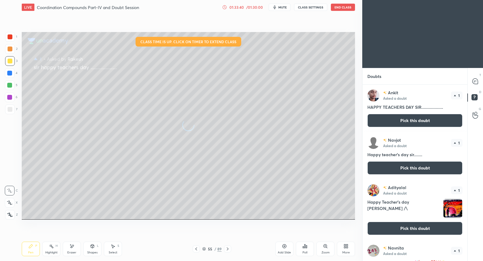
click at [395, 123] on button "Pick this doubt" at bounding box center [414, 120] width 95 height 13
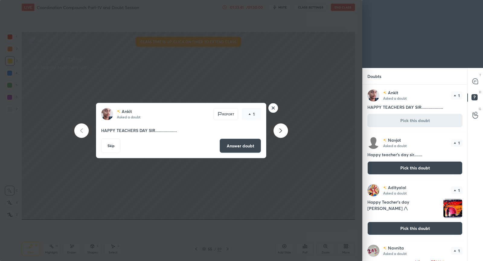
click at [254, 148] on button "Answer doubt" at bounding box center [240, 146] width 42 height 14
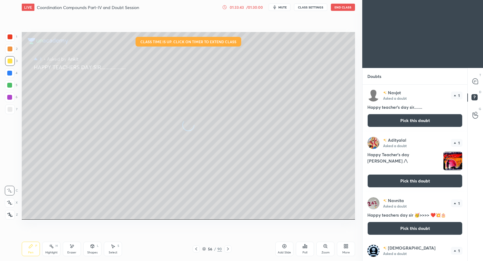
click at [415, 120] on button "Pick this doubt" at bounding box center [414, 120] width 95 height 13
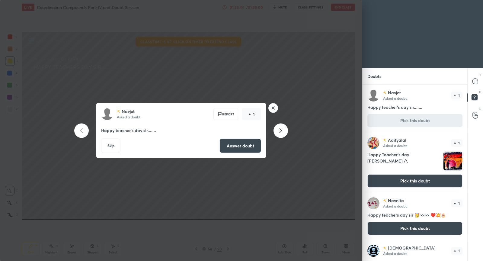
click at [249, 144] on button "Answer doubt" at bounding box center [240, 146] width 42 height 14
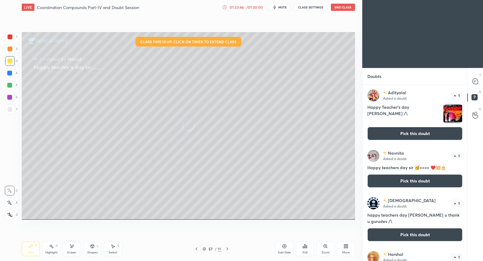
click at [424, 120] on h4 "Happy Teacher's day [PERSON_NAME] /\" at bounding box center [403, 113] width 73 height 19
click at [422, 128] on button "Pick this doubt" at bounding box center [414, 133] width 95 height 13
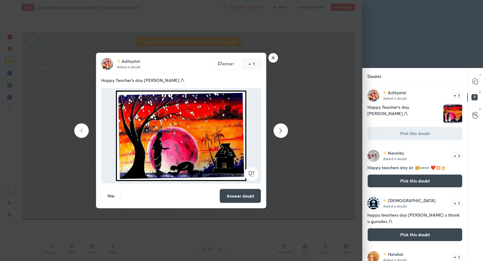
click at [233, 190] on button "Answer doubt" at bounding box center [240, 196] width 42 height 14
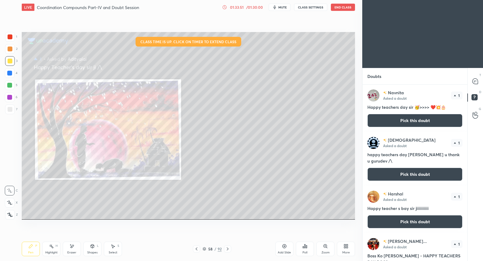
click at [410, 128] on div "Navnita Asked a doubt 1 Happy teachers day sir 🥳>>>> ❤️💥🎂 Pick this doubt" at bounding box center [414, 107] width 105 height 47
click at [408, 121] on button "Pick this doubt" at bounding box center [414, 120] width 95 height 13
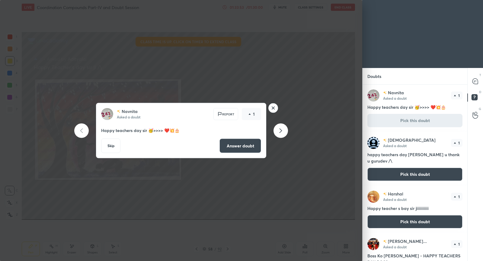
click at [252, 148] on button "Answer doubt" at bounding box center [240, 146] width 42 height 14
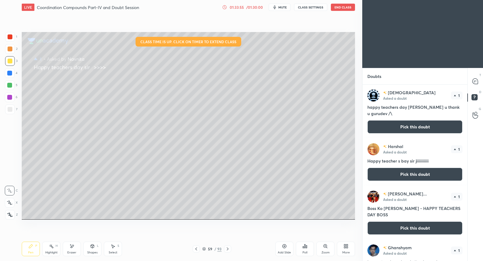
click at [388, 125] on button "Pick this doubt" at bounding box center [414, 126] width 95 height 13
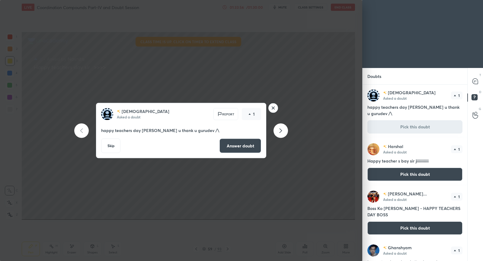
click at [234, 144] on button "Answer doubt" at bounding box center [240, 146] width 42 height 14
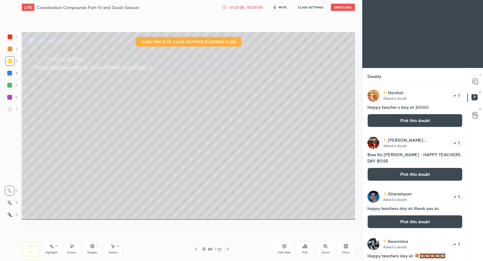
click at [405, 122] on button "Pick this doubt" at bounding box center [414, 120] width 95 height 13
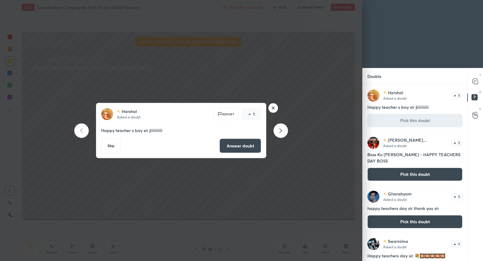
click at [238, 143] on button "Answer doubt" at bounding box center [240, 146] width 42 height 14
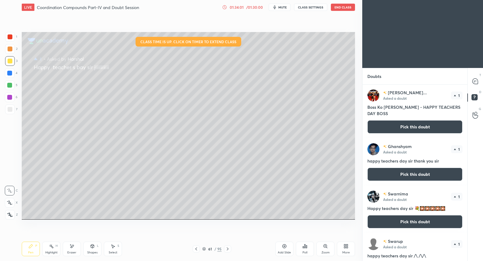
click at [416, 122] on button "Pick this doubt" at bounding box center [414, 126] width 95 height 13
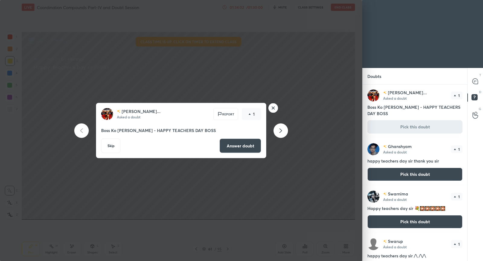
click at [247, 146] on button "Answer doubt" at bounding box center [240, 146] width 42 height 14
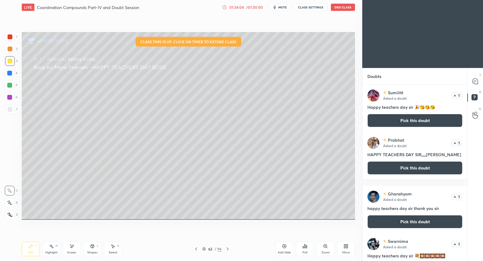
click at [409, 123] on button "Pick this doubt" at bounding box center [414, 120] width 95 height 13
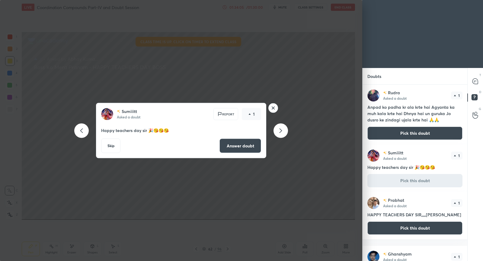
click at [239, 144] on button "Answer doubt" at bounding box center [240, 146] width 42 height 14
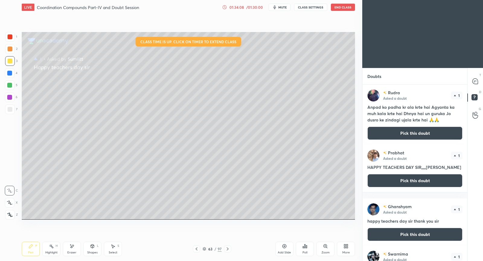
click at [417, 132] on button "Pick this doubt" at bounding box center [414, 132] width 95 height 13
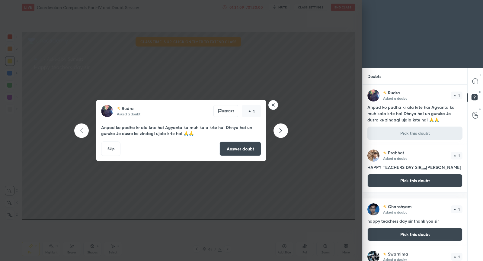
click at [248, 150] on button "Answer doubt" at bounding box center [240, 149] width 42 height 14
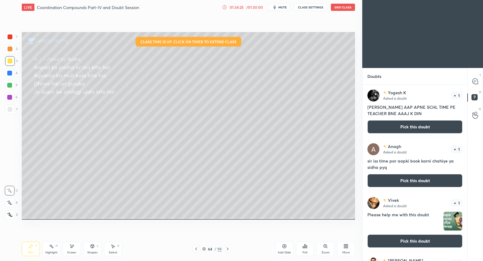
click at [410, 126] on button "Pick this doubt" at bounding box center [414, 126] width 95 height 13
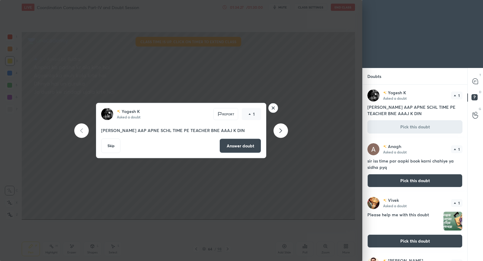
click at [247, 144] on button "Answer doubt" at bounding box center [240, 146] width 42 height 14
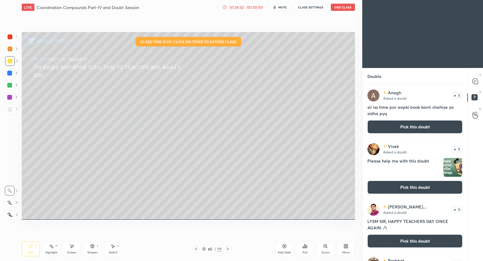
click at [387, 129] on button "Pick this doubt" at bounding box center [414, 126] width 95 height 13
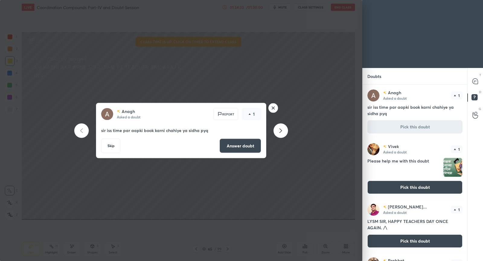
click at [234, 142] on button "Answer doubt" at bounding box center [240, 146] width 42 height 14
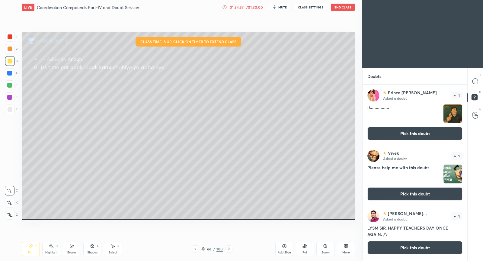
click at [397, 134] on button "Pick this doubt" at bounding box center [414, 133] width 95 height 13
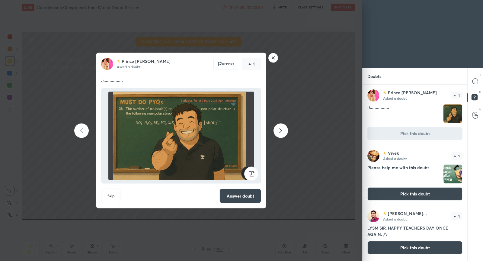
click at [245, 191] on button "Answer doubt" at bounding box center [240, 196] width 42 height 14
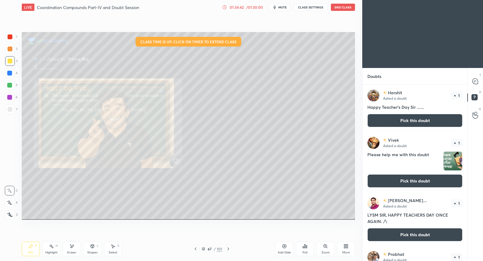
click at [404, 122] on button "Pick this doubt" at bounding box center [414, 120] width 95 height 13
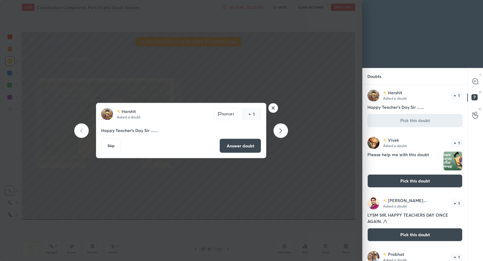
click at [253, 144] on button "Answer doubt" at bounding box center [240, 146] width 42 height 14
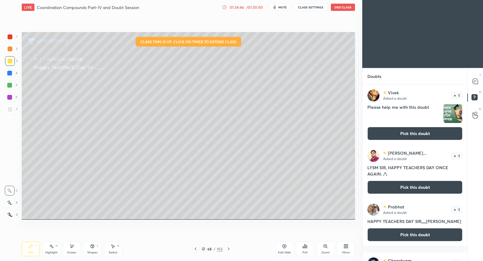
click at [387, 128] on button "Pick this doubt" at bounding box center [414, 133] width 95 height 13
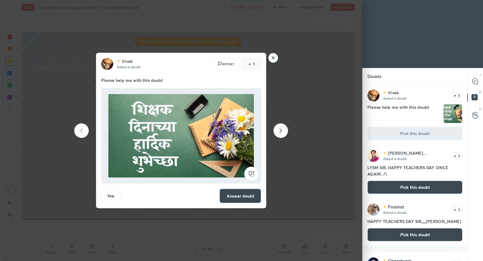
click at [256, 191] on button "Answer doubt" at bounding box center [240, 196] width 42 height 14
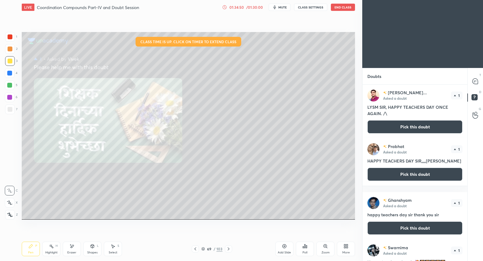
click at [416, 129] on button "Pick this doubt" at bounding box center [414, 126] width 95 height 13
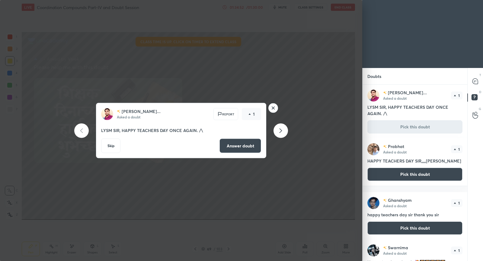
click at [256, 142] on button "Answer doubt" at bounding box center [240, 146] width 42 height 14
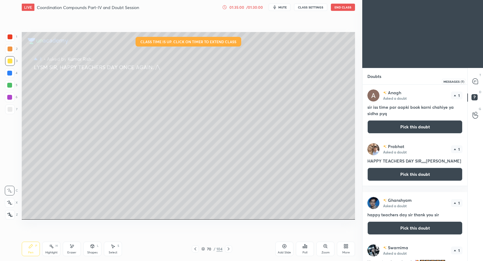
click at [476, 81] on icon at bounding box center [474, 80] width 5 height 5
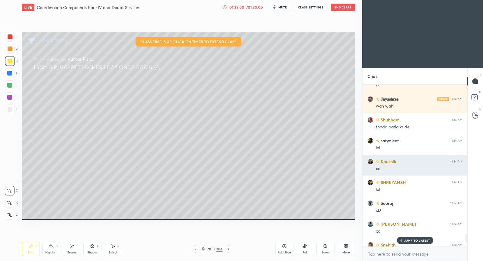
scroll to position [2852, 0]
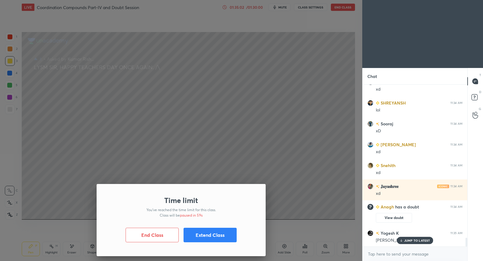
click at [246, 143] on div "Time limit You’ve reached the time limit for this class. Class will be paused i…" at bounding box center [181, 130] width 362 height 261
click at [417, 238] on p "JUMP TO LATEST" at bounding box center [417, 240] width 26 height 4
click at [162, 234] on button "End Class" at bounding box center [152, 235] width 53 height 14
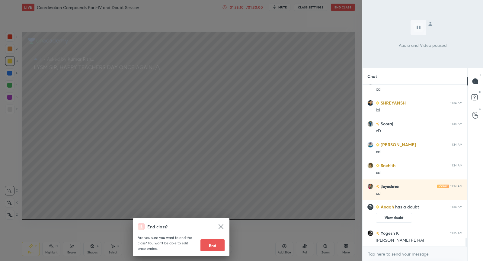
click at [217, 245] on button "End" at bounding box center [212, 245] width 24 height 12
type textarea "x"
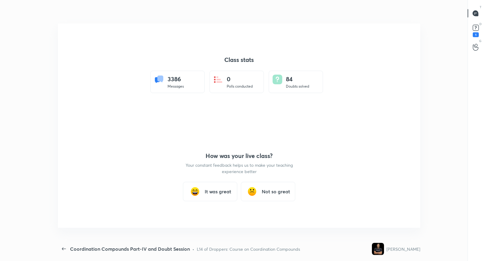
scroll to position [0, 0]
